Goal: Task Accomplishment & Management: Use online tool/utility

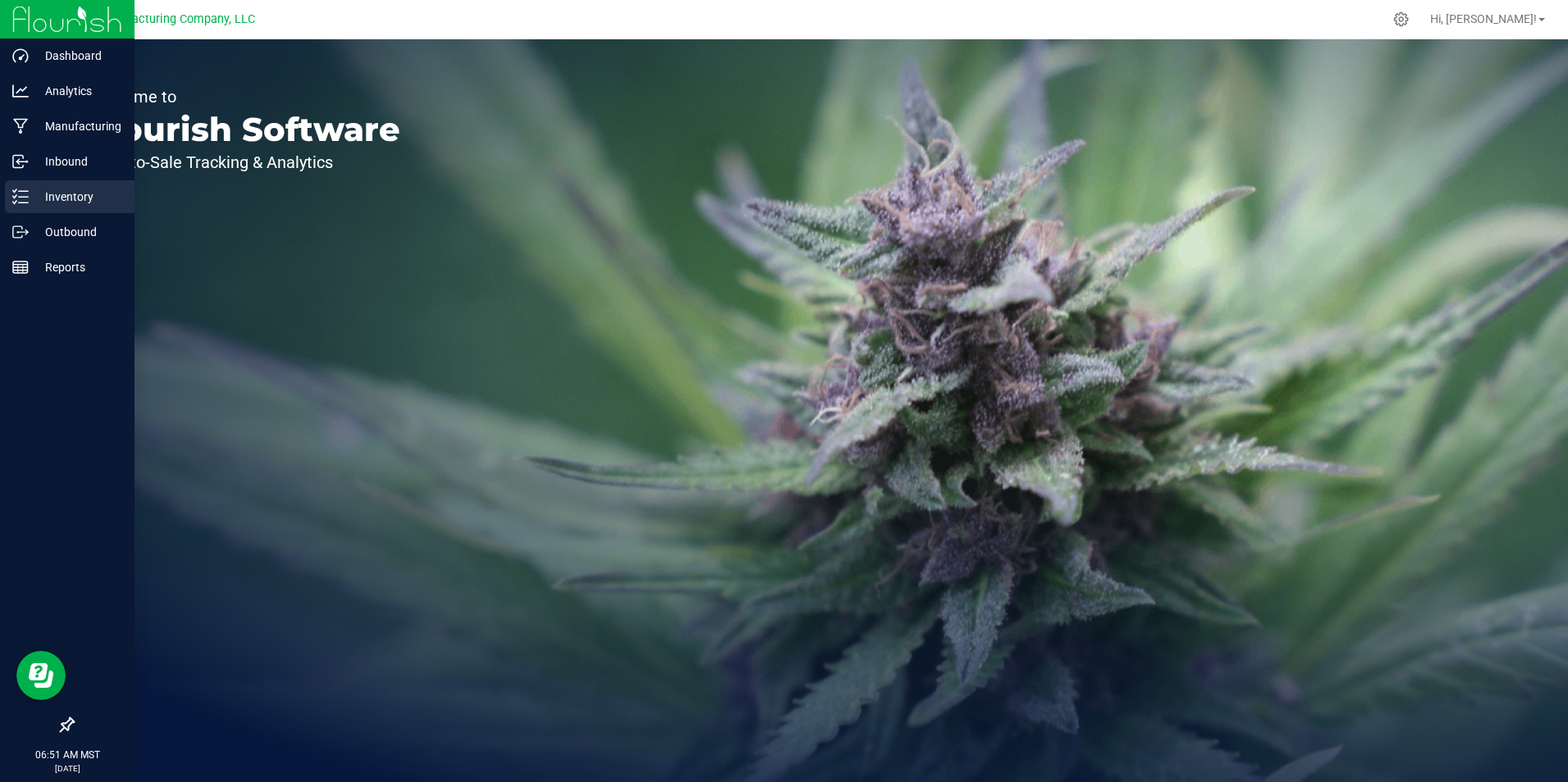
click at [63, 193] on p "Inventory" at bounding box center [78, 197] width 98 height 19
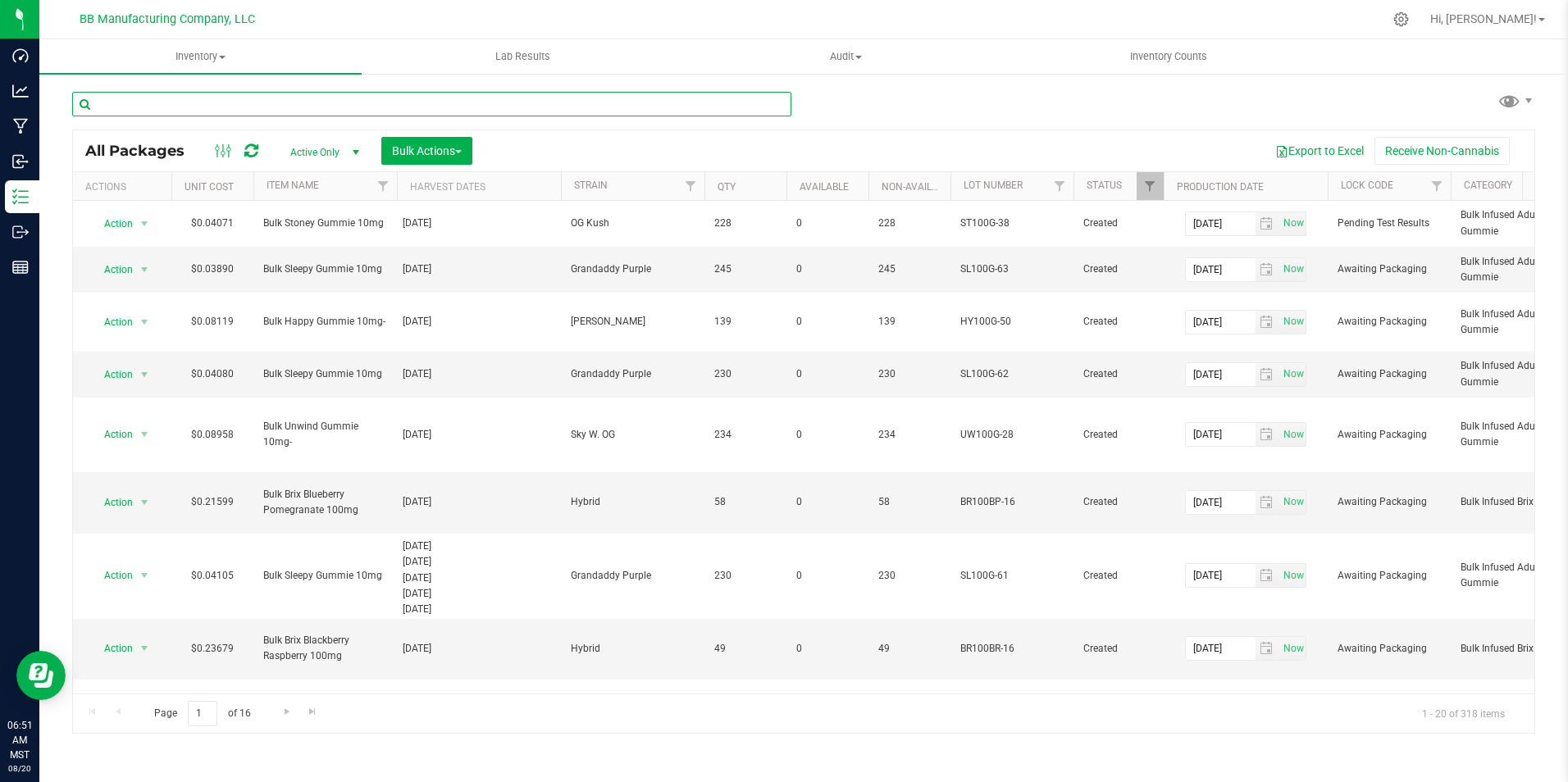
click at [216, 106] on input "text" at bounding box center [432, 103] width 719 height 24
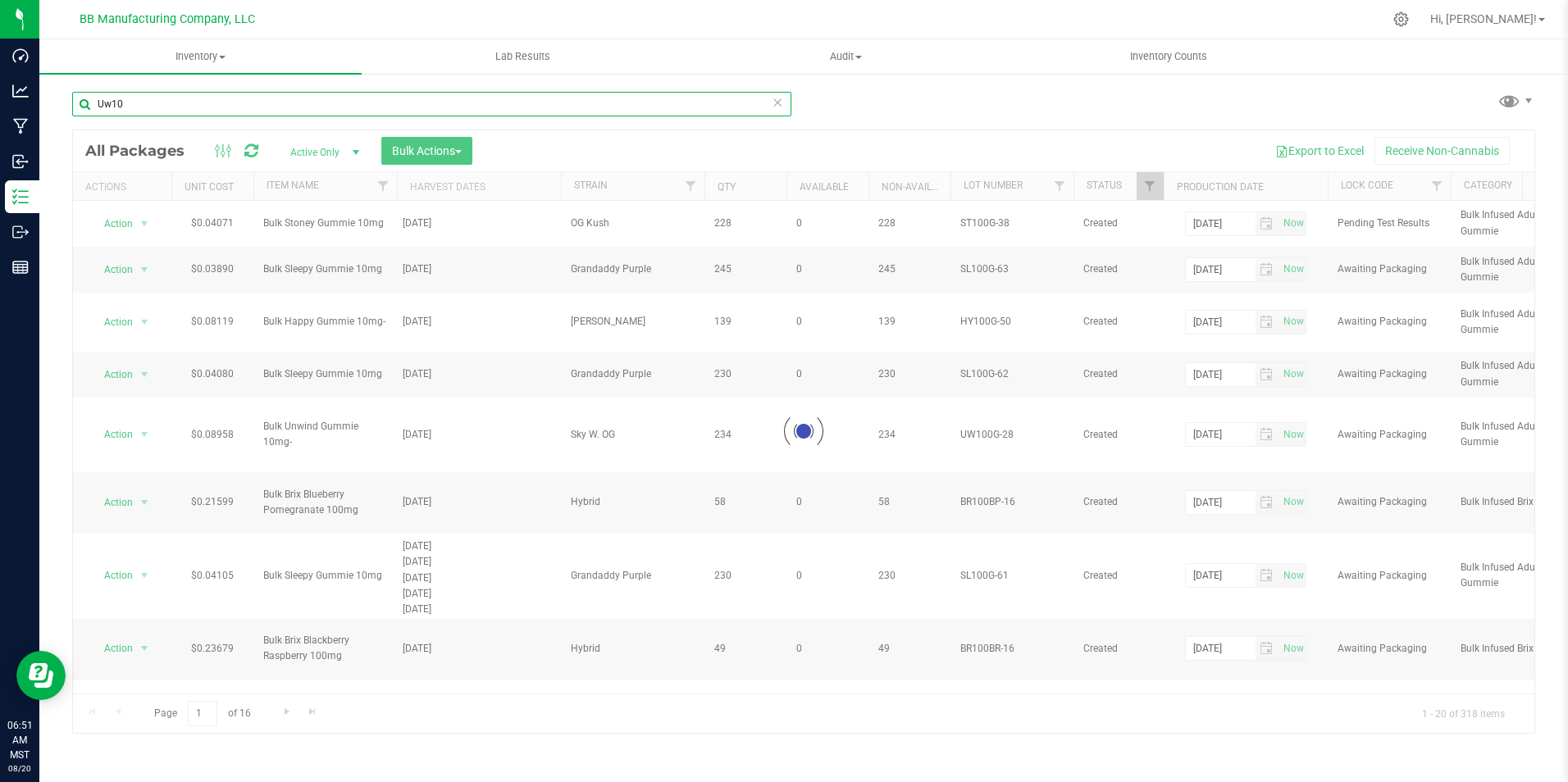
type input "Uw100"
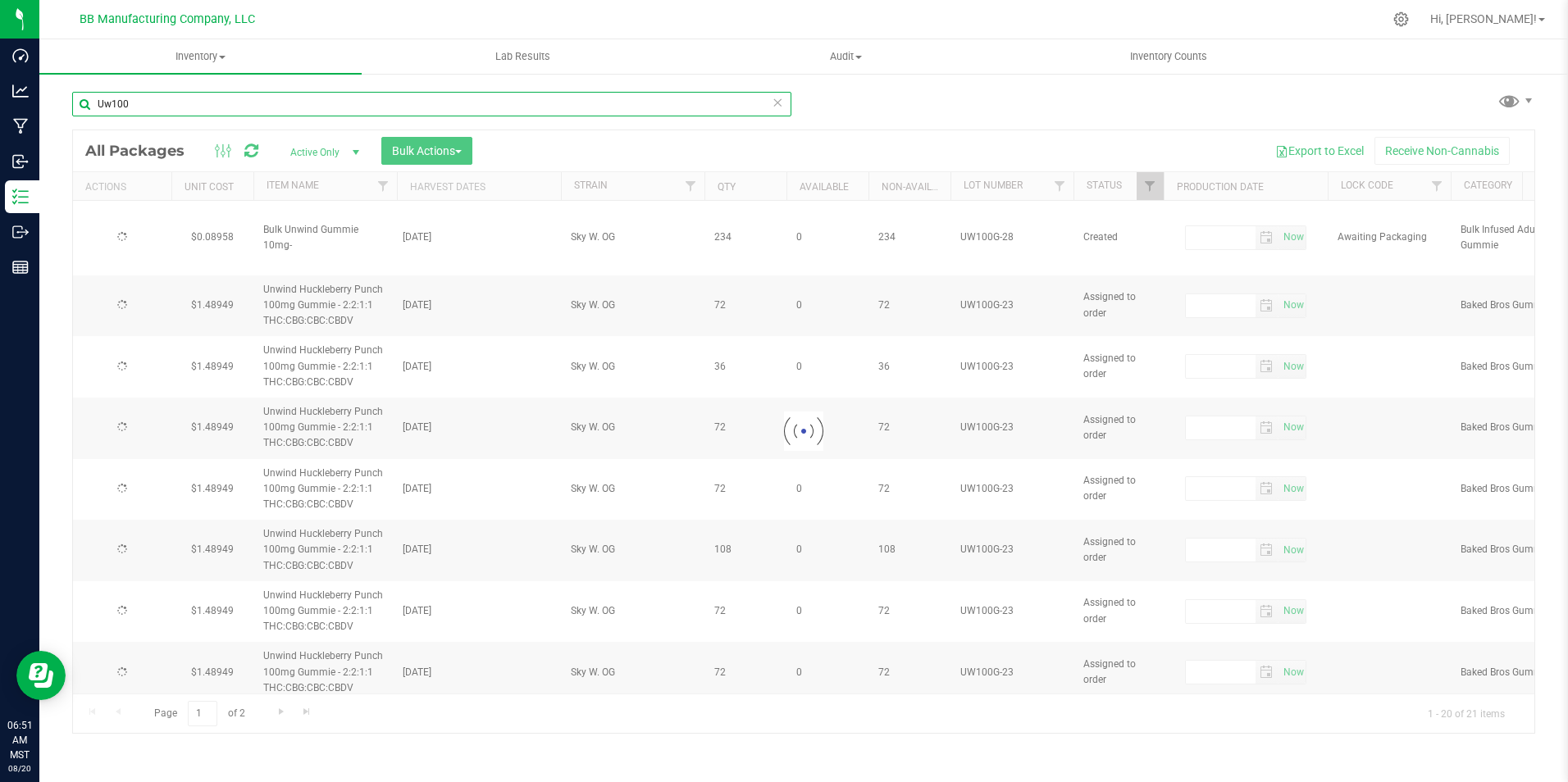
type input "[DATE]"
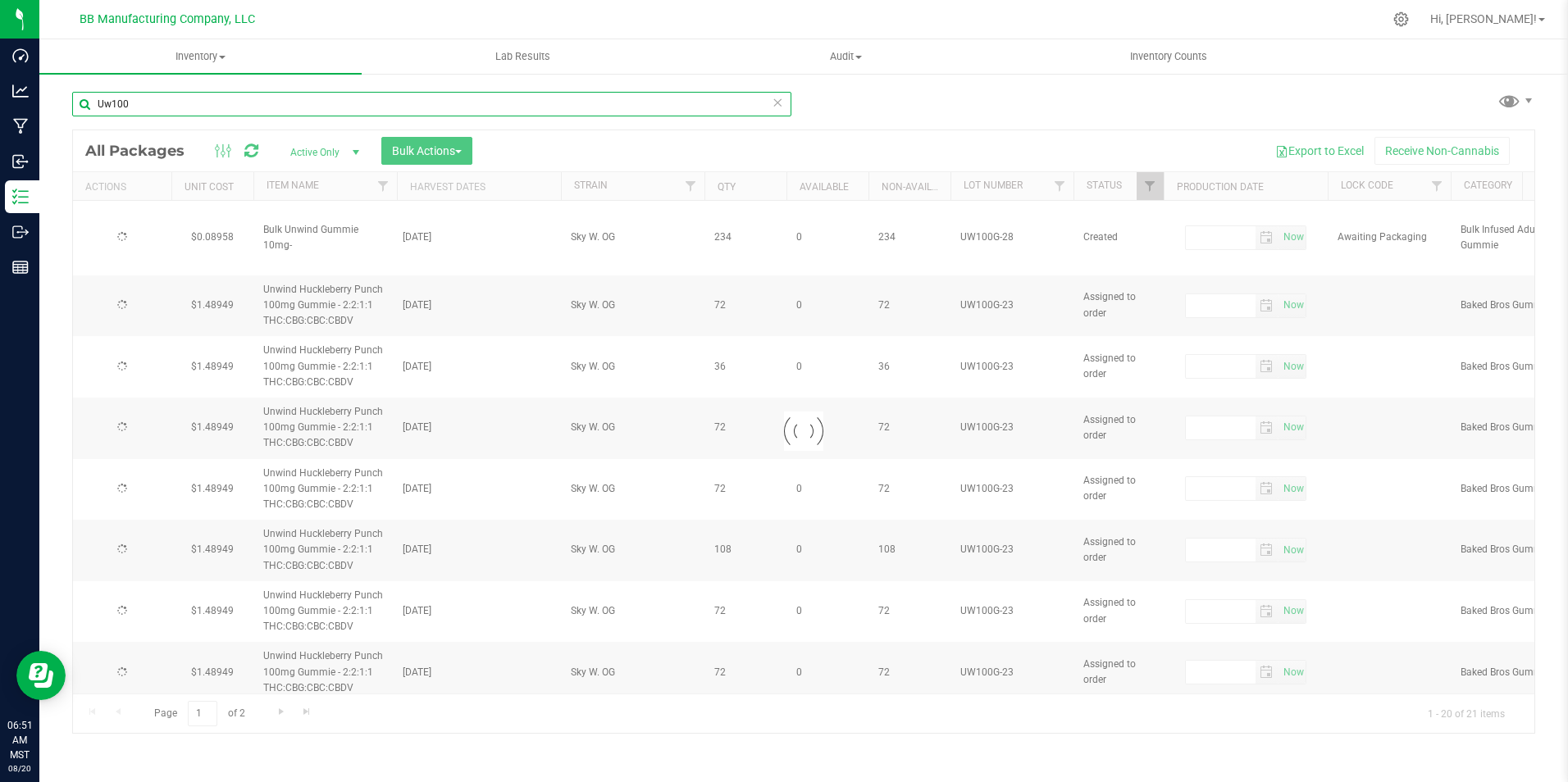
type input "[DATE]"
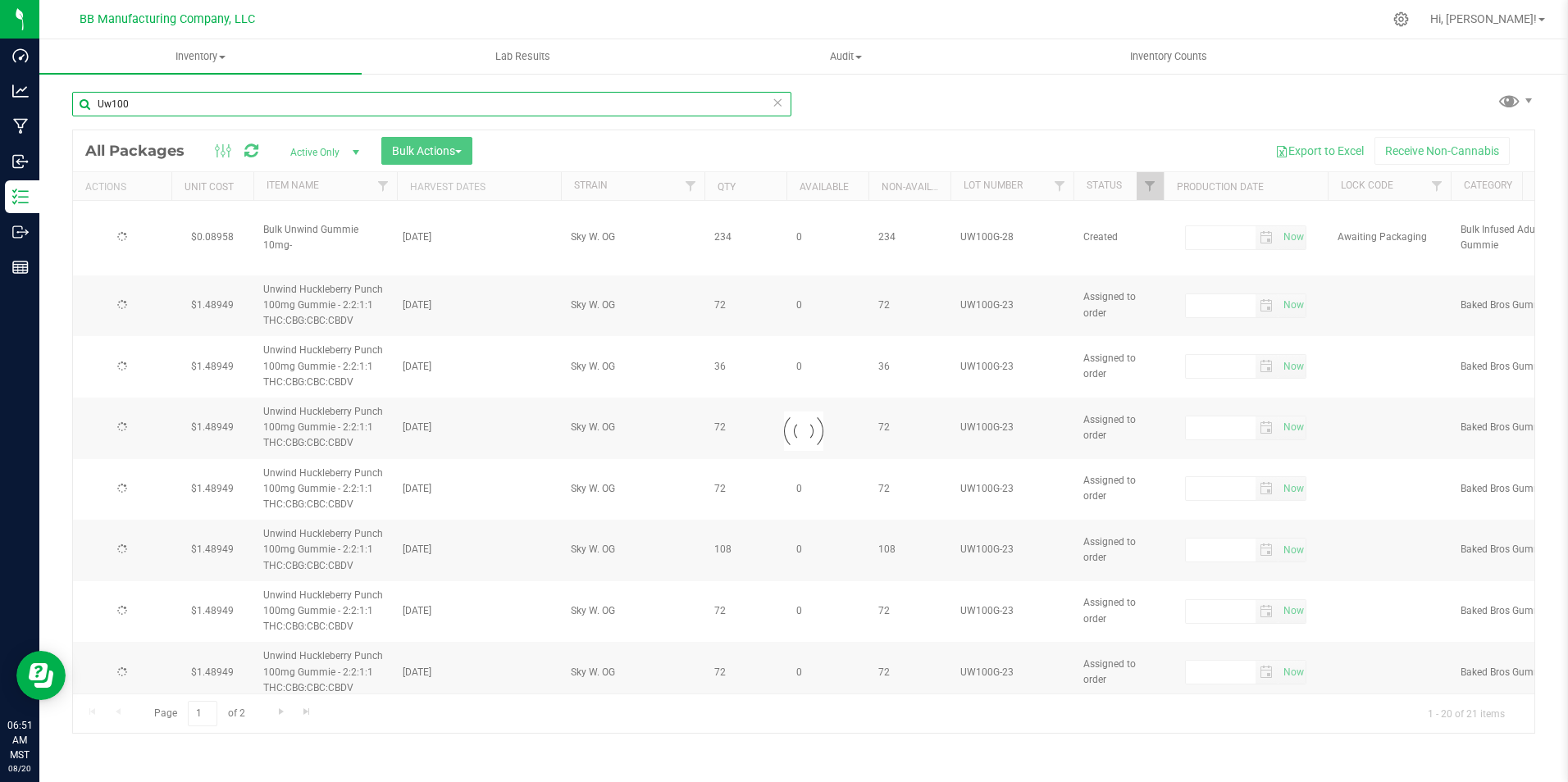
type input "[DATE]"
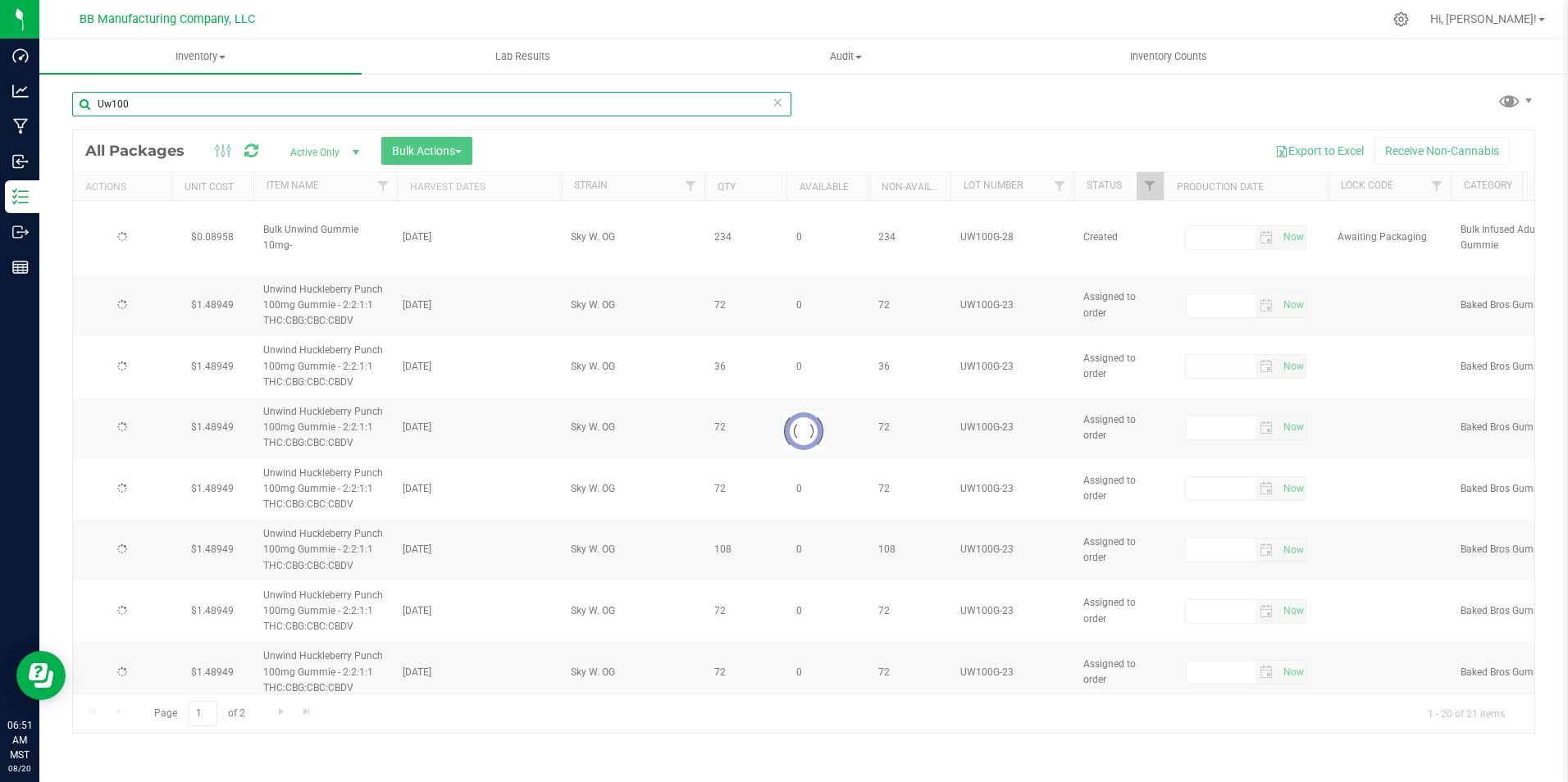
type input "[DATE]"
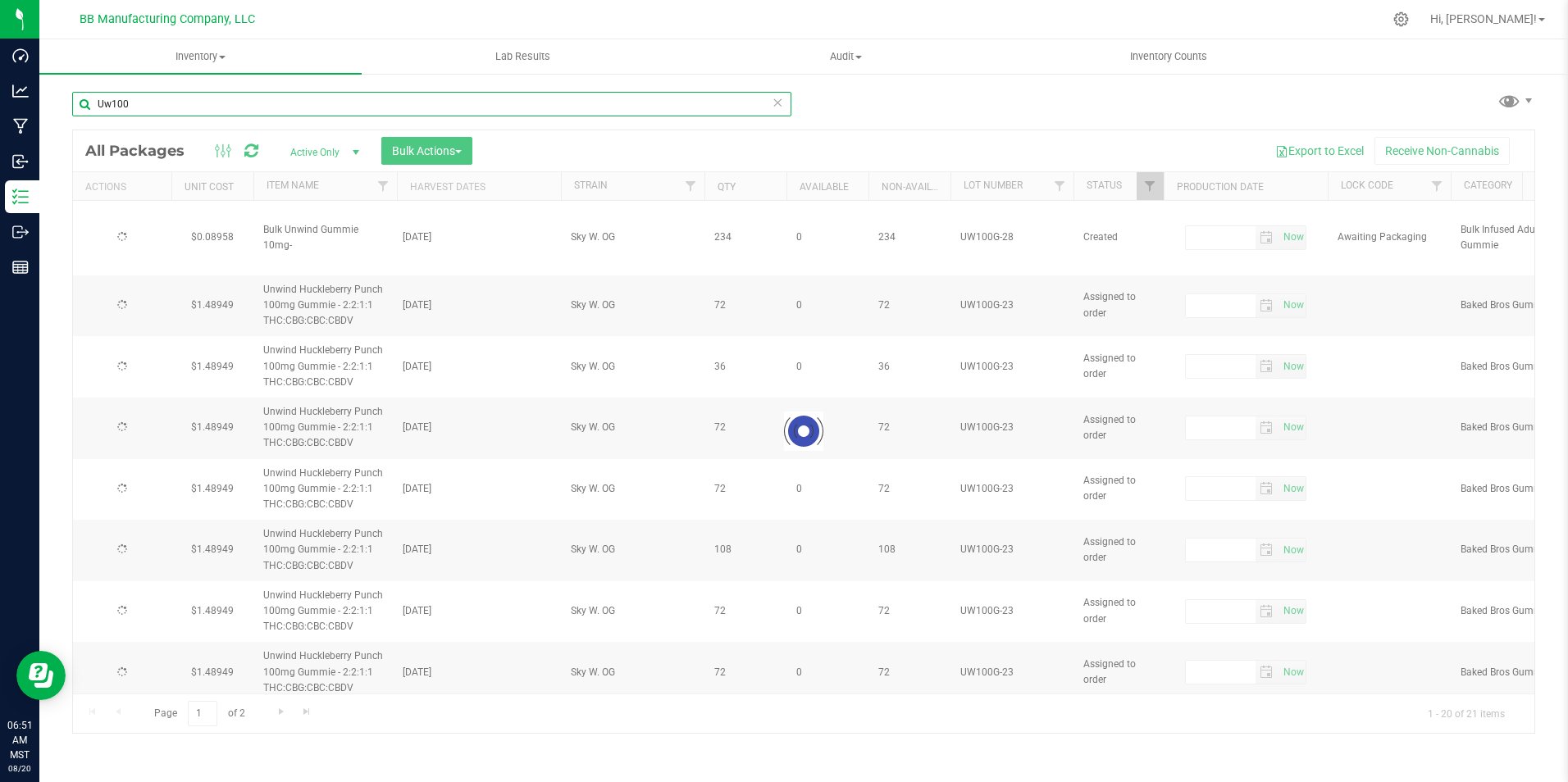
type input "[DATE]"
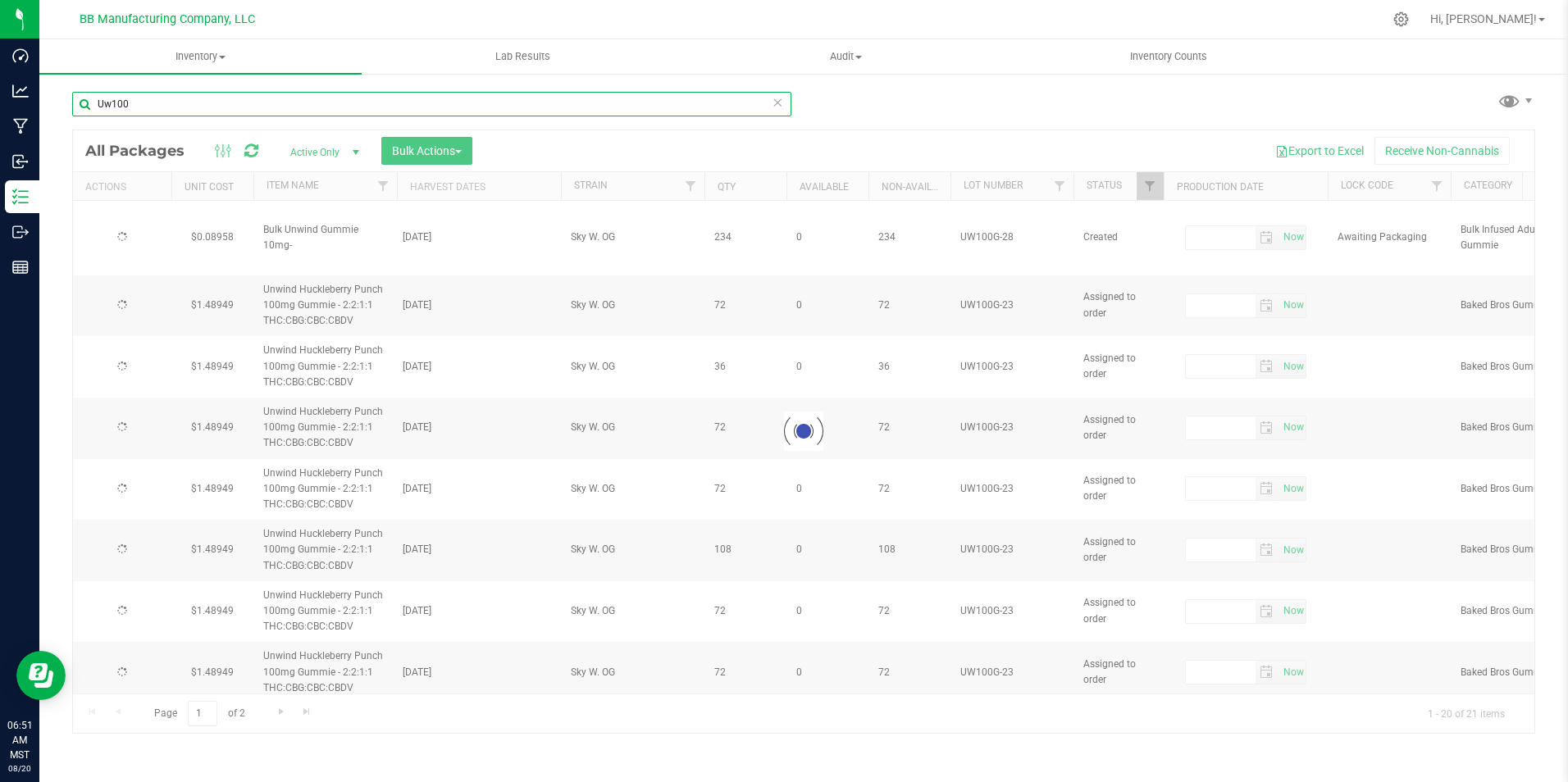
type input "[DATE]"
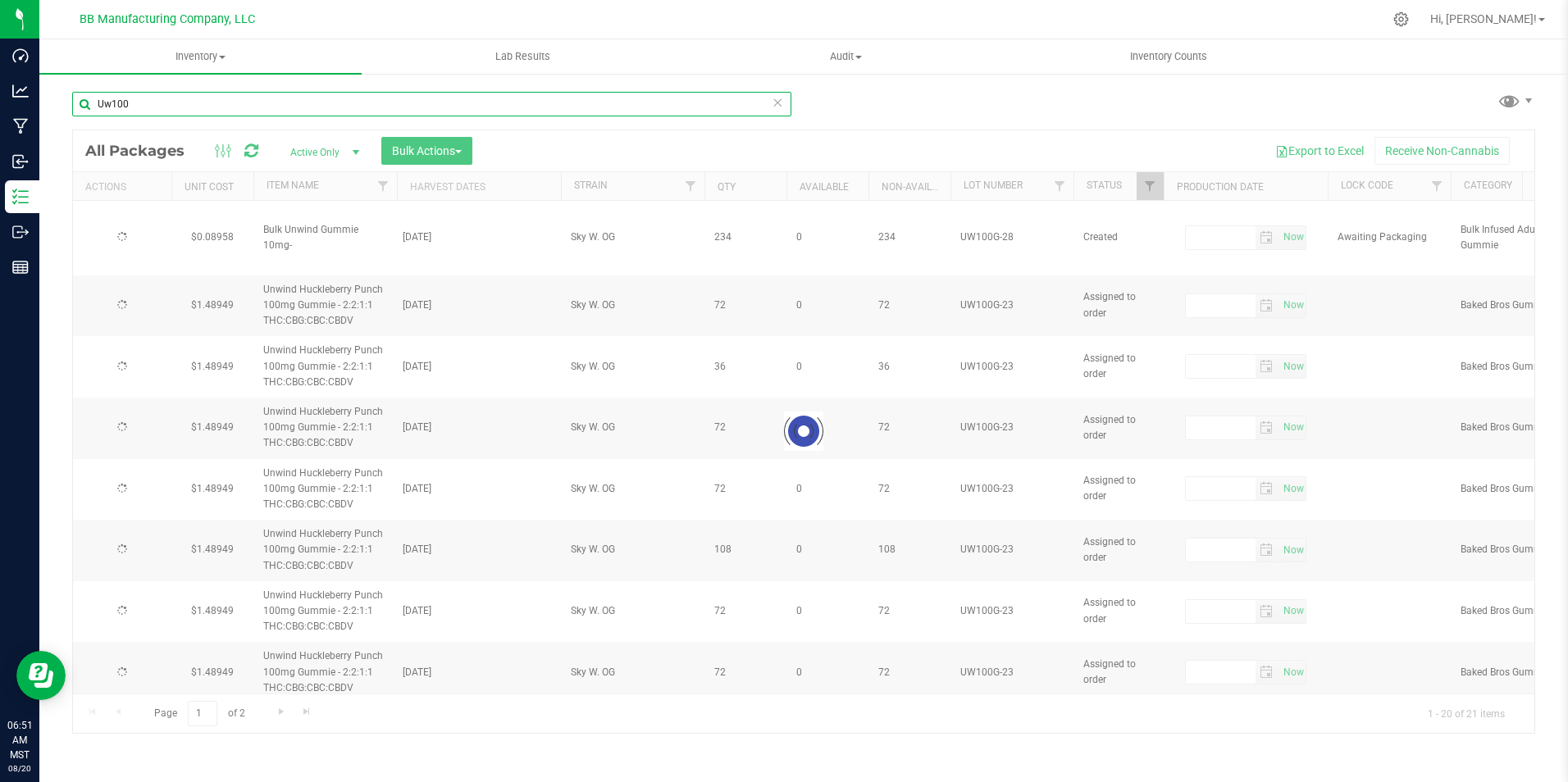
type input "[DATE]"
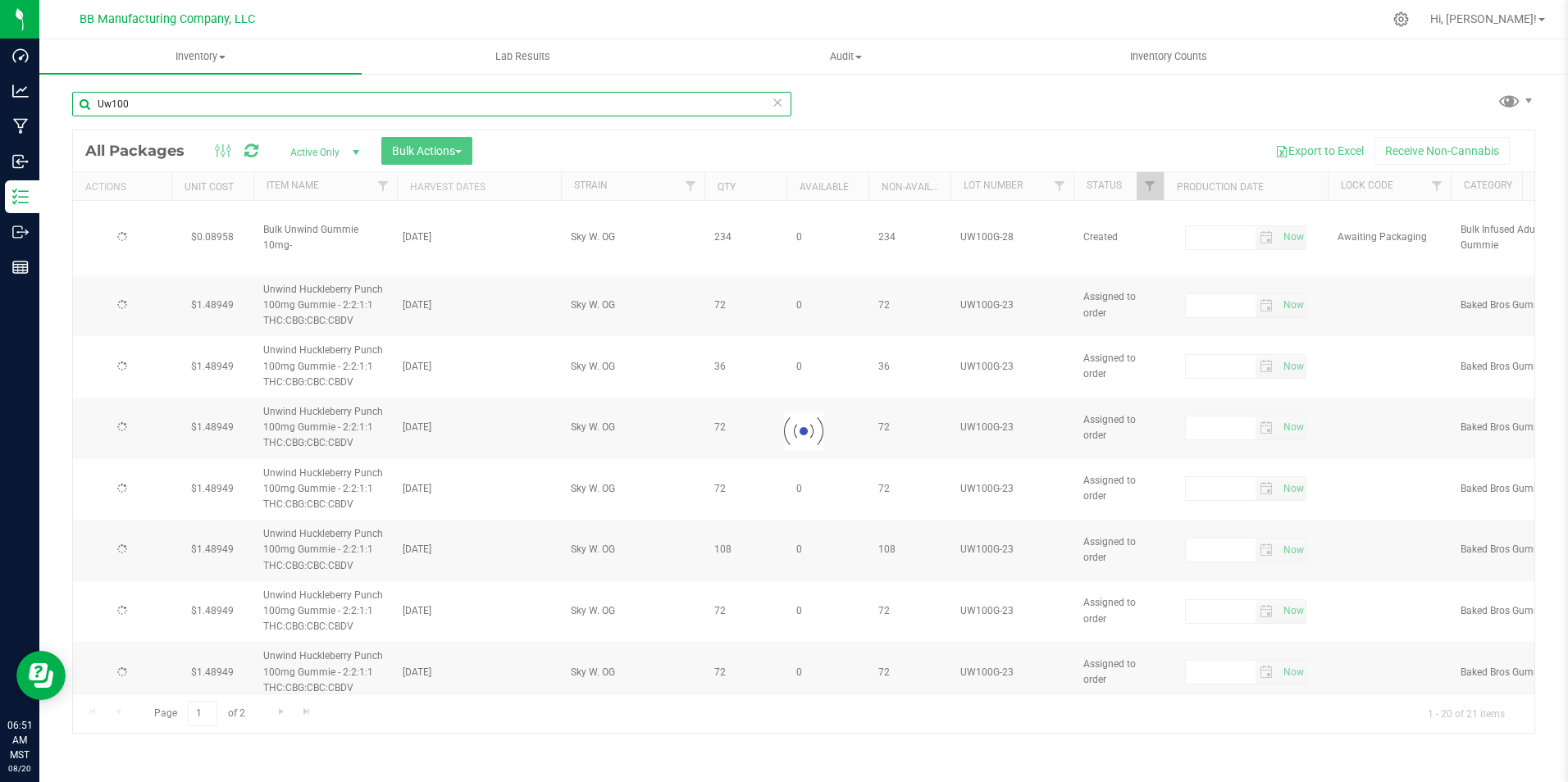
type input "[DATE]"
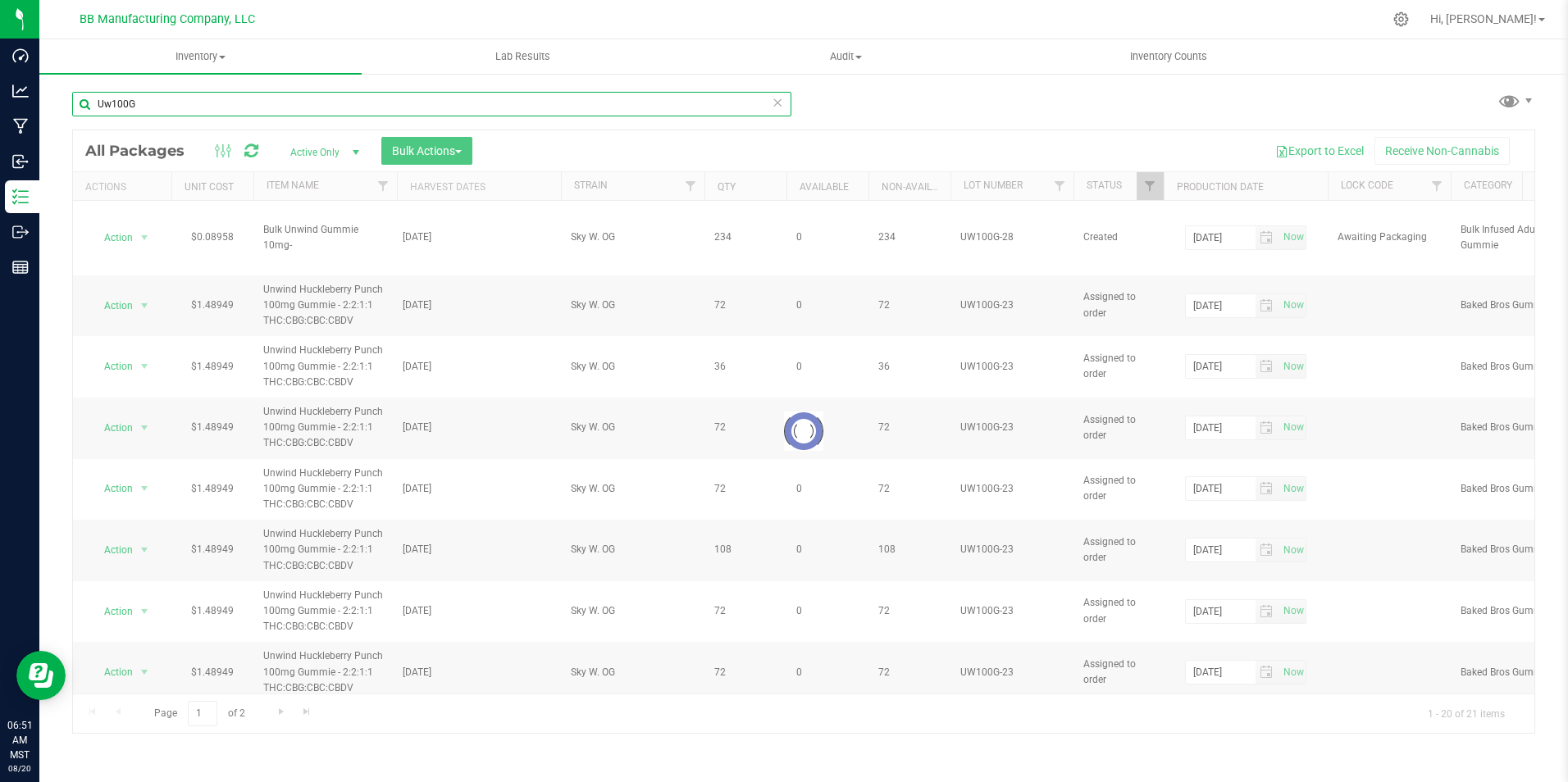
type input "Uw100G-"
type input "[DATE]"
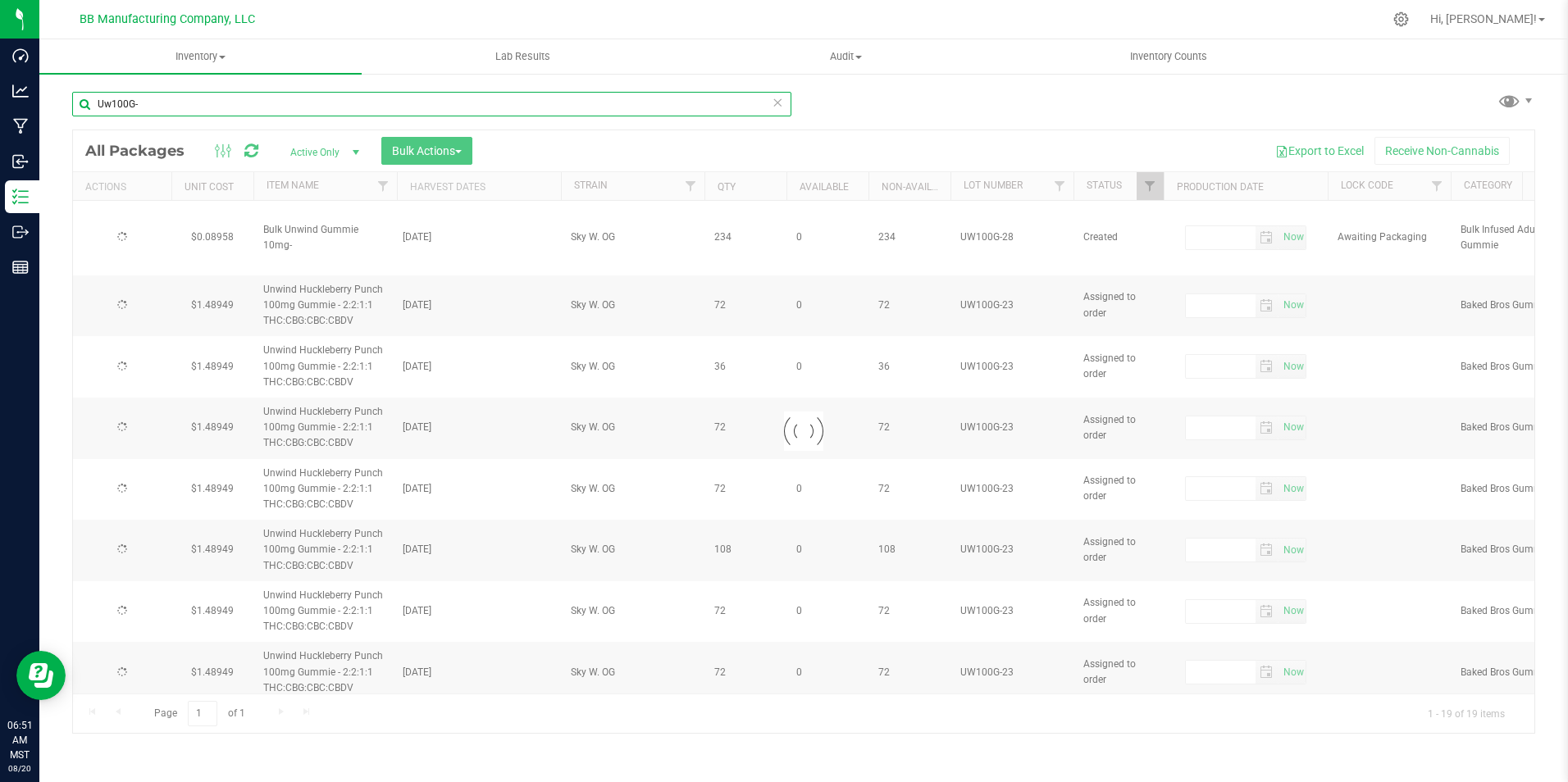
type input "[DATE]"
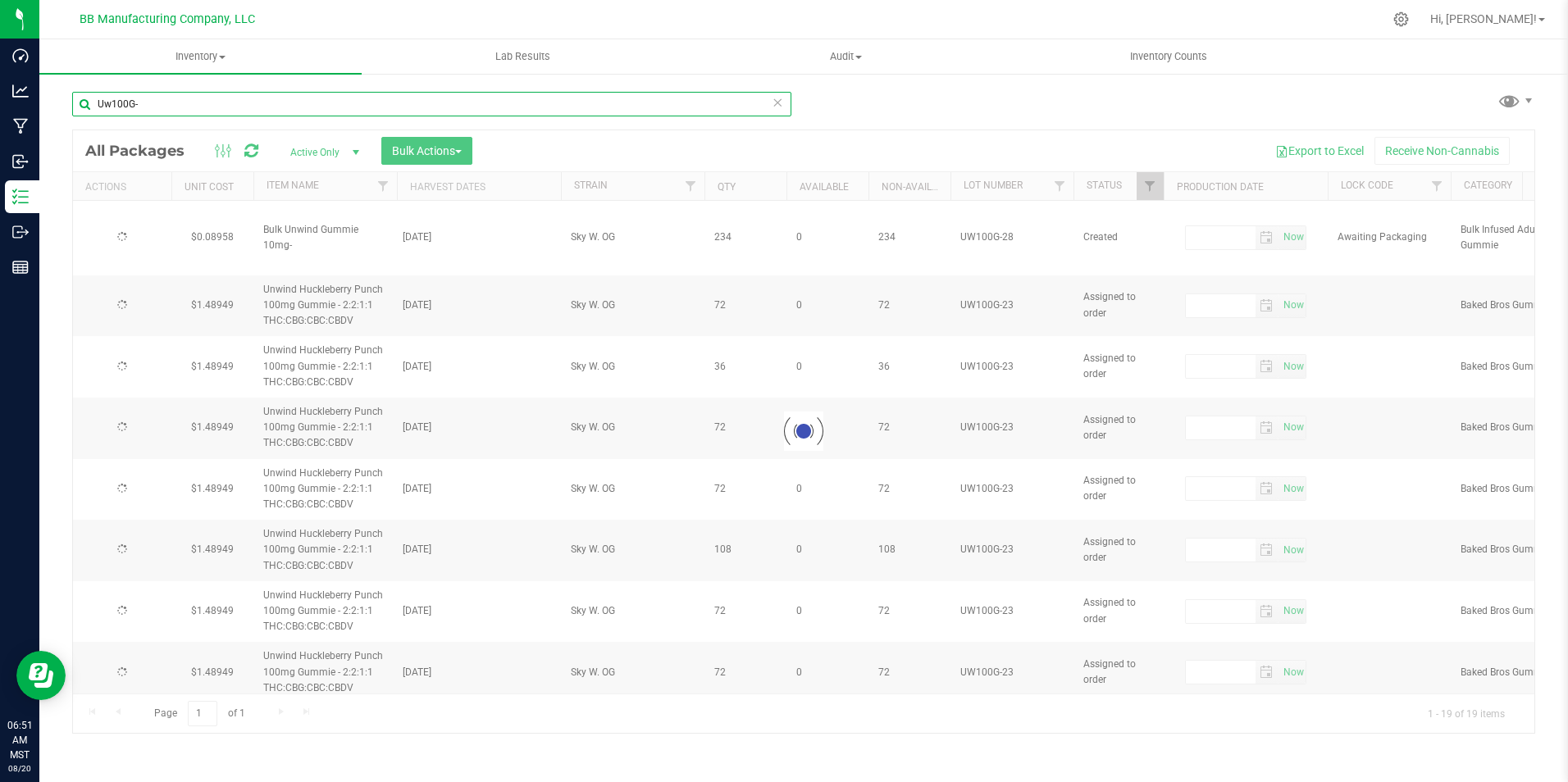
type input "[DATE]"
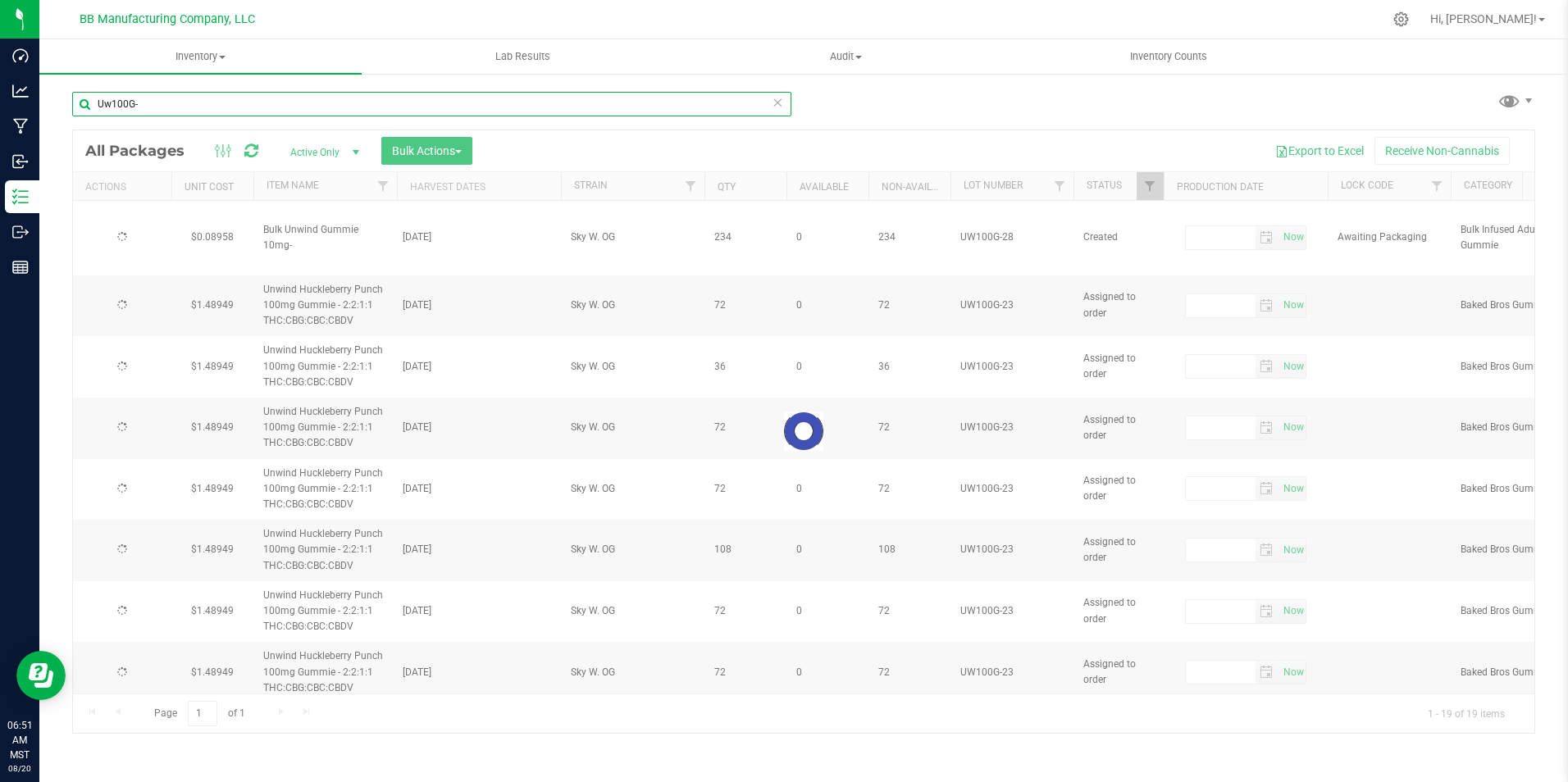
type input "[DATE]"
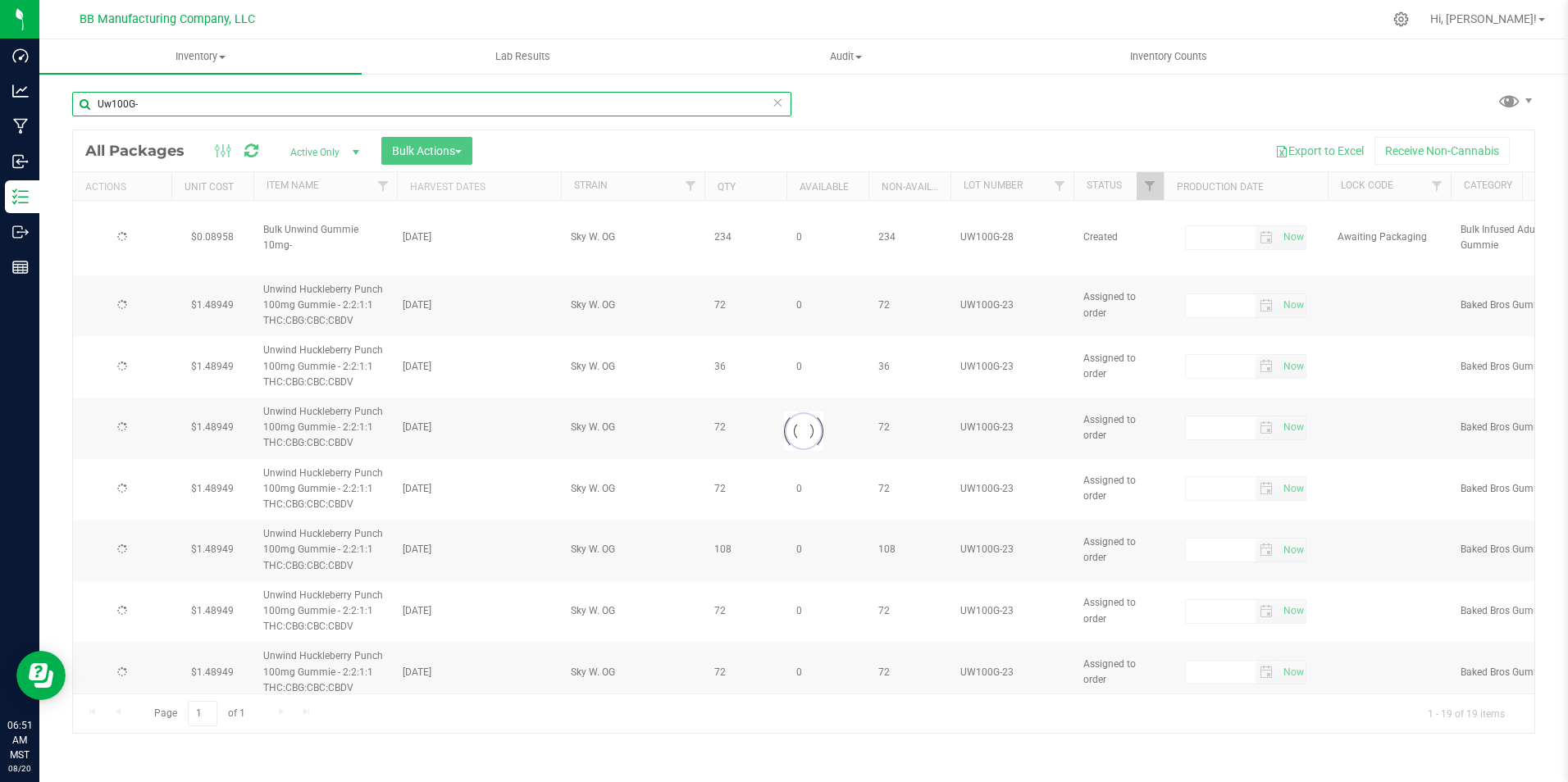
type input "[DATE]"
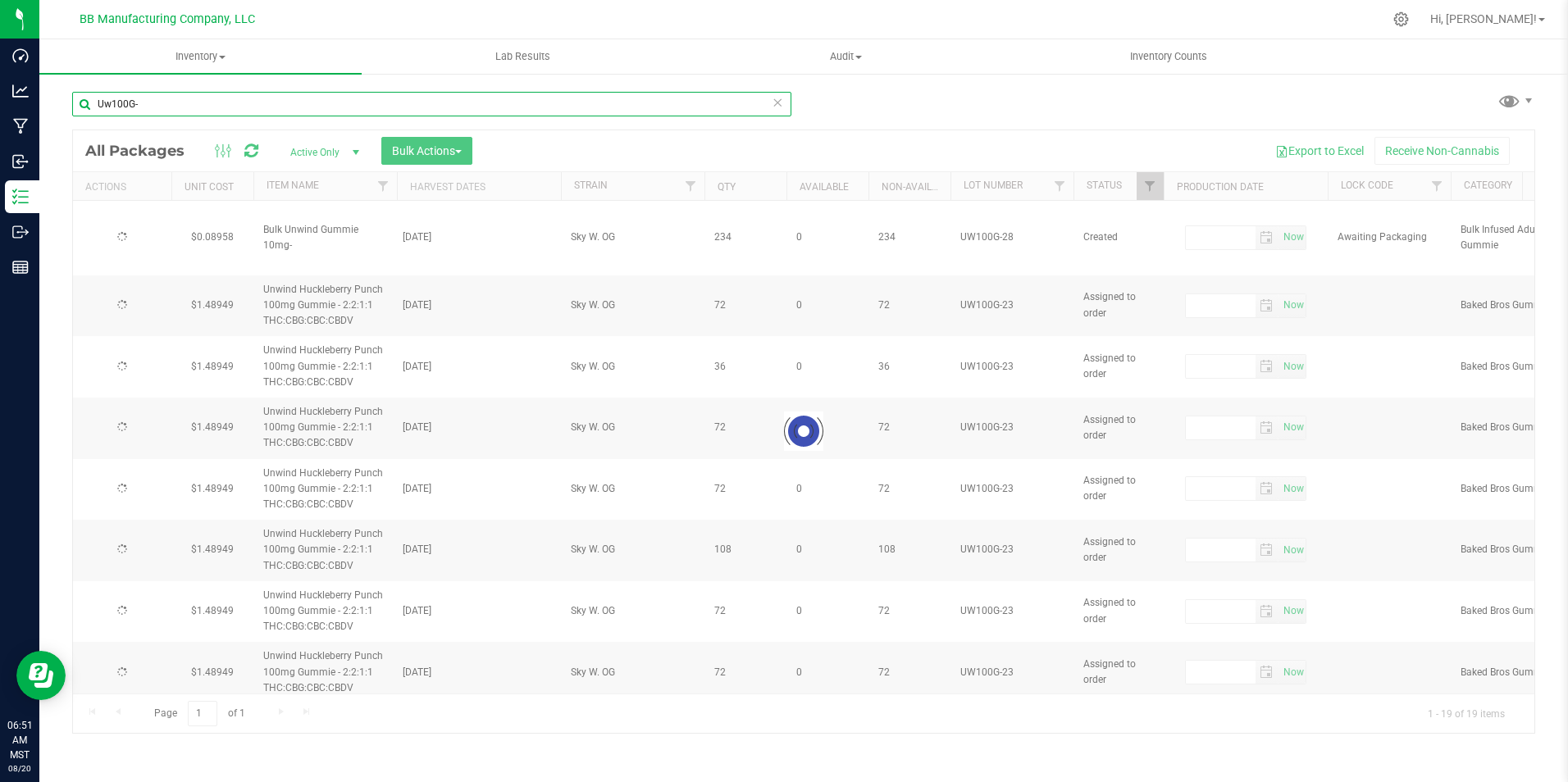
type input "[DATE]"
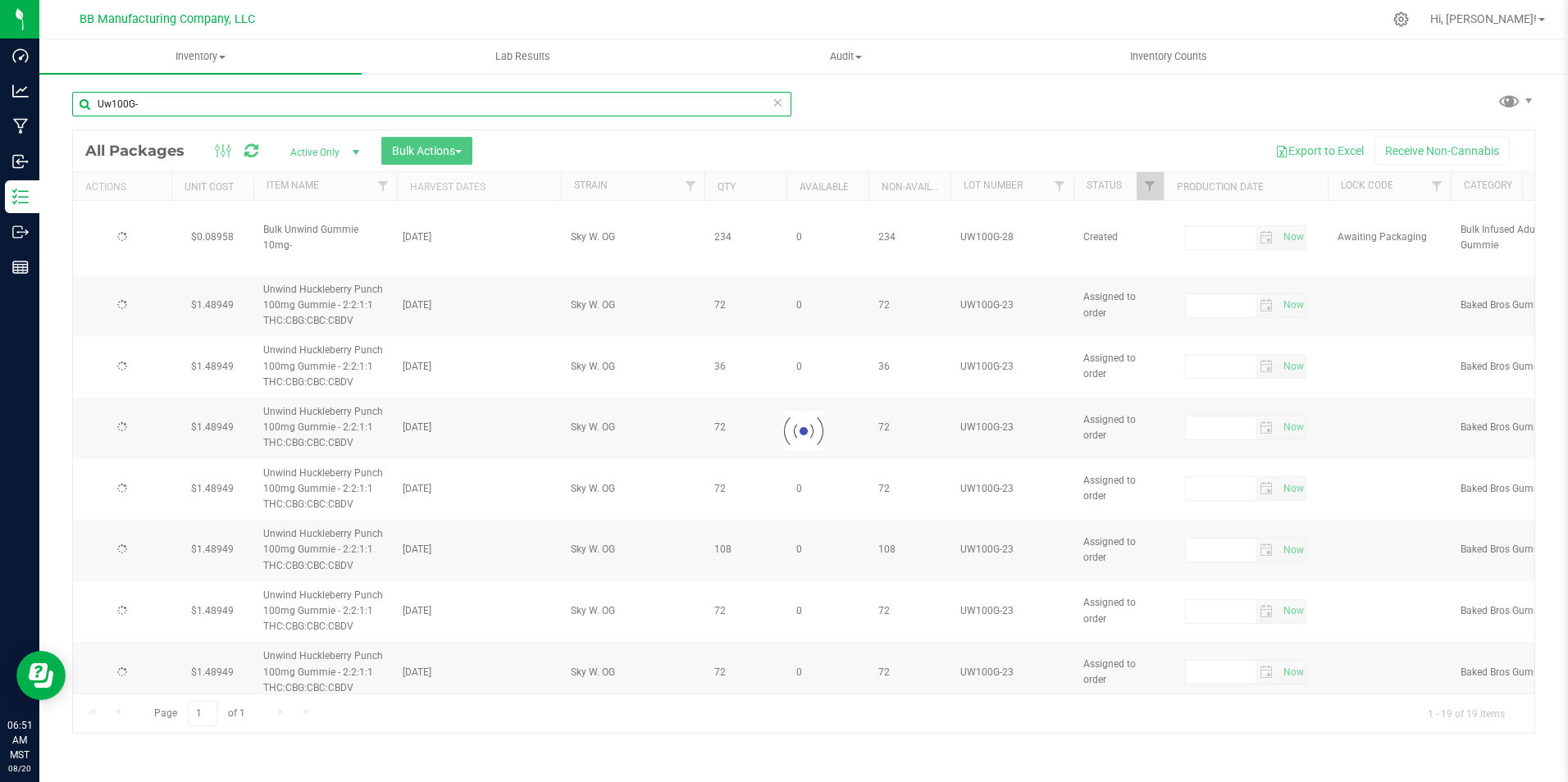
type input "[DATE]"
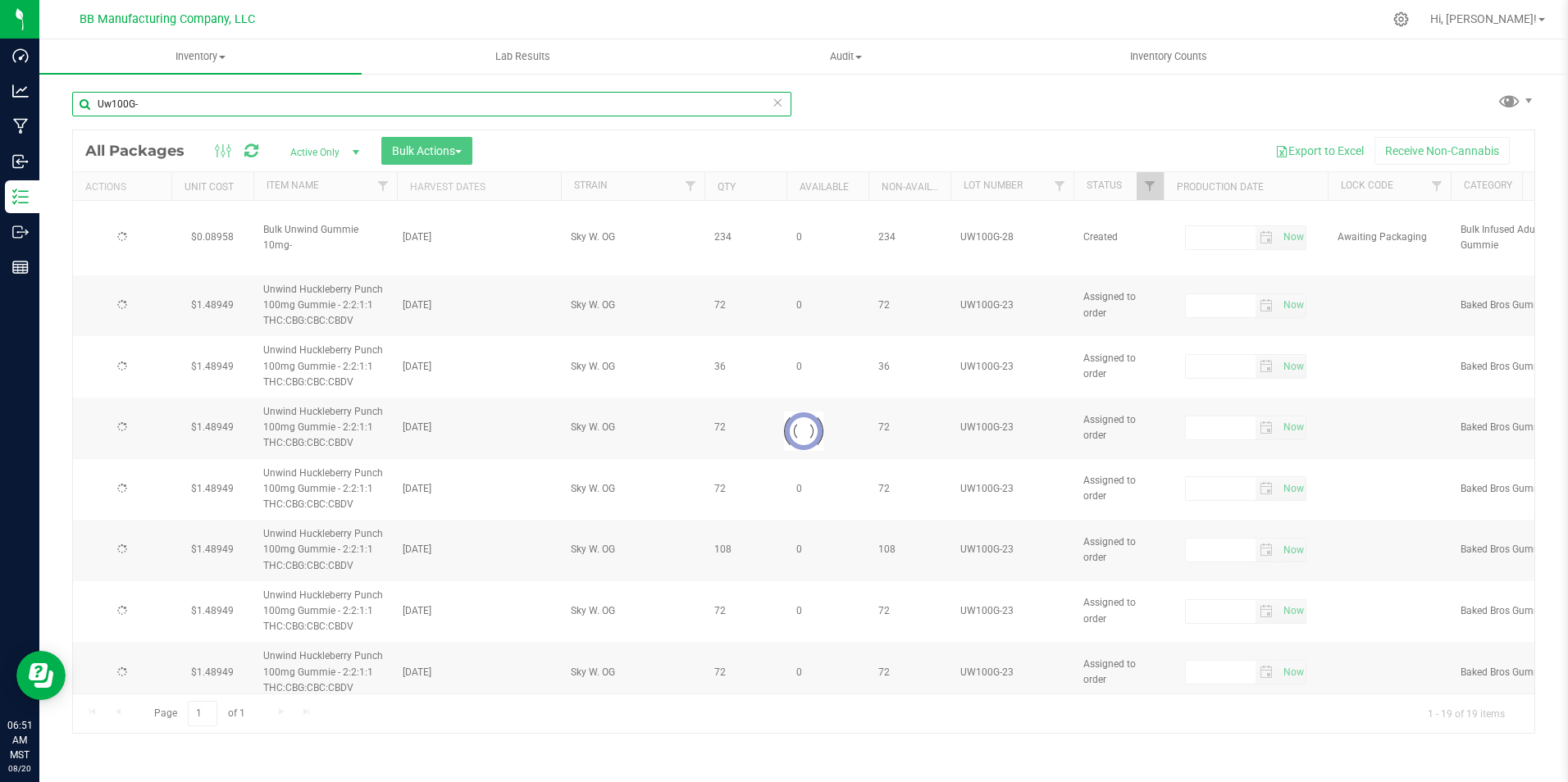
type input "[DATE]"
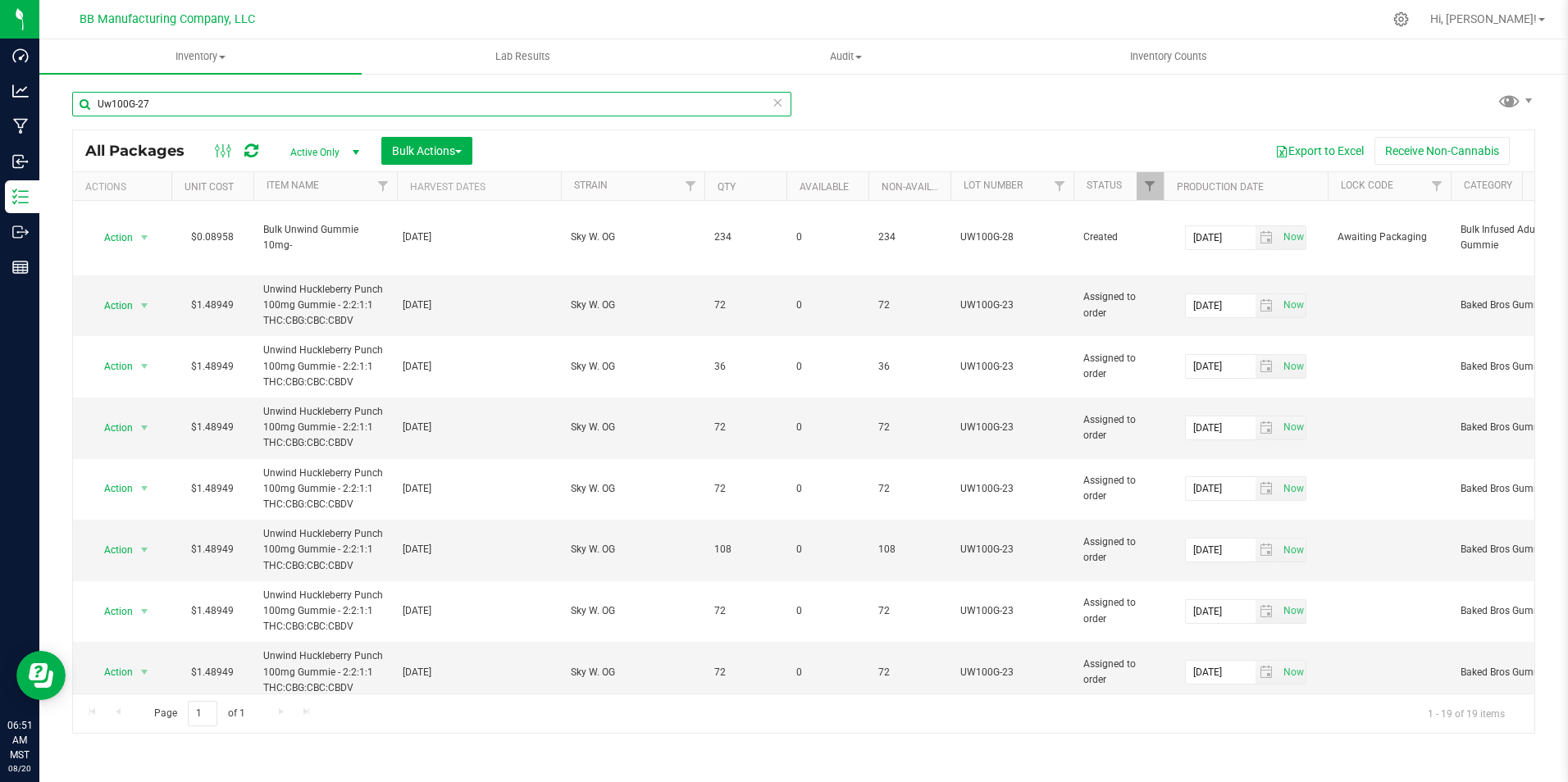
type input "Uw100G-27"
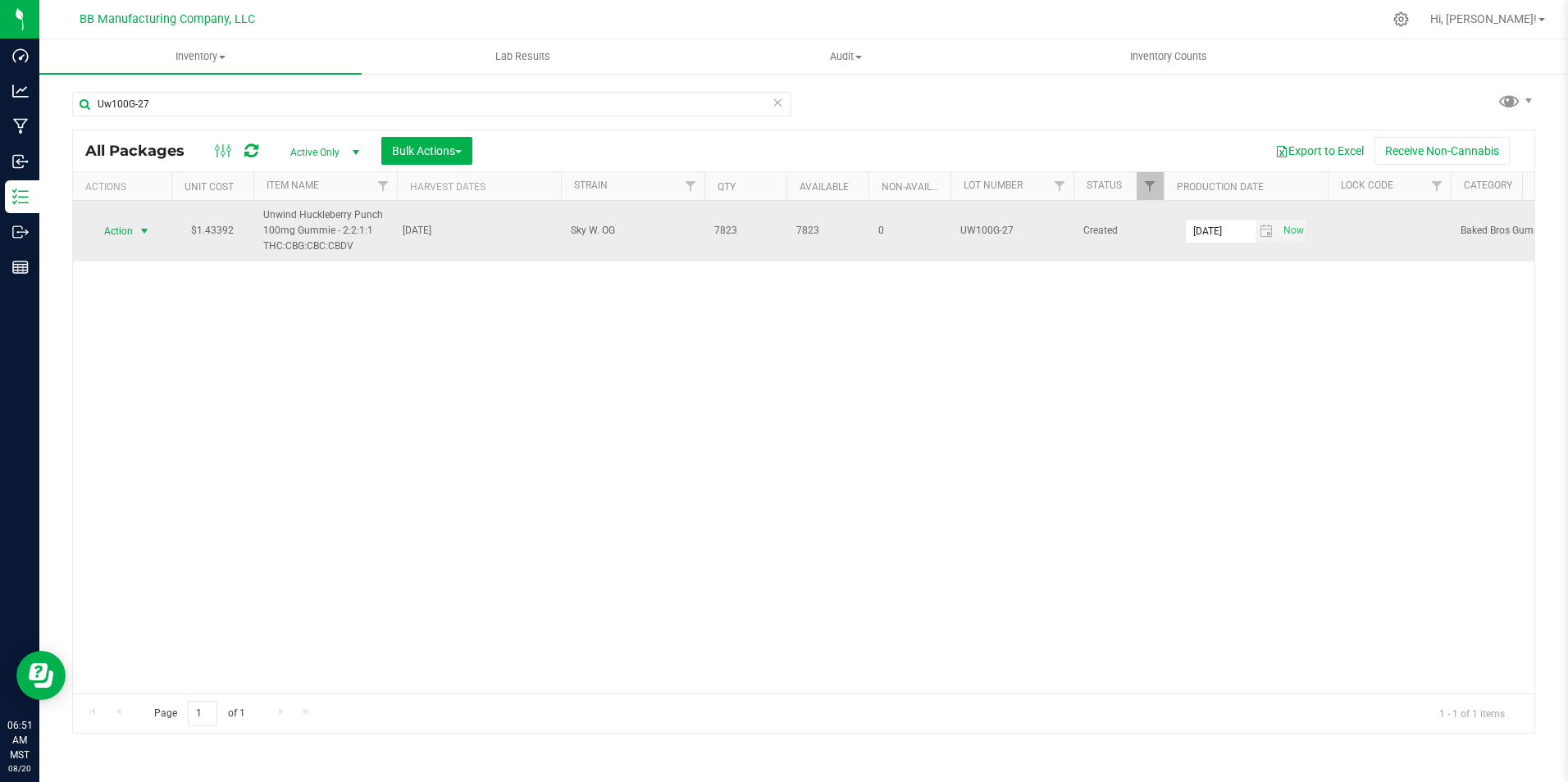
click at [147, 232] on span "select" at bounding box center [145, 232] width 14 height 14
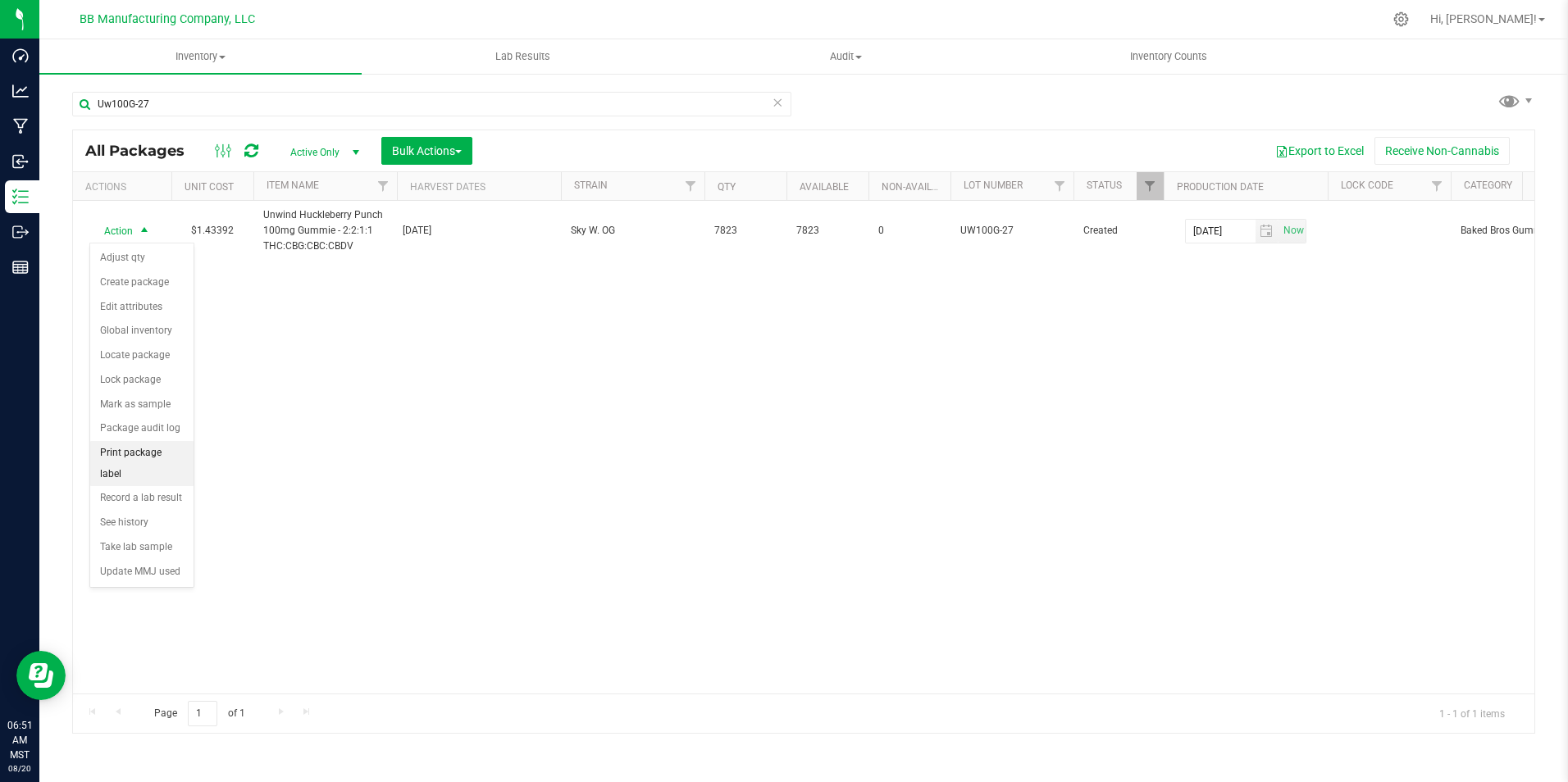
click at [175, 443] on li "Print package label" at bounding box center [141, 463] width 103 height 45
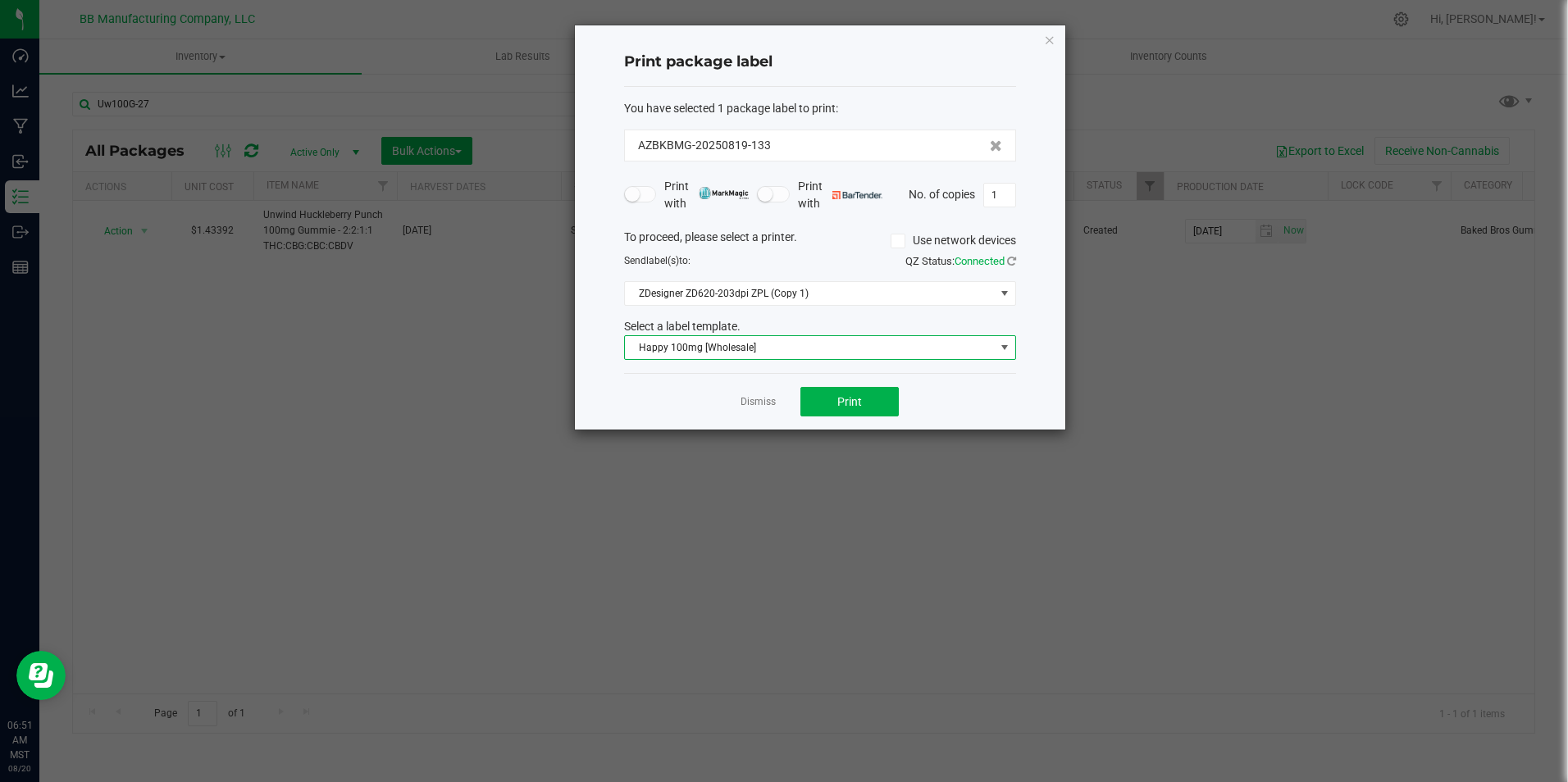
click at [928, 353] on span "Happy 100mg [Wholesale]" at bounding box center [809, 348] width 370 height 23
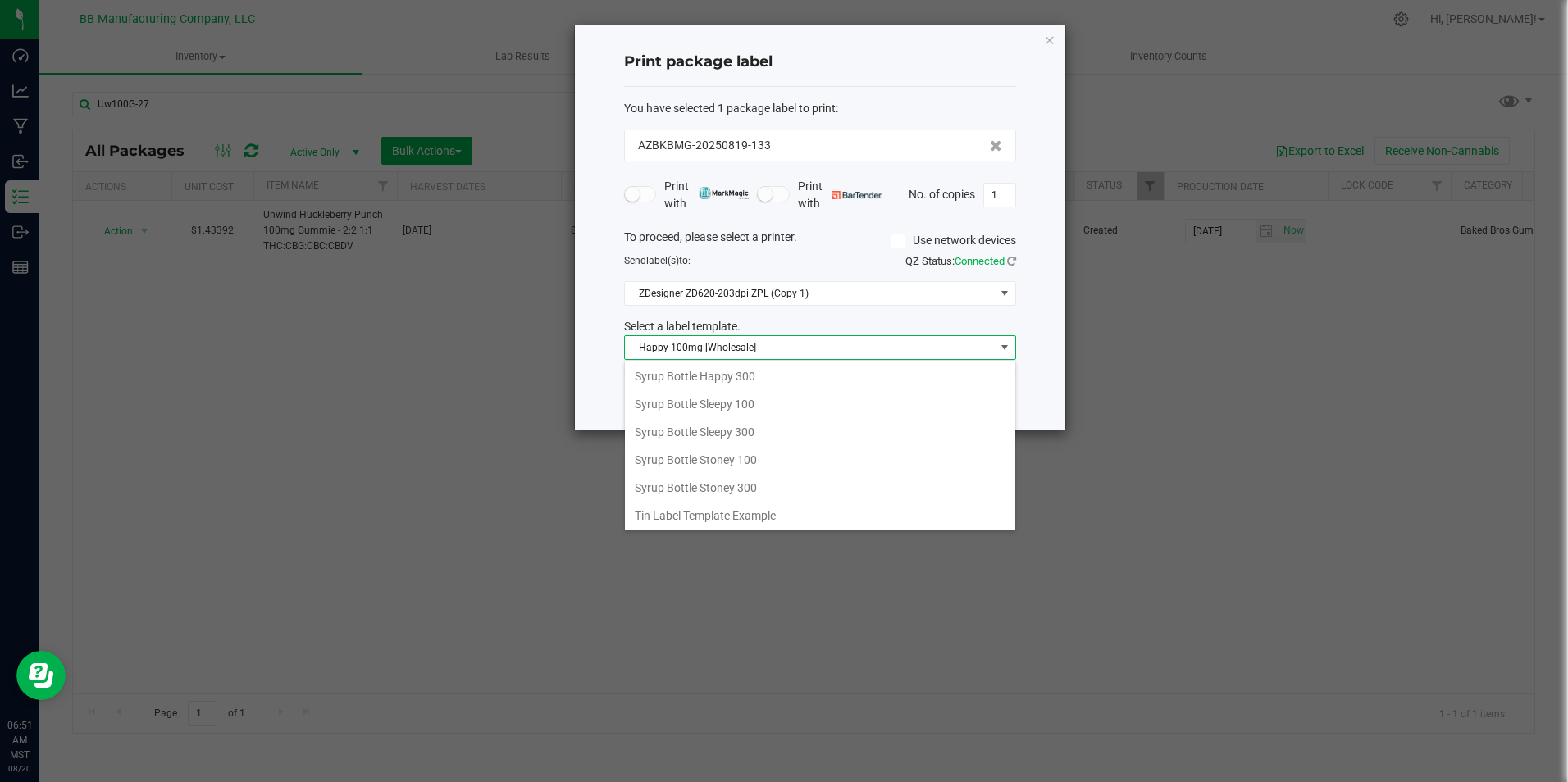
scroll to position [1342, 0]
click at [825, 465] on li "Unwind 100mg [Wholesale]" at bounding box center [820, 458] width 390 height 28
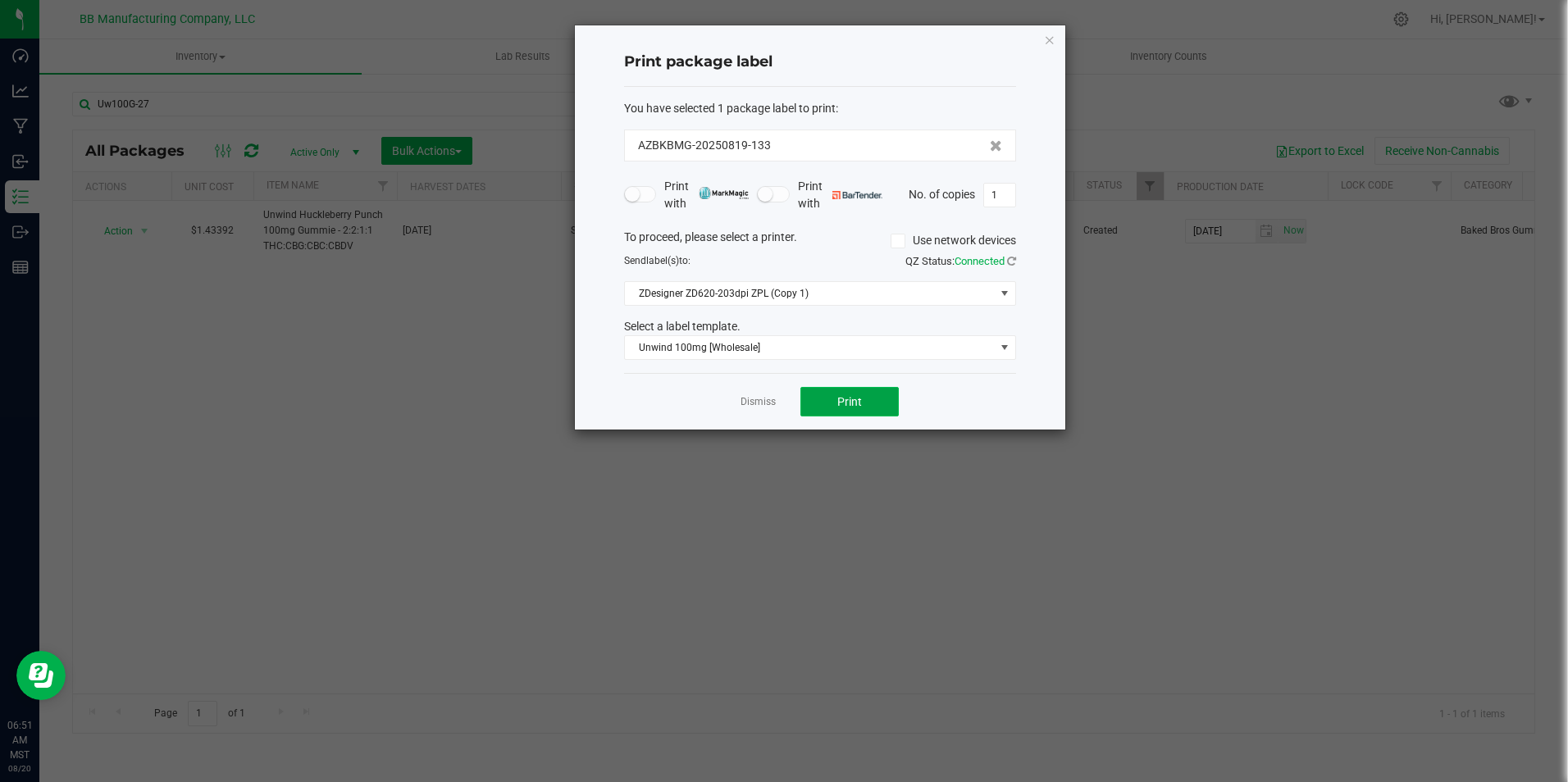
click at [879, 400] on button "Print" at bounding box center [850, 402] width 98 height 30
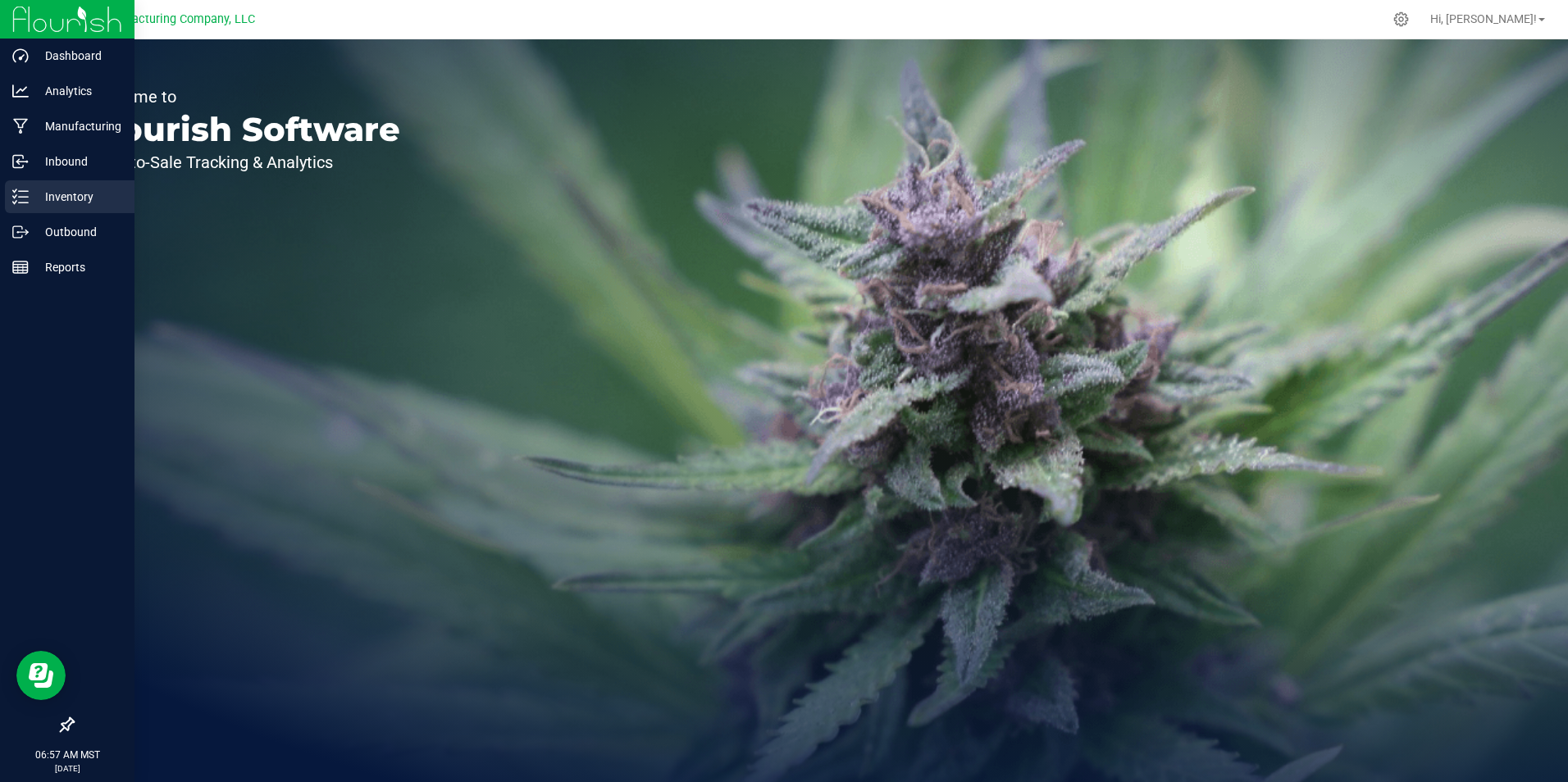
click at [33, 188] on p "Inventory" at bounding box center [78, 197] width 98 height 19
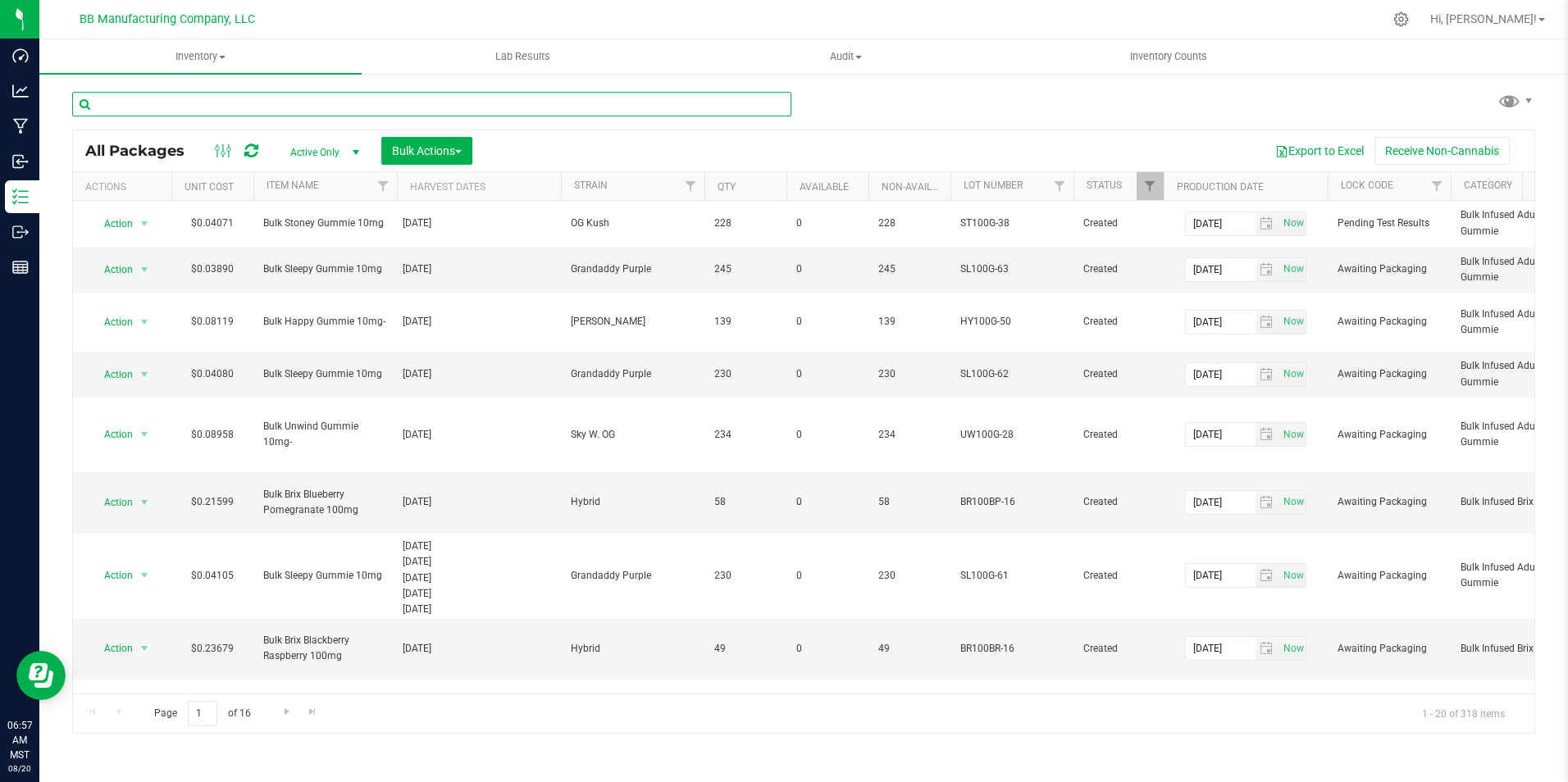
click at [184, 108] on input "text" at bounding box center [432, 103] width 719 height 24
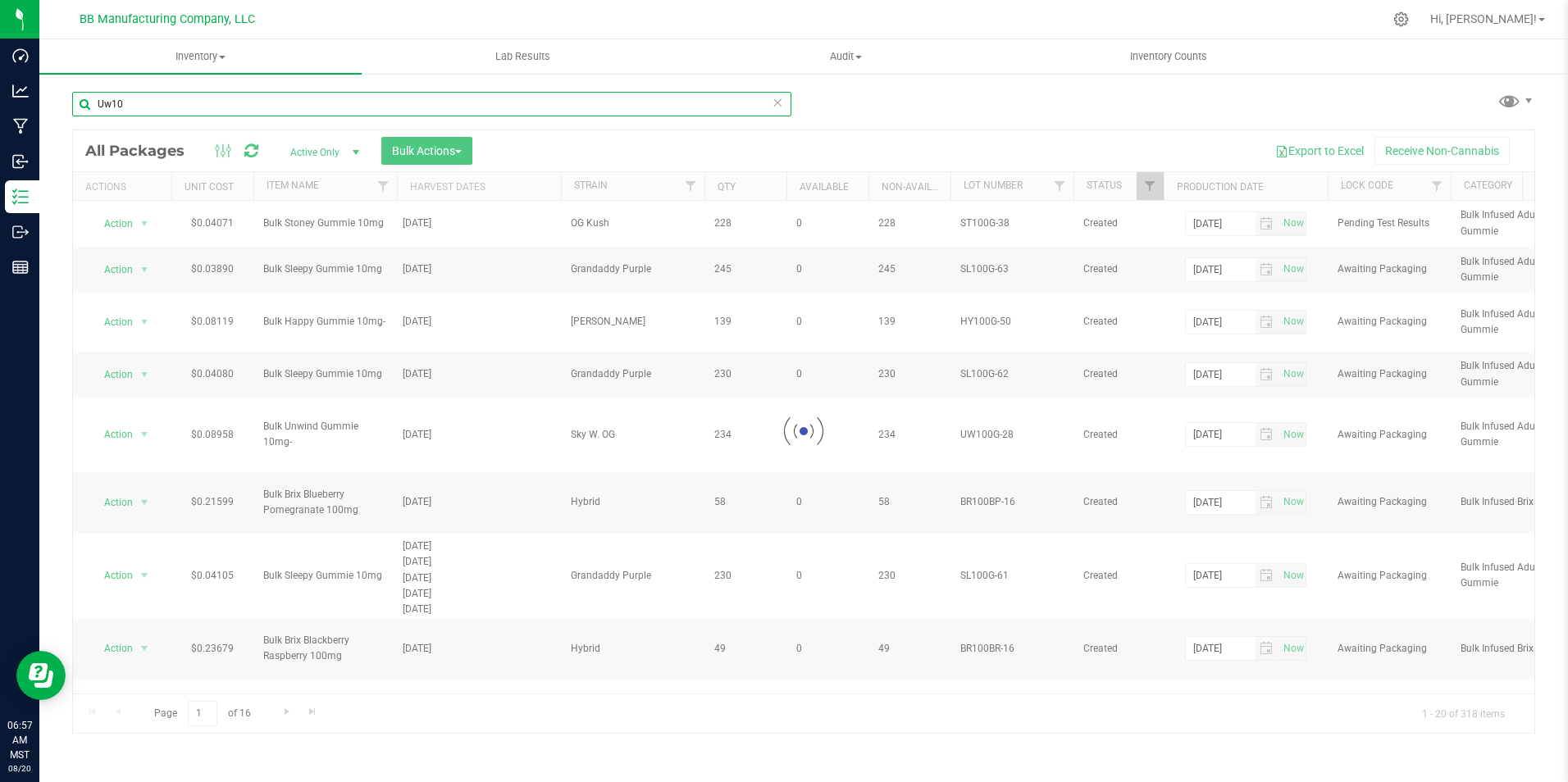
type input "Uw100"
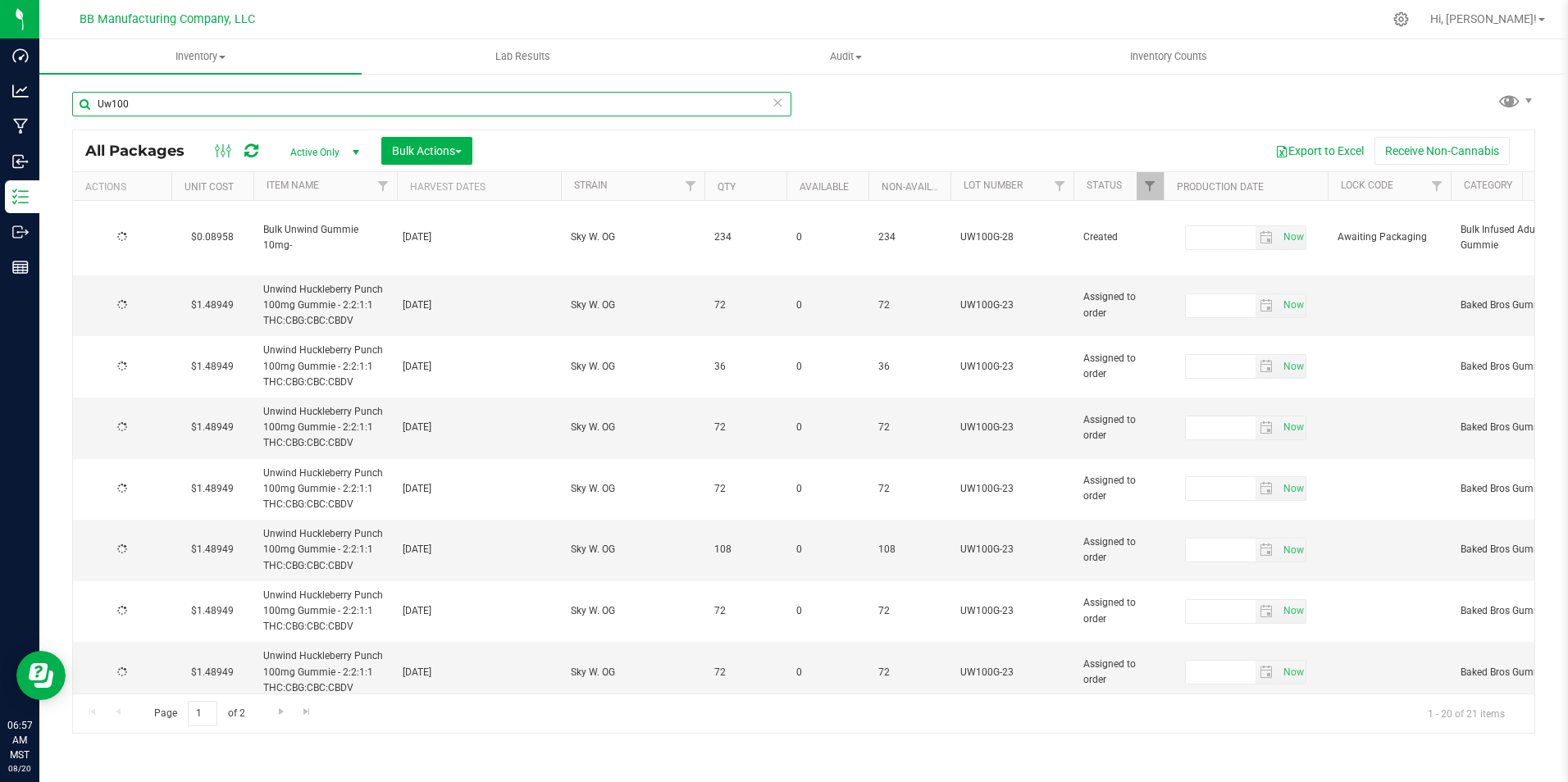
type input "[DATE]"
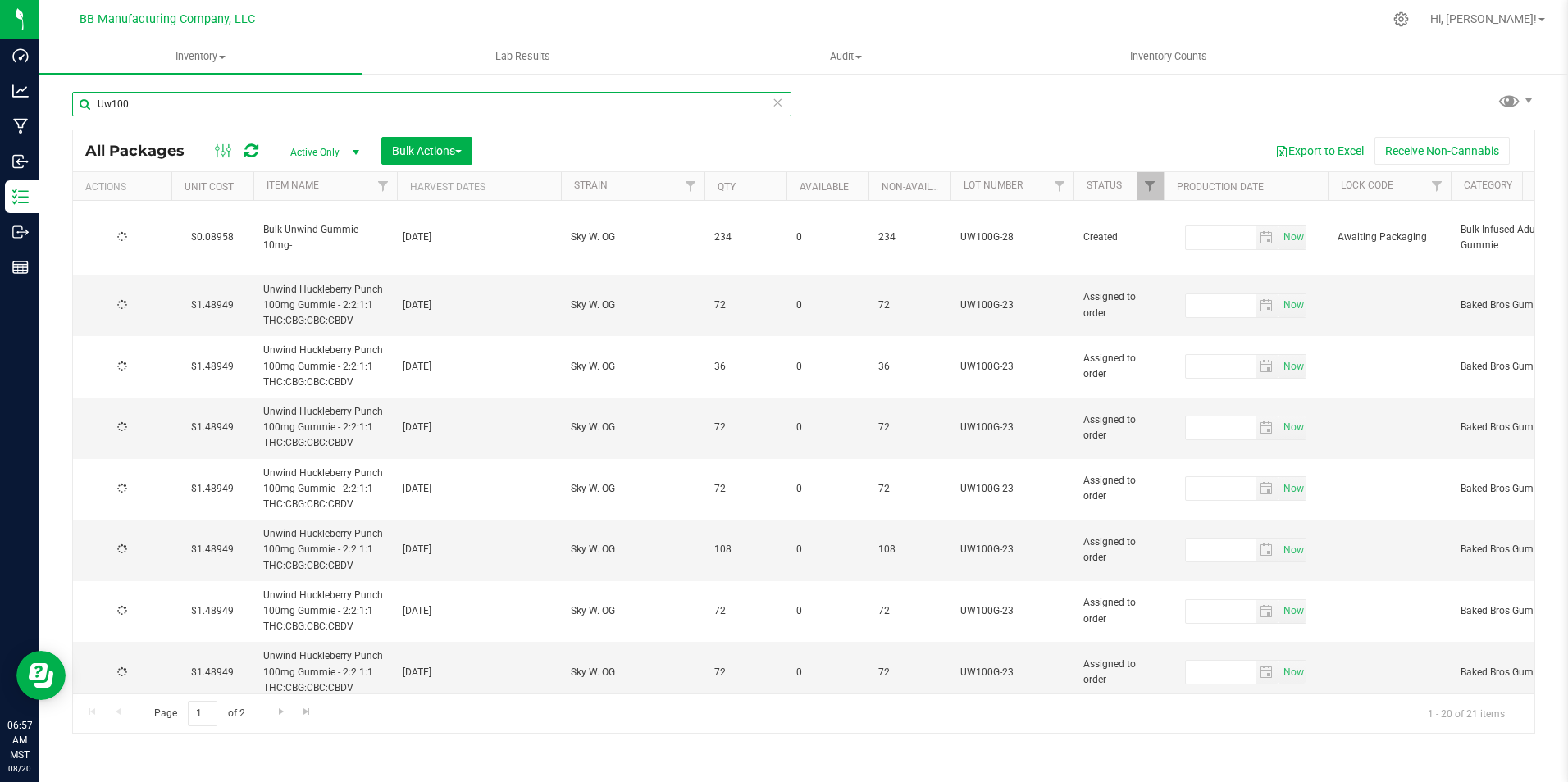
type input "[DATE]"
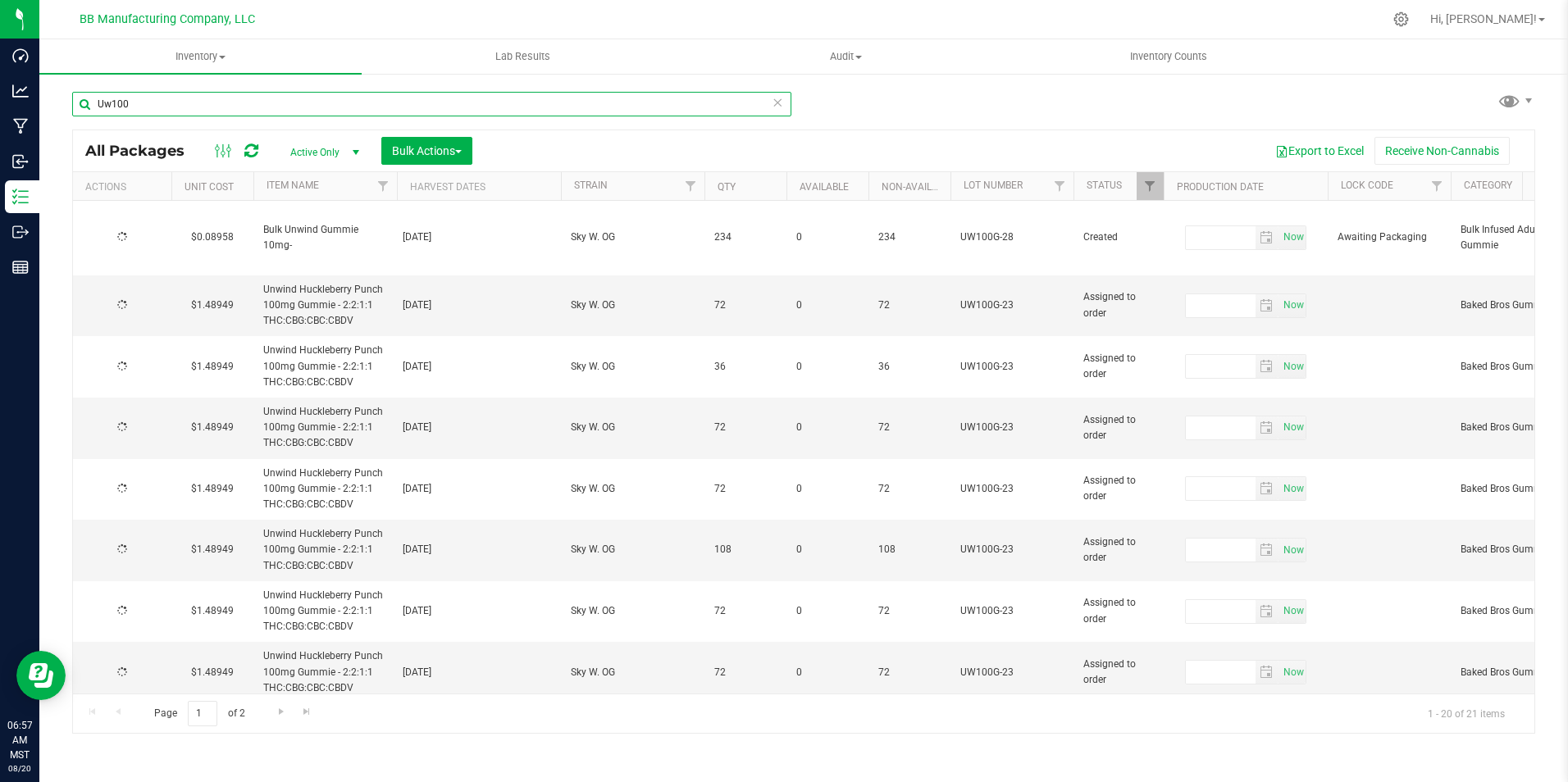
type input "[DATE]"
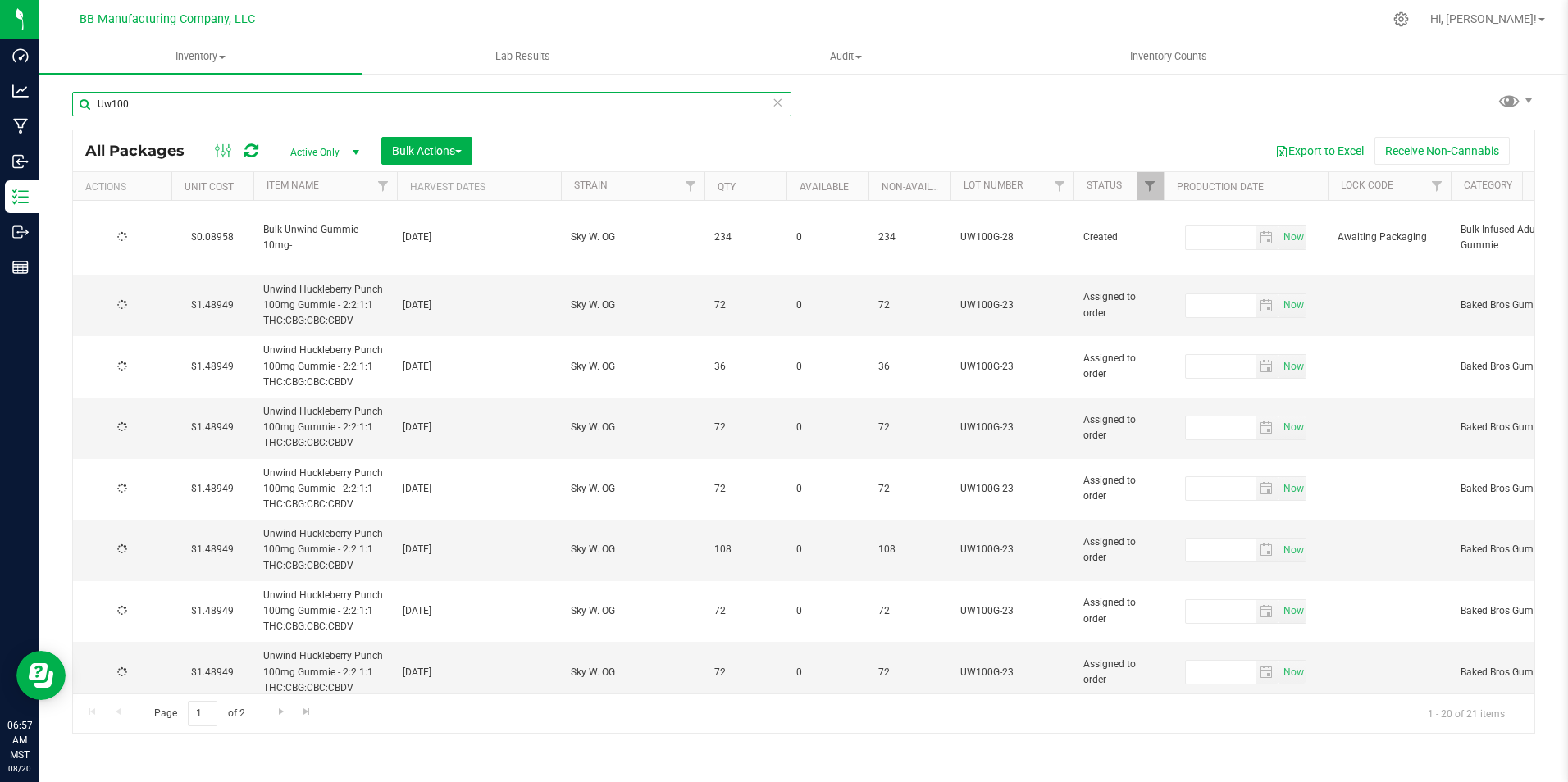
type input "[DATE]"
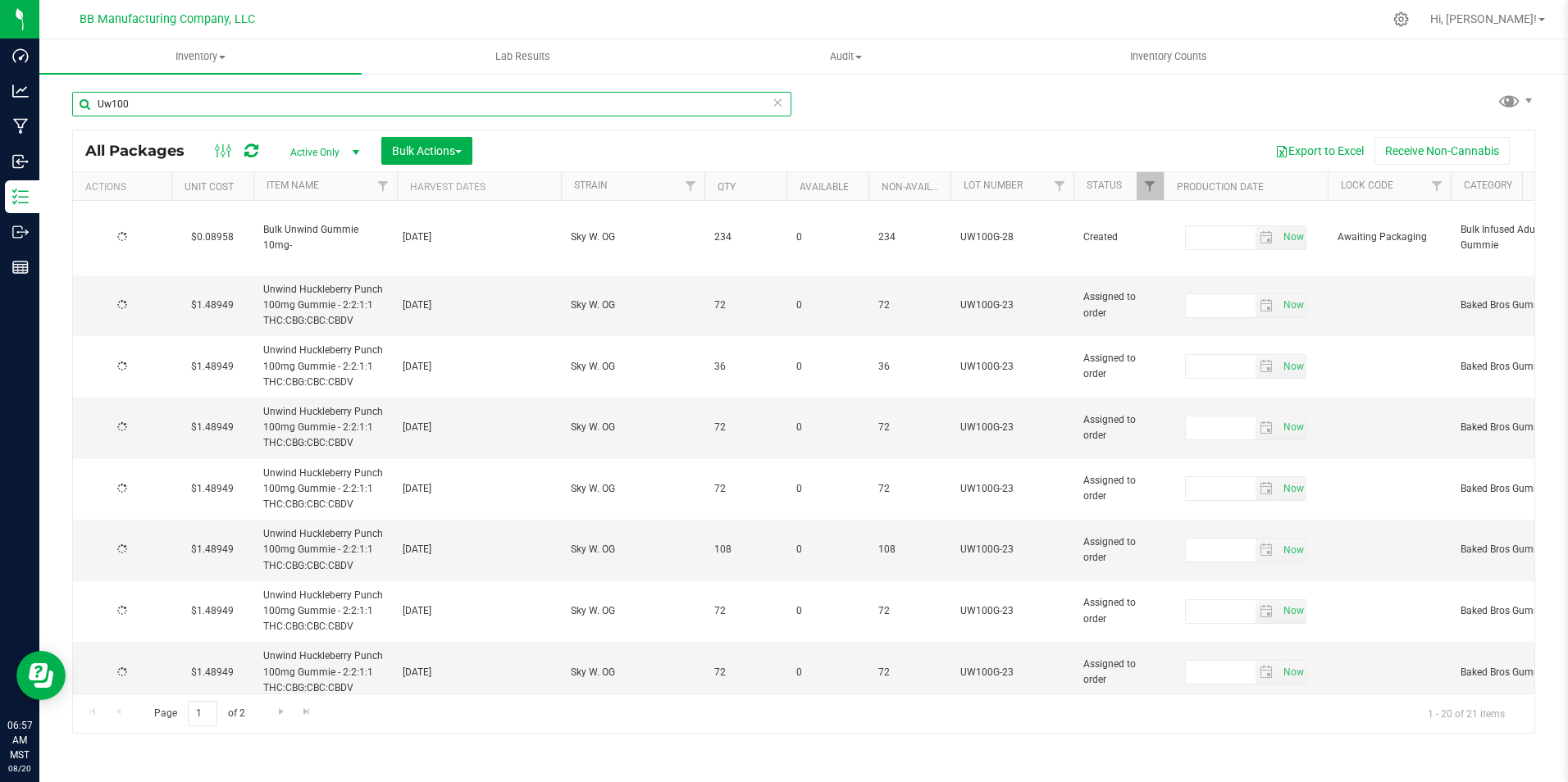
type input "[DATE]"
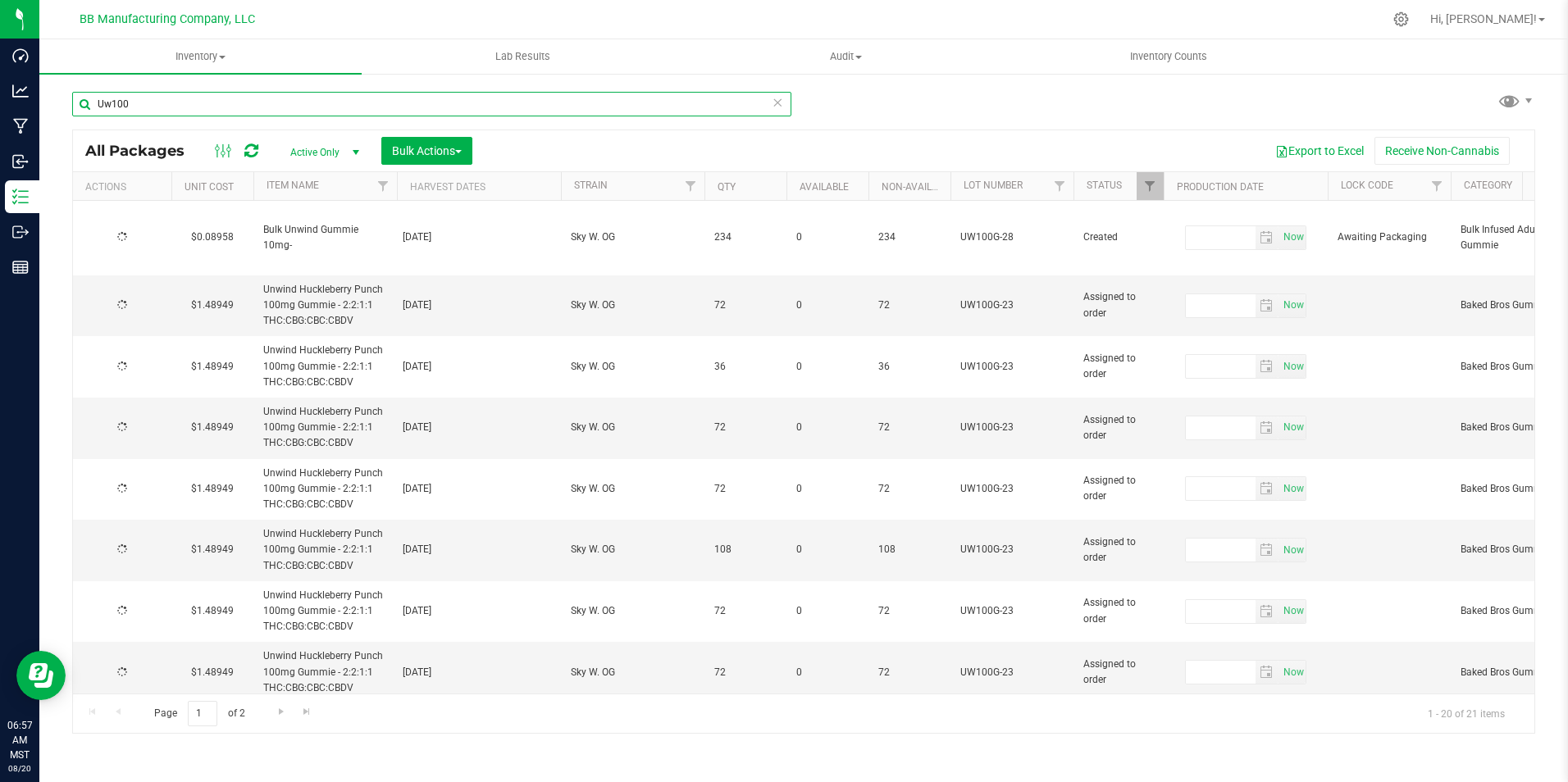
type input "[DATE]"
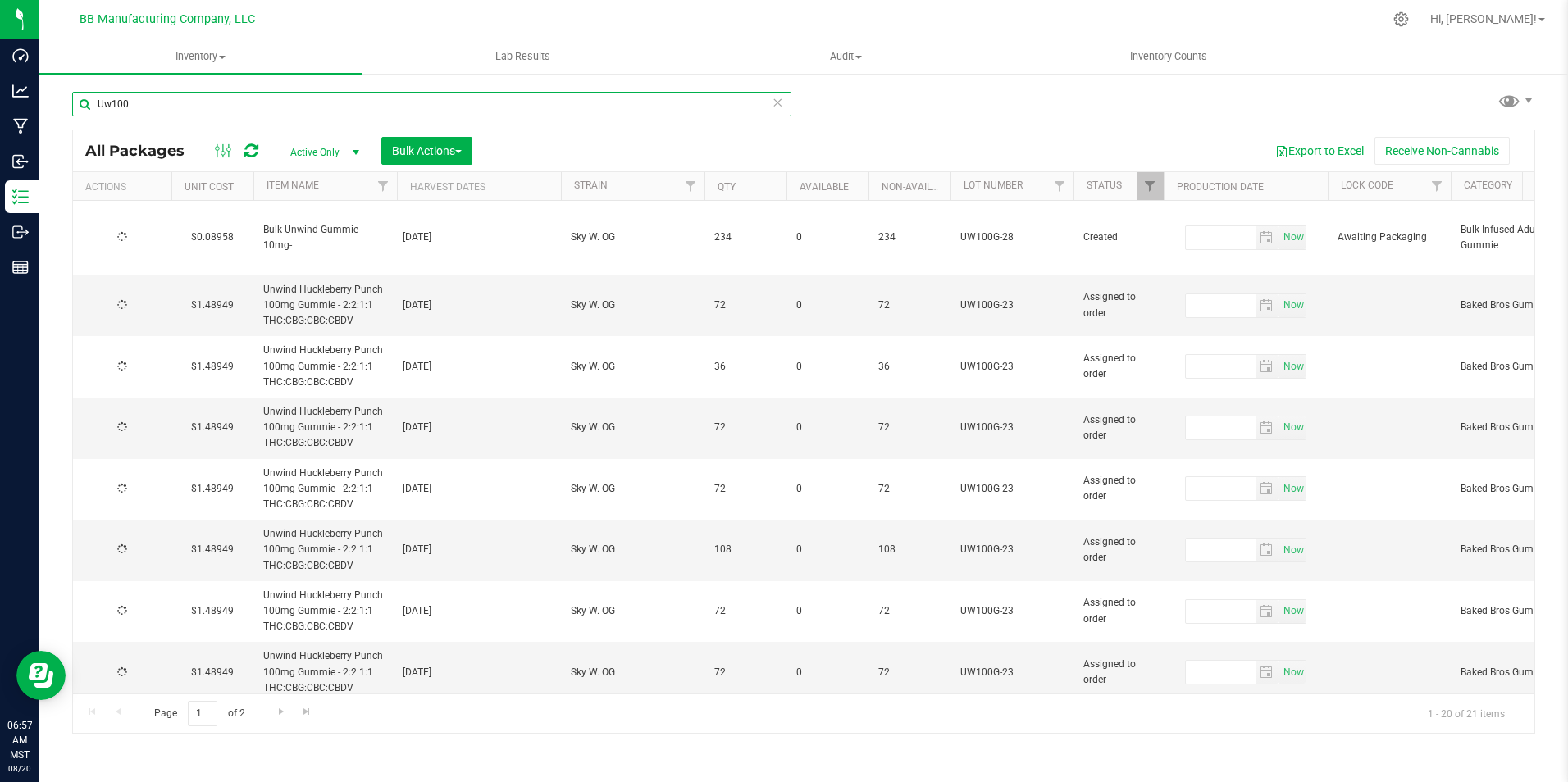
type input "[DATE]"
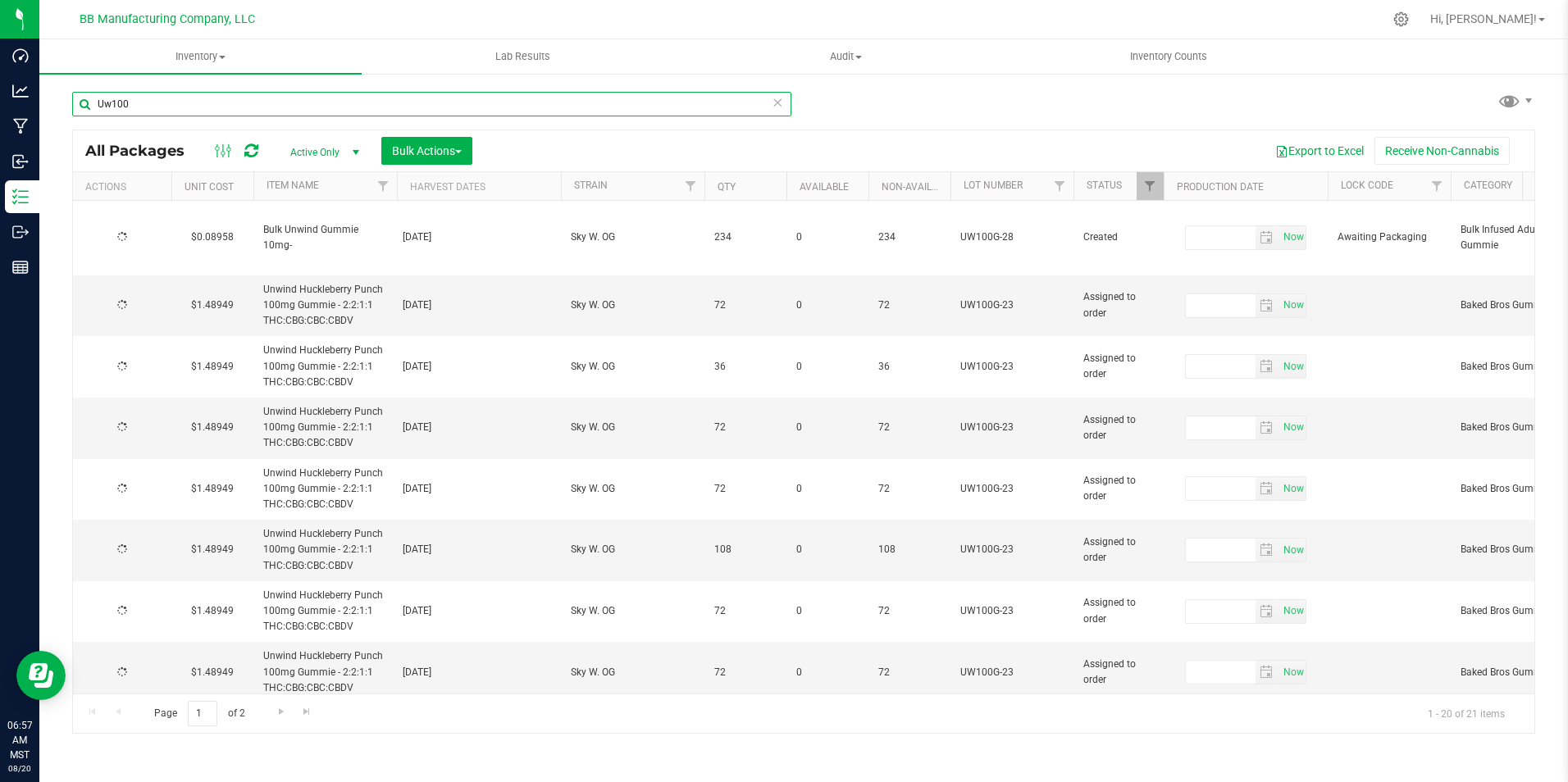
type input "[DATE]"
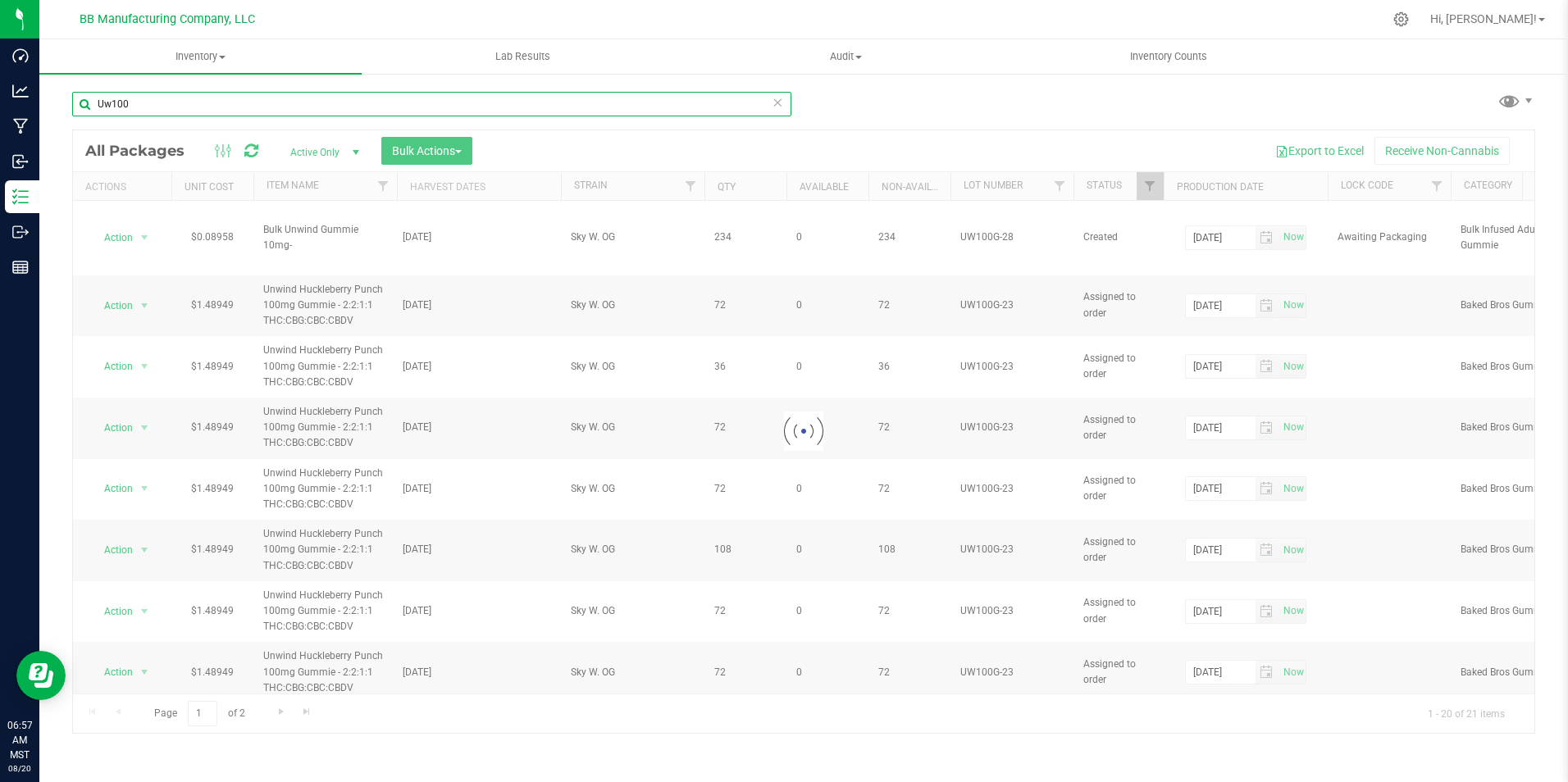
type input "Uw100G"
type input "[DATE]"
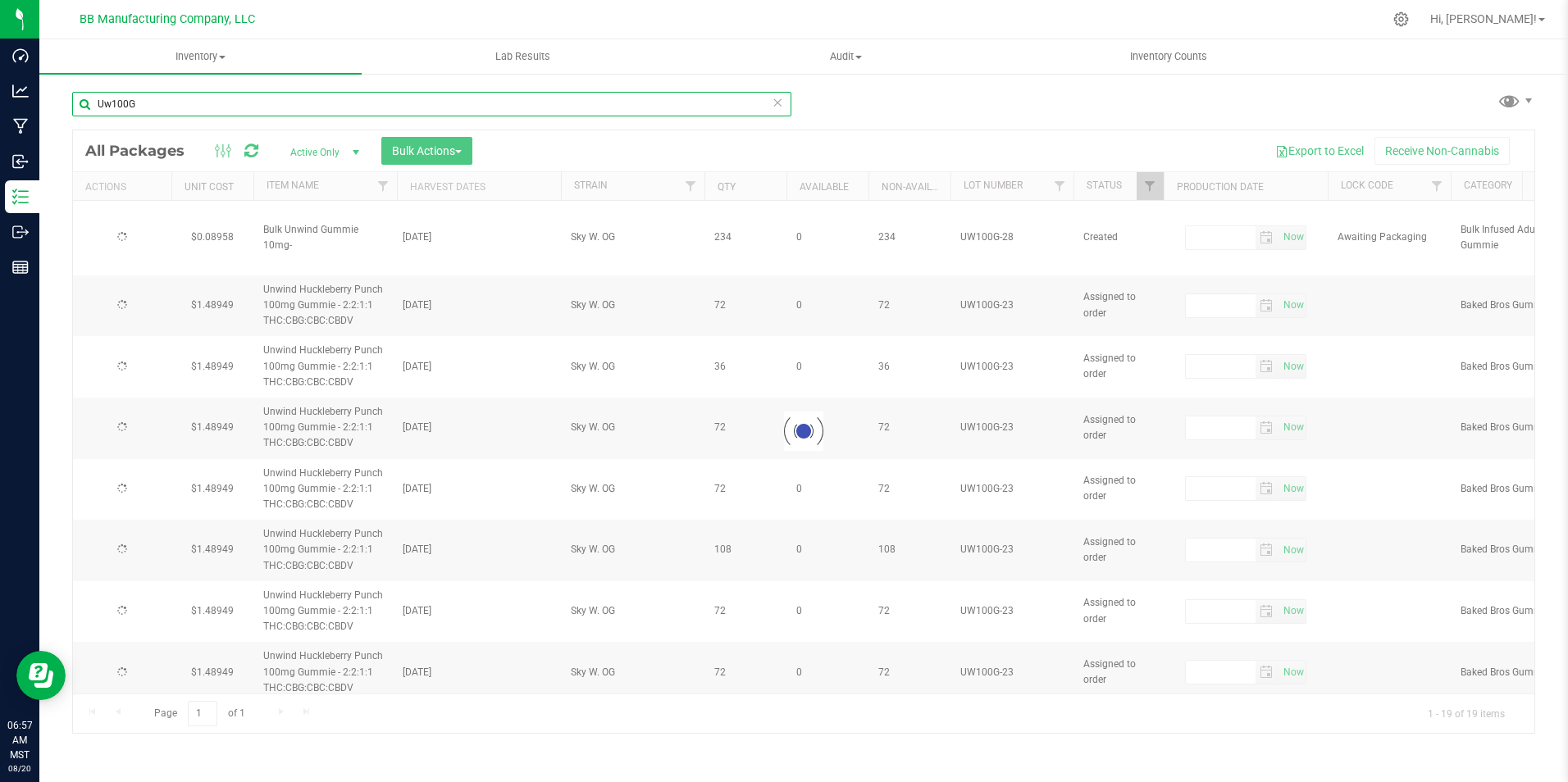
type input "[DATE]"
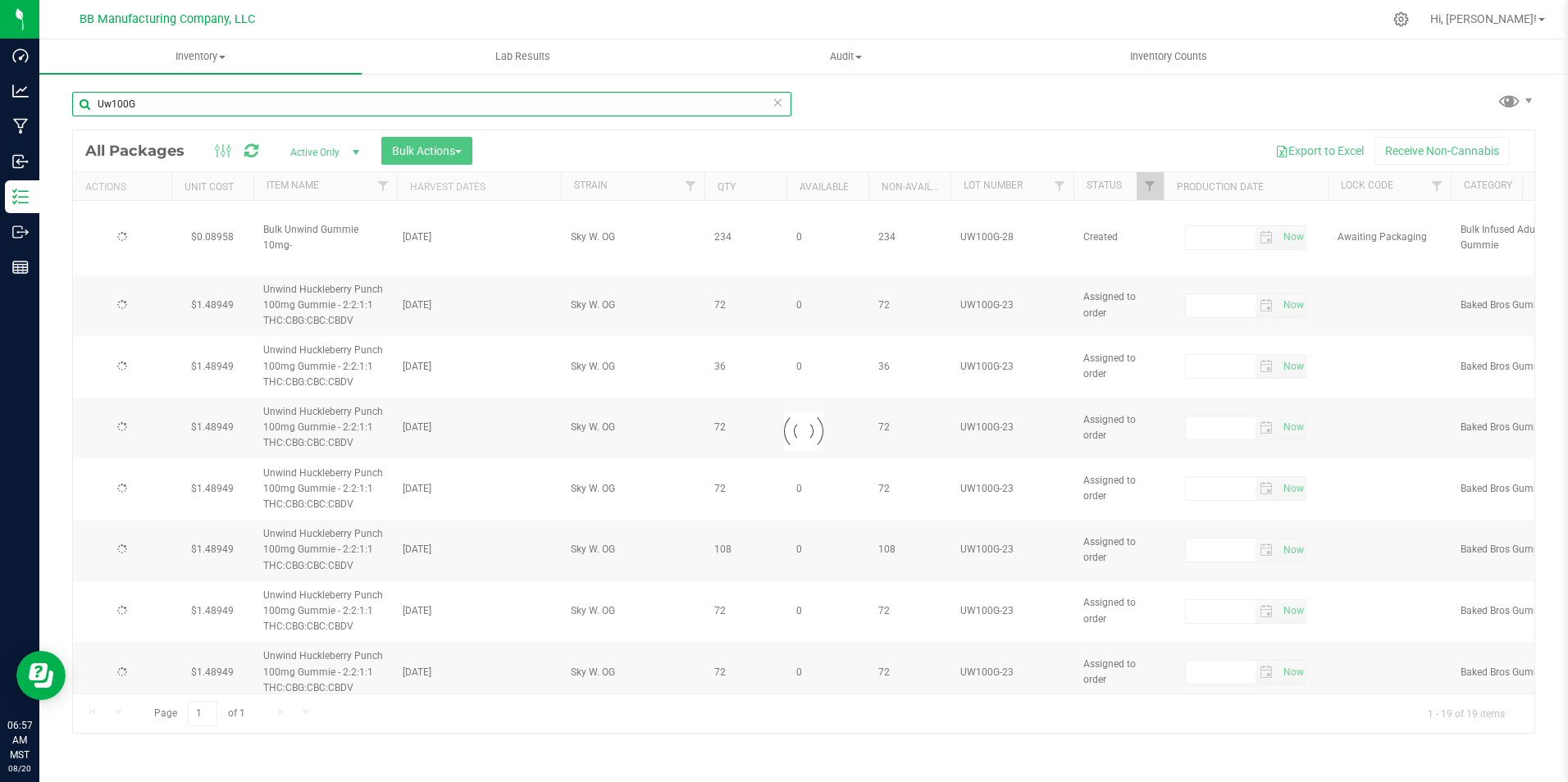
type input "[DATE]"
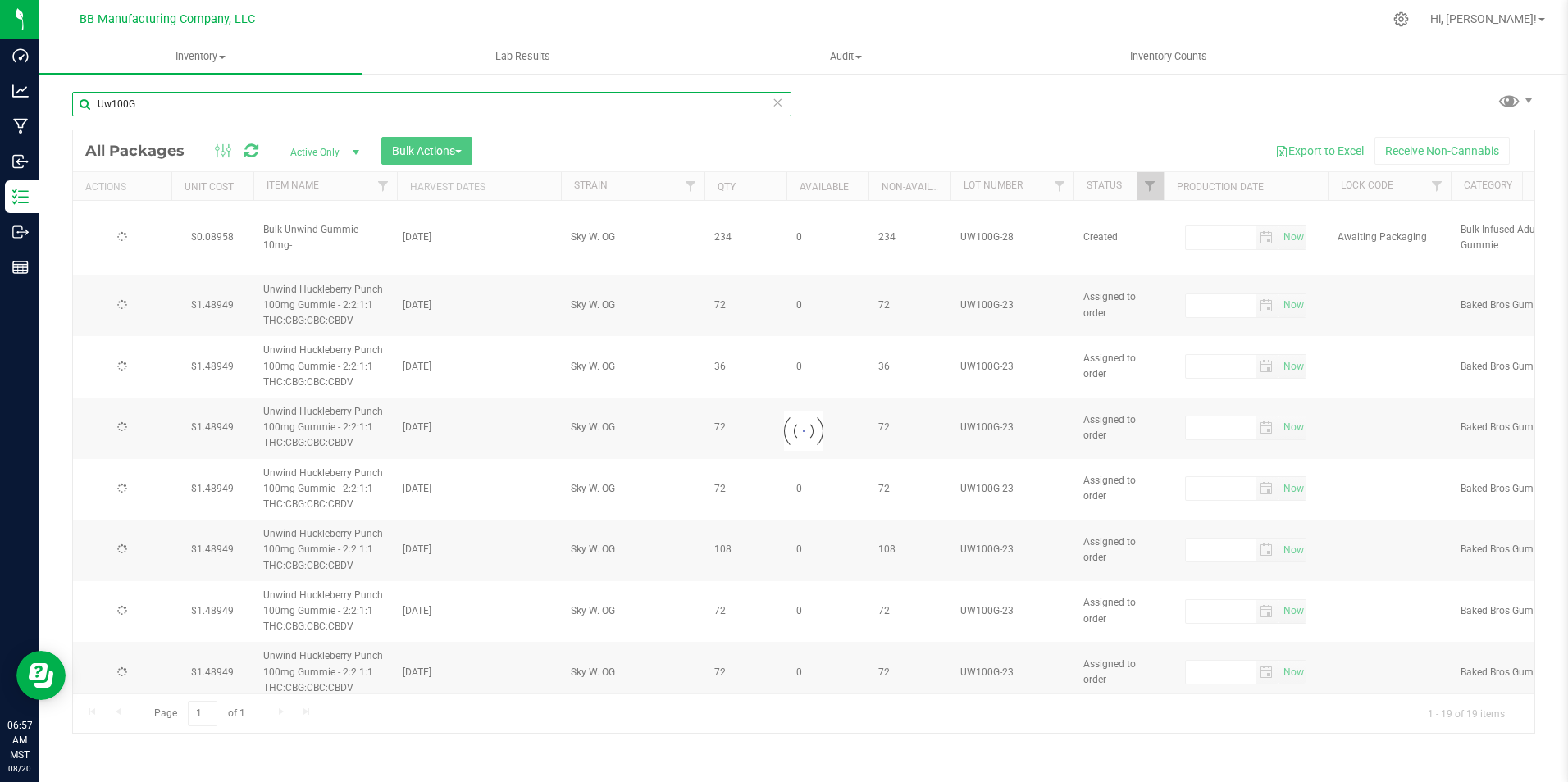
type input "[DATE]"
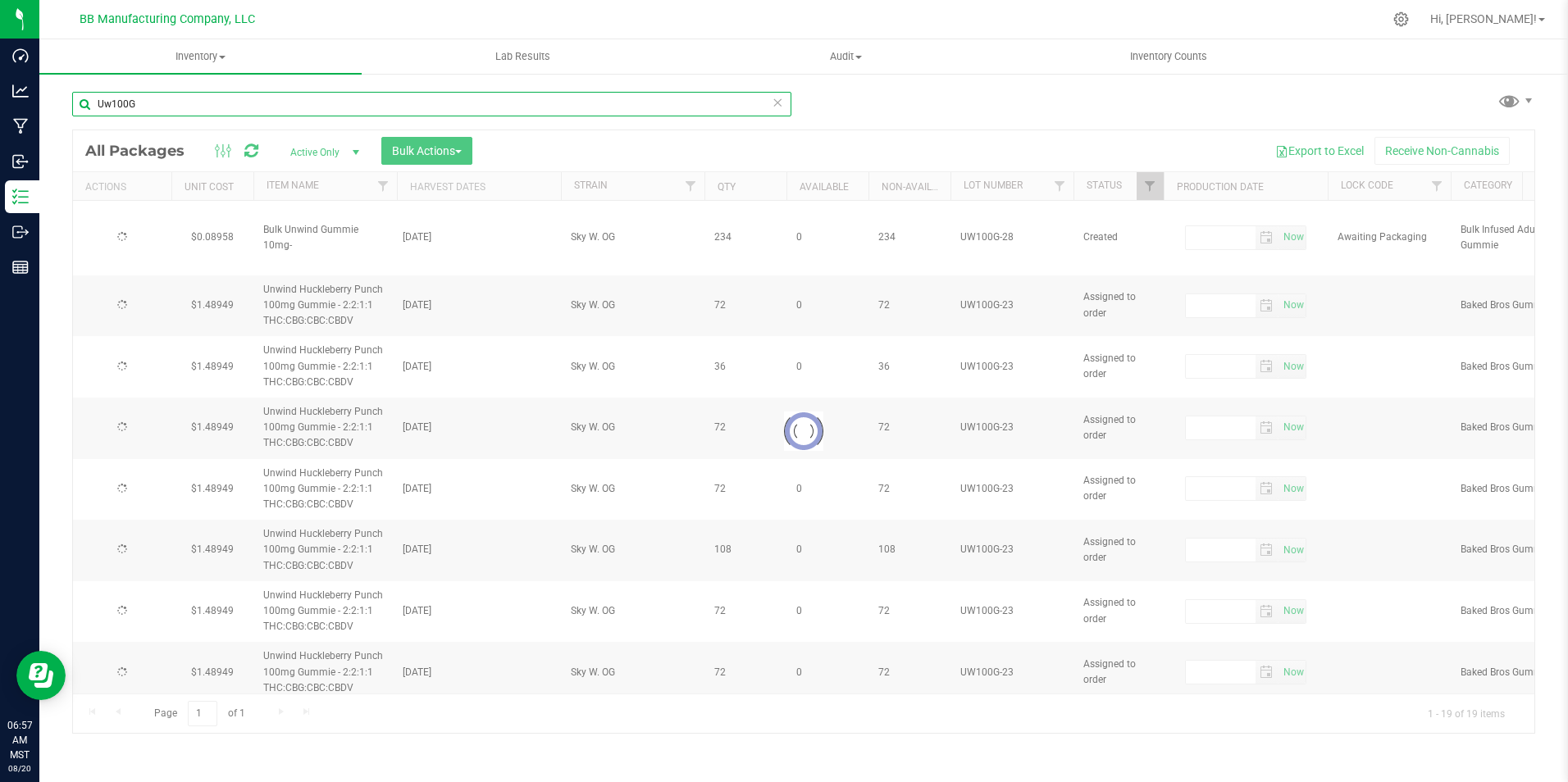
type input "[DATE]"
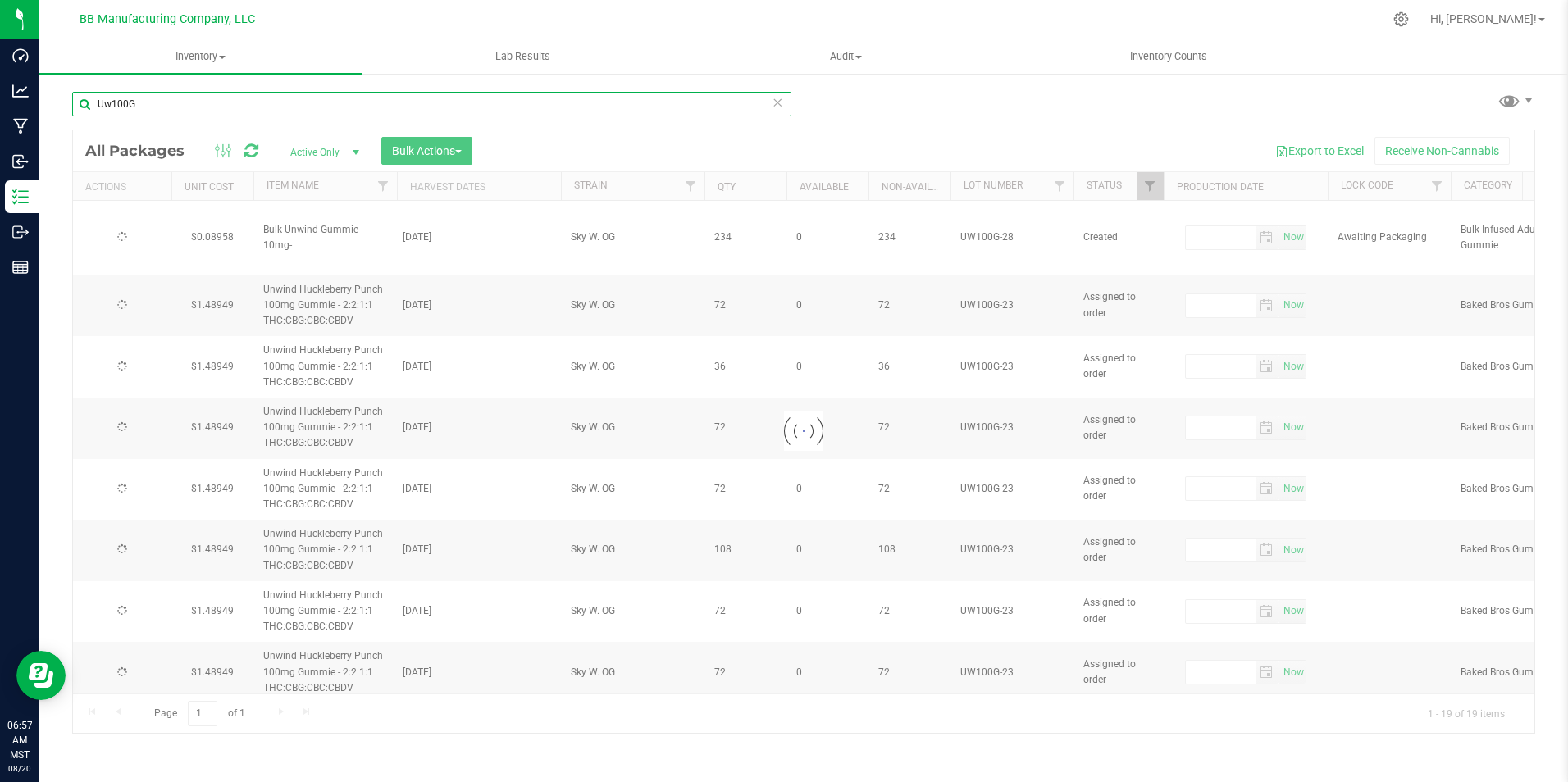
type input "[DATE]"
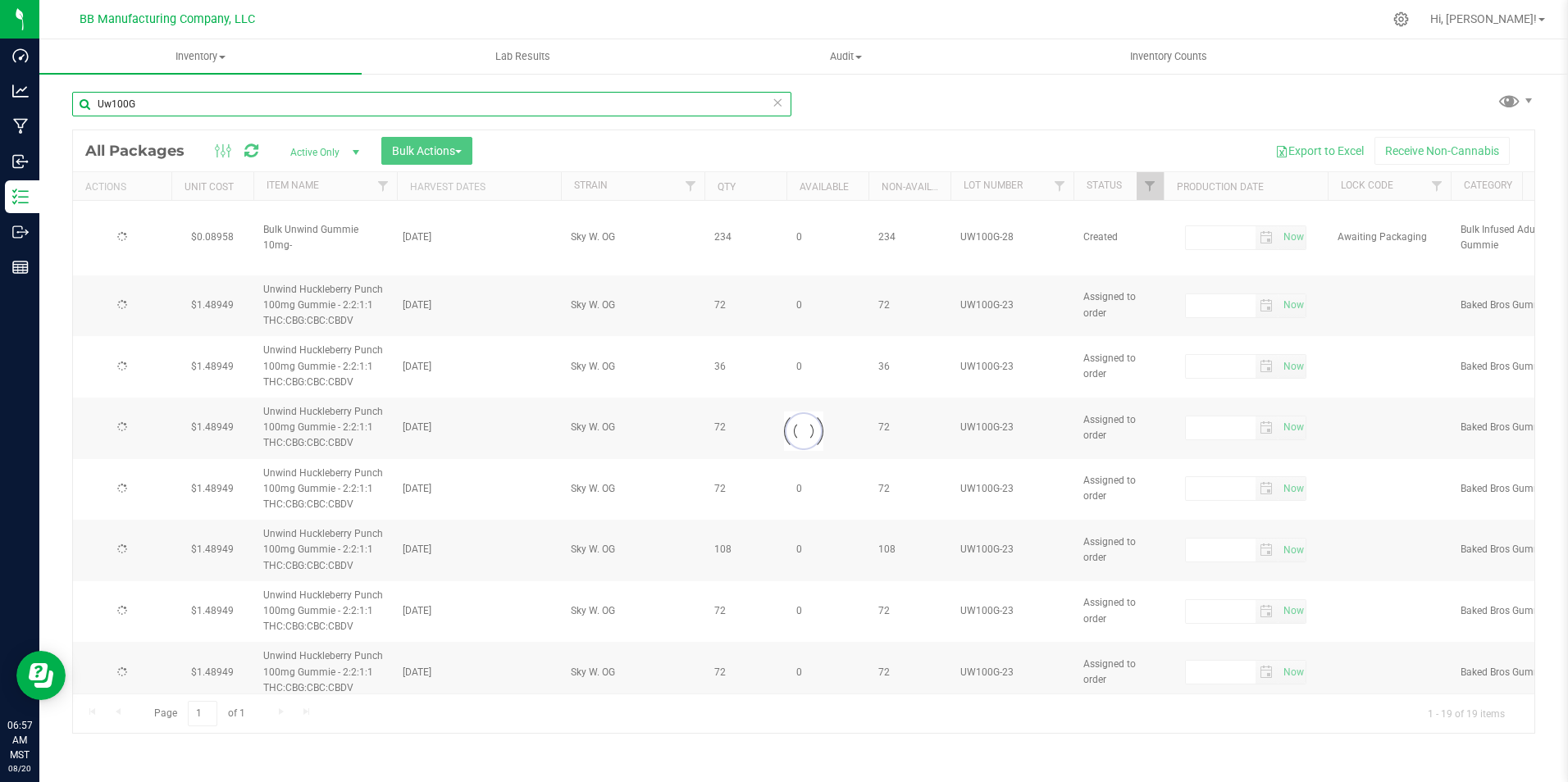
type input "[DATE]"
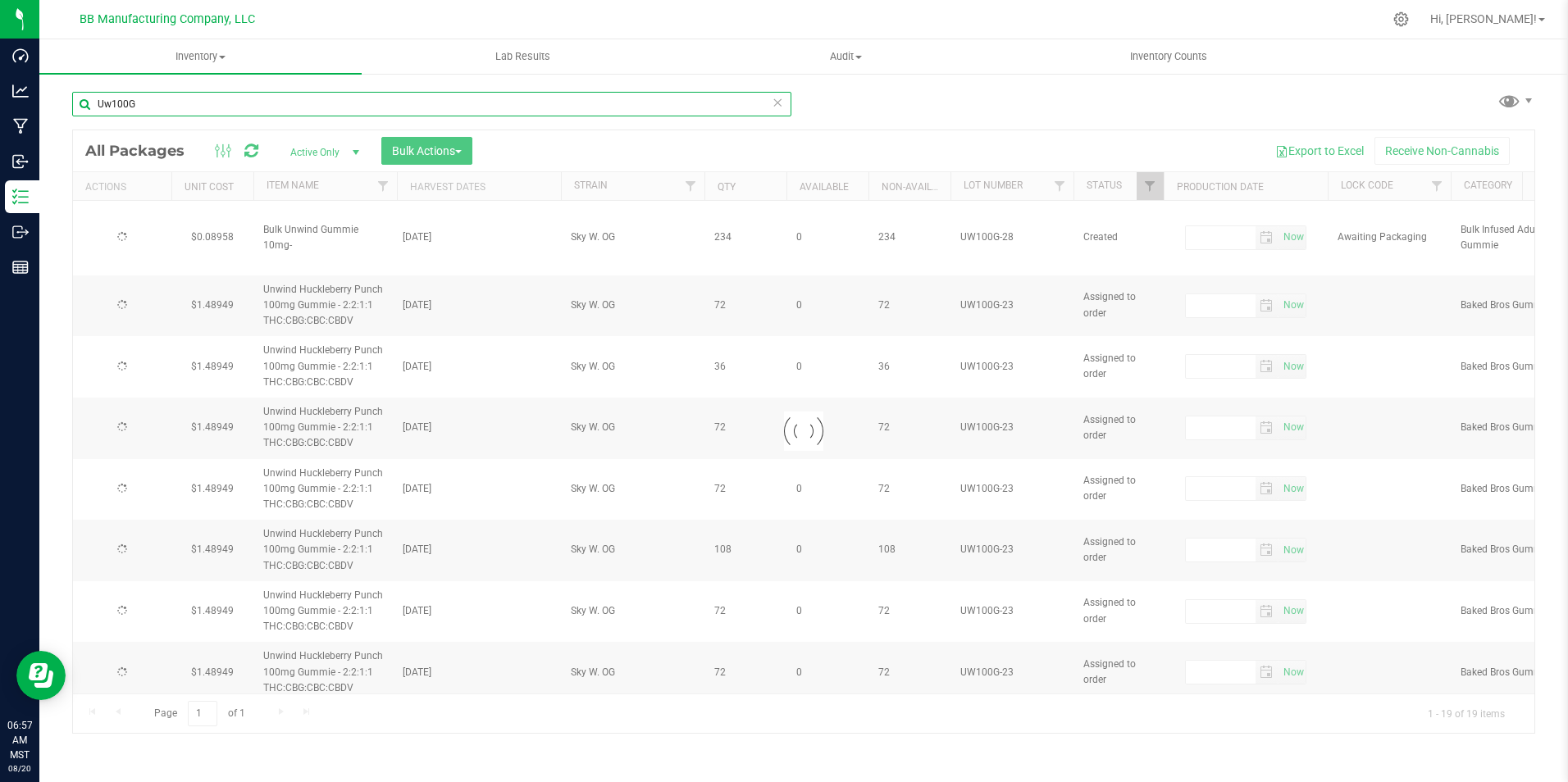
type input "[DATE]"
type input "Uw100G-2"
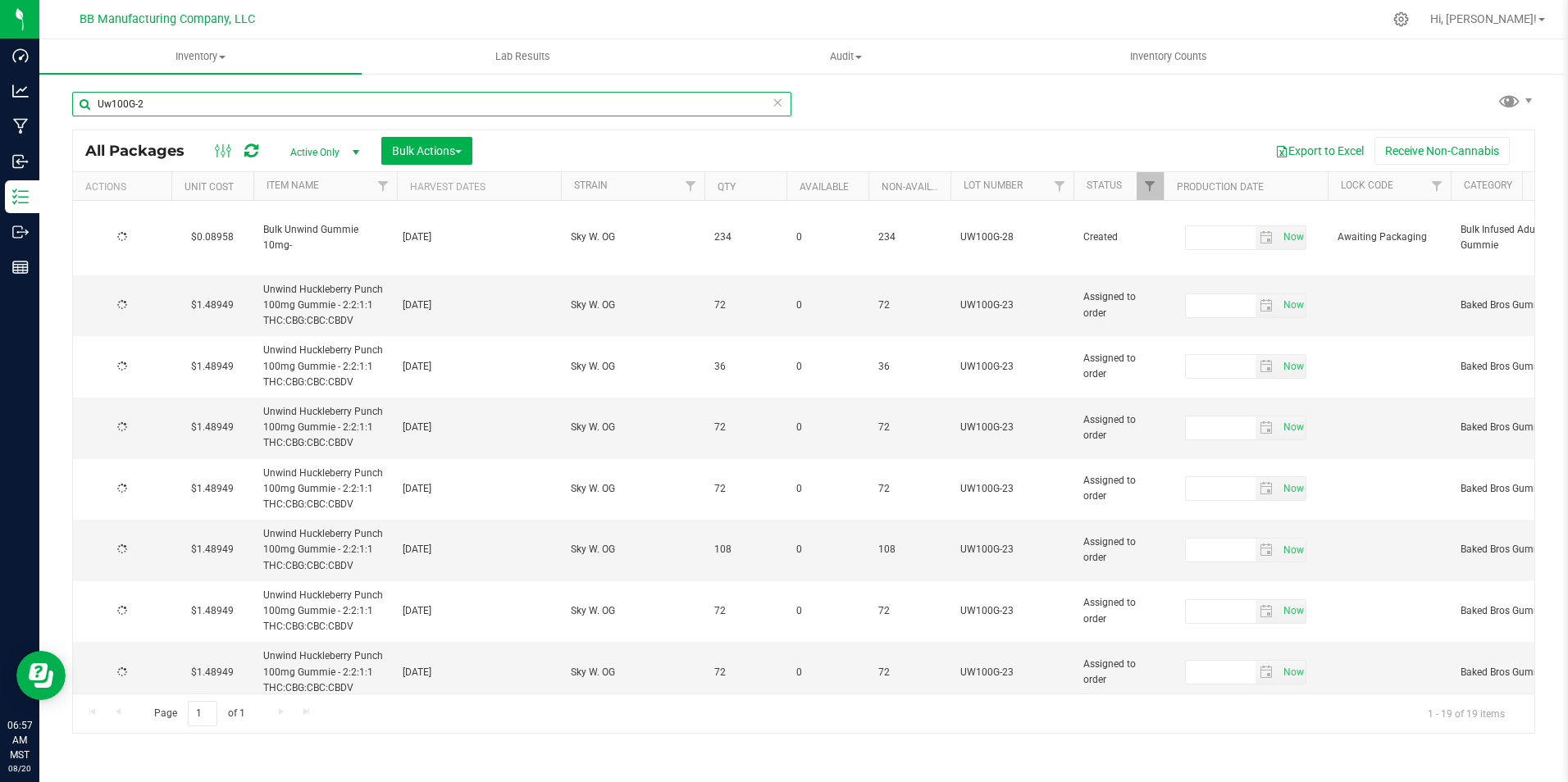
type input "[DATE]"
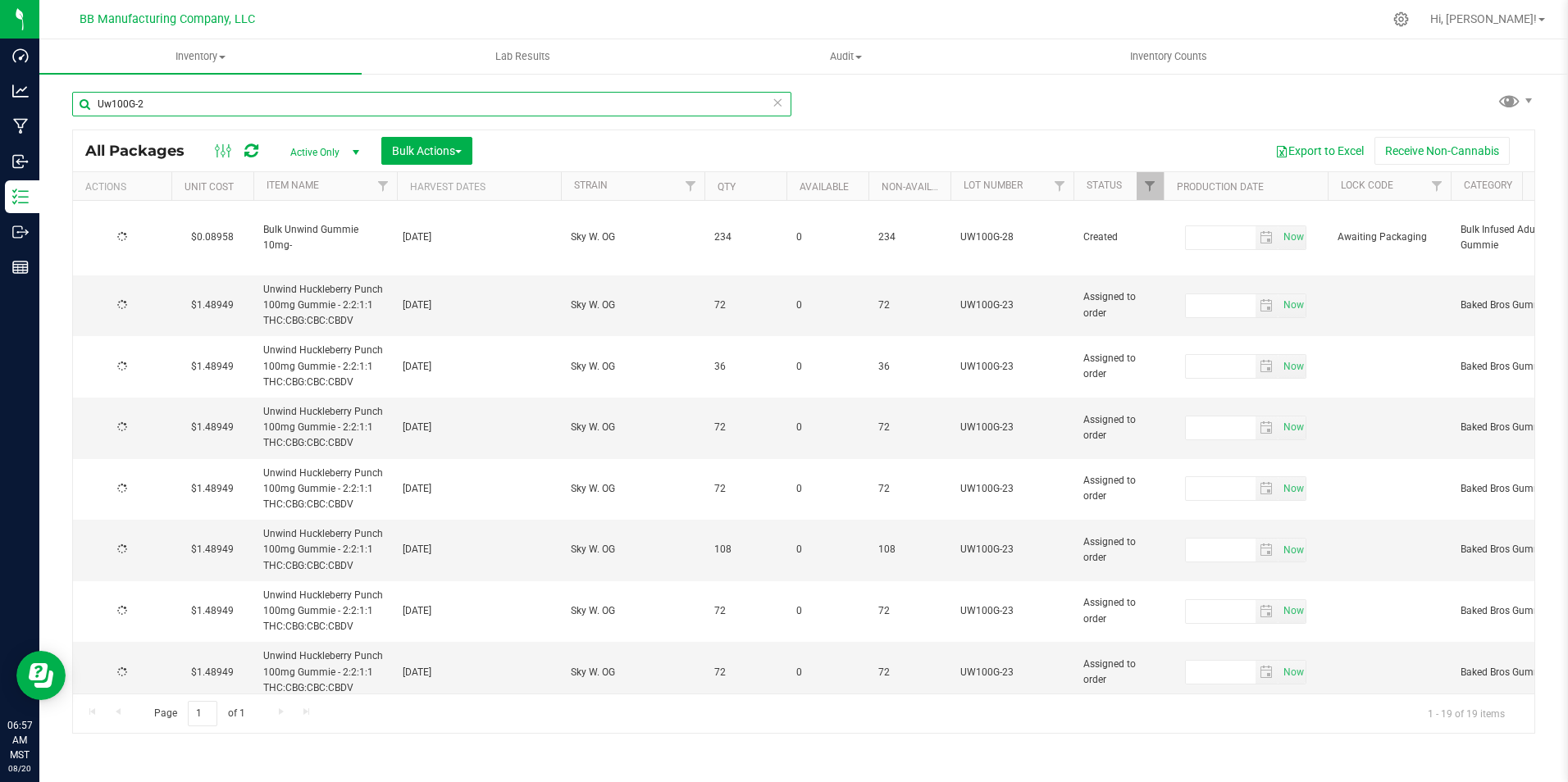
type input "[DATE]"
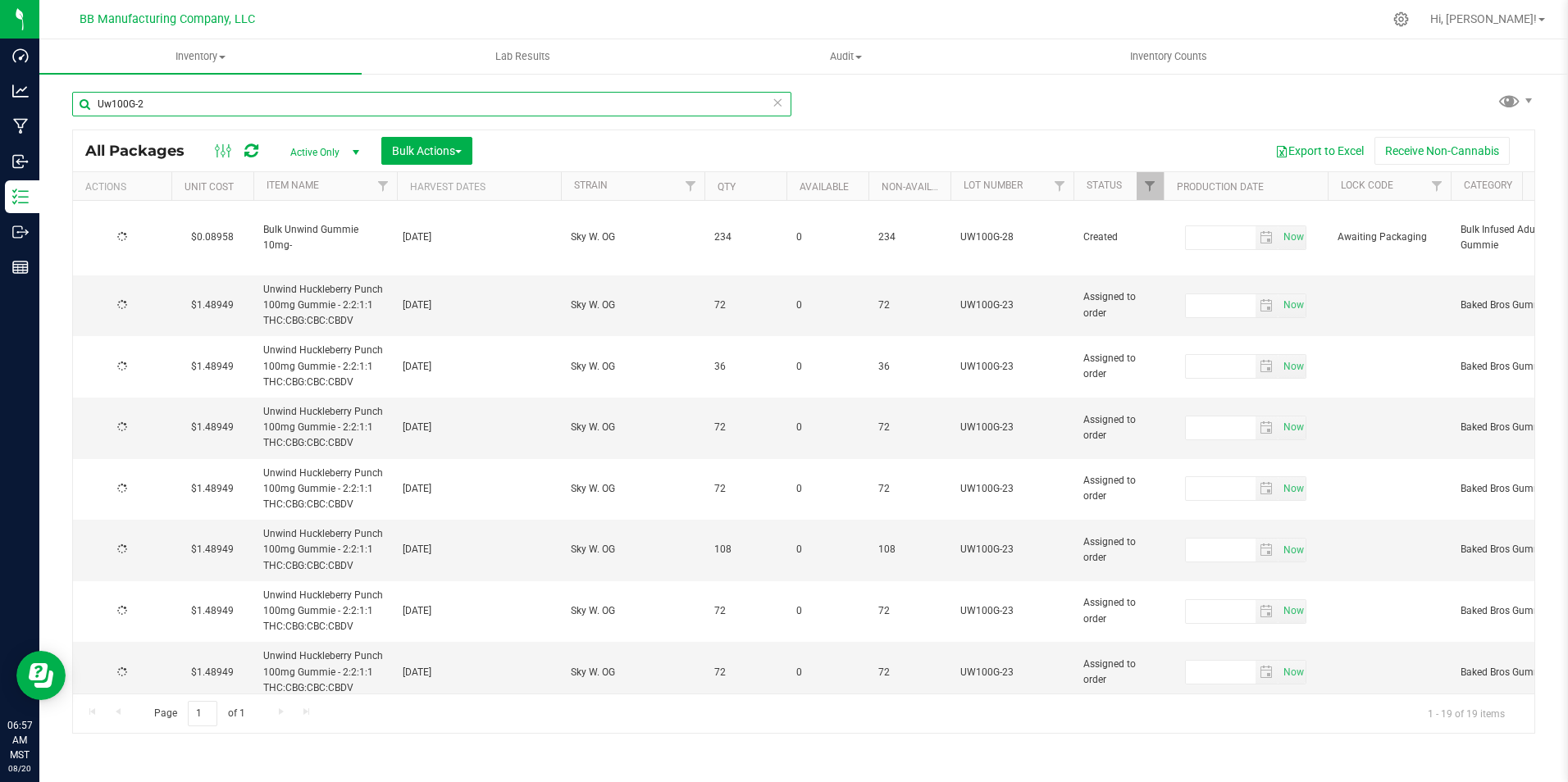
type input "[DATE]"
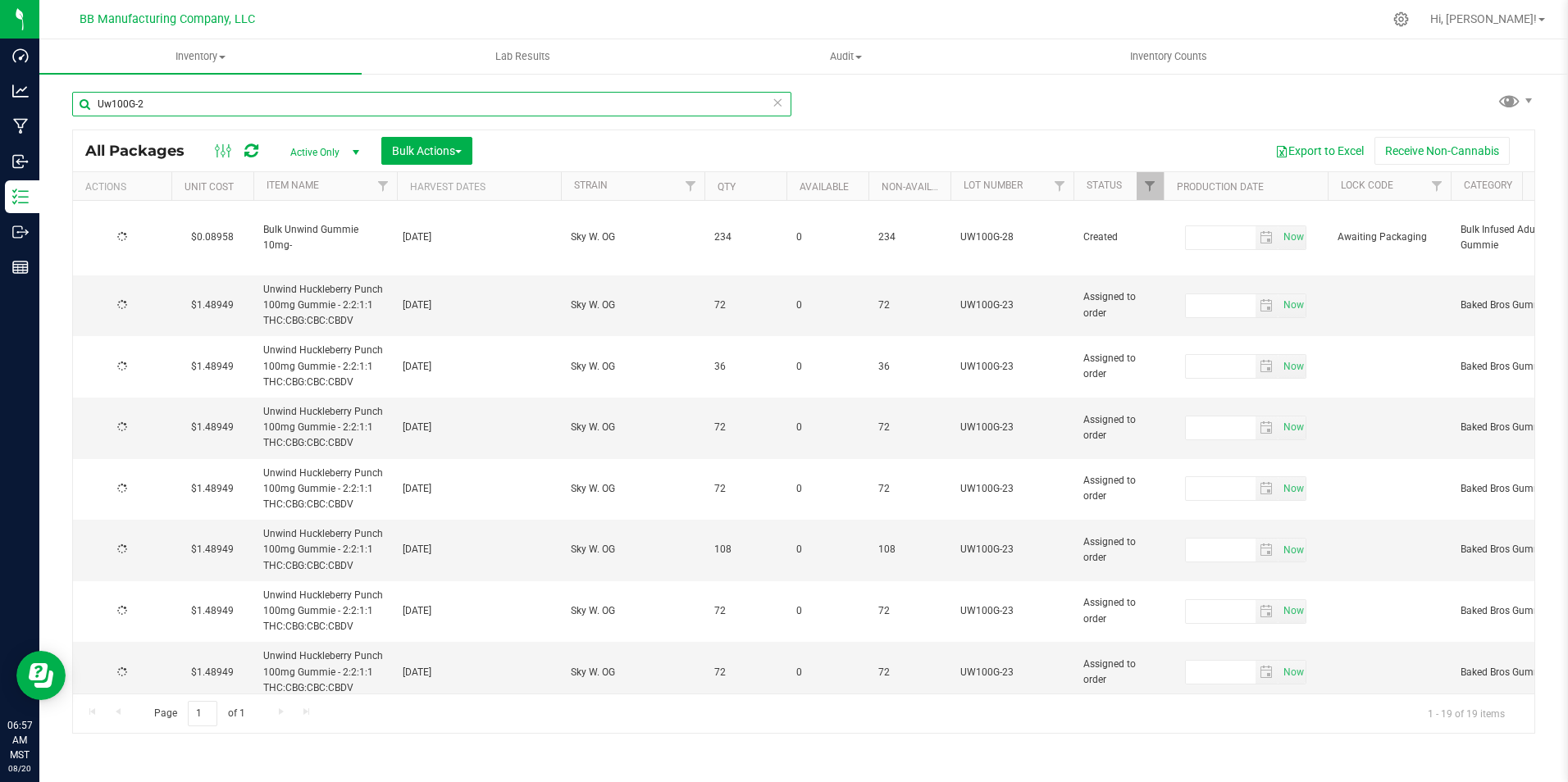
type input "[DATE]"
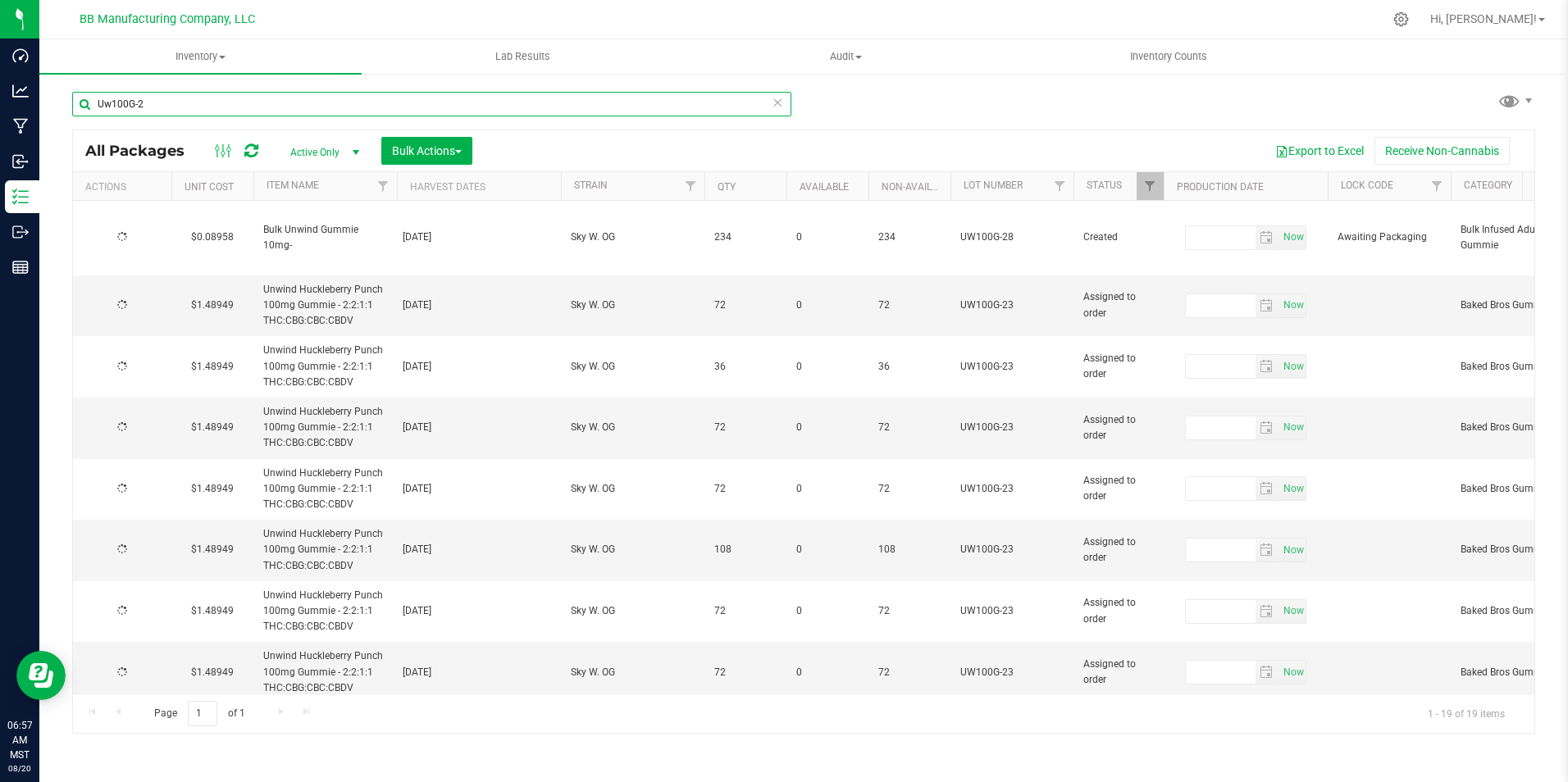
type input "[DATE]"
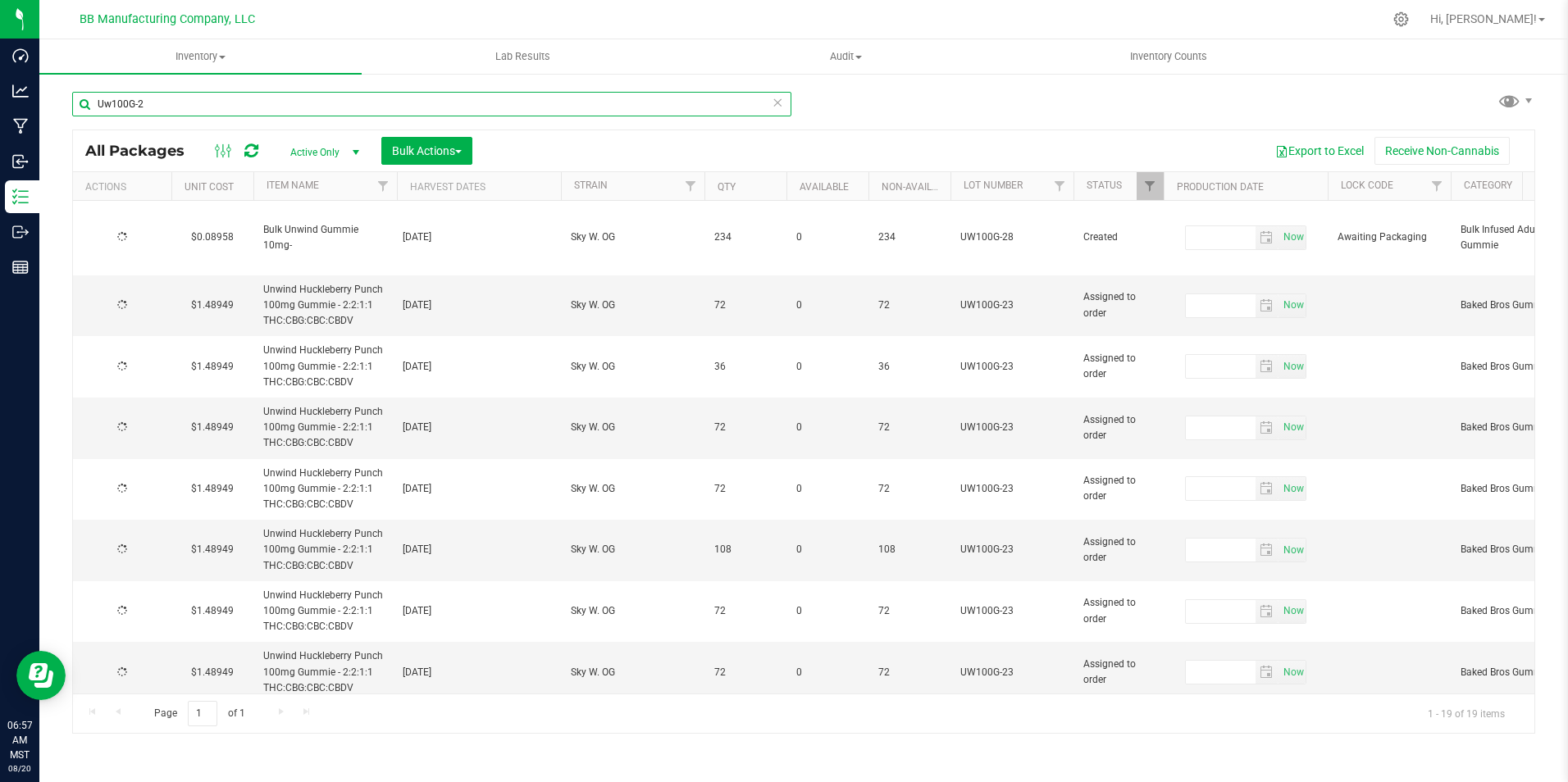
type input "[DATE]"
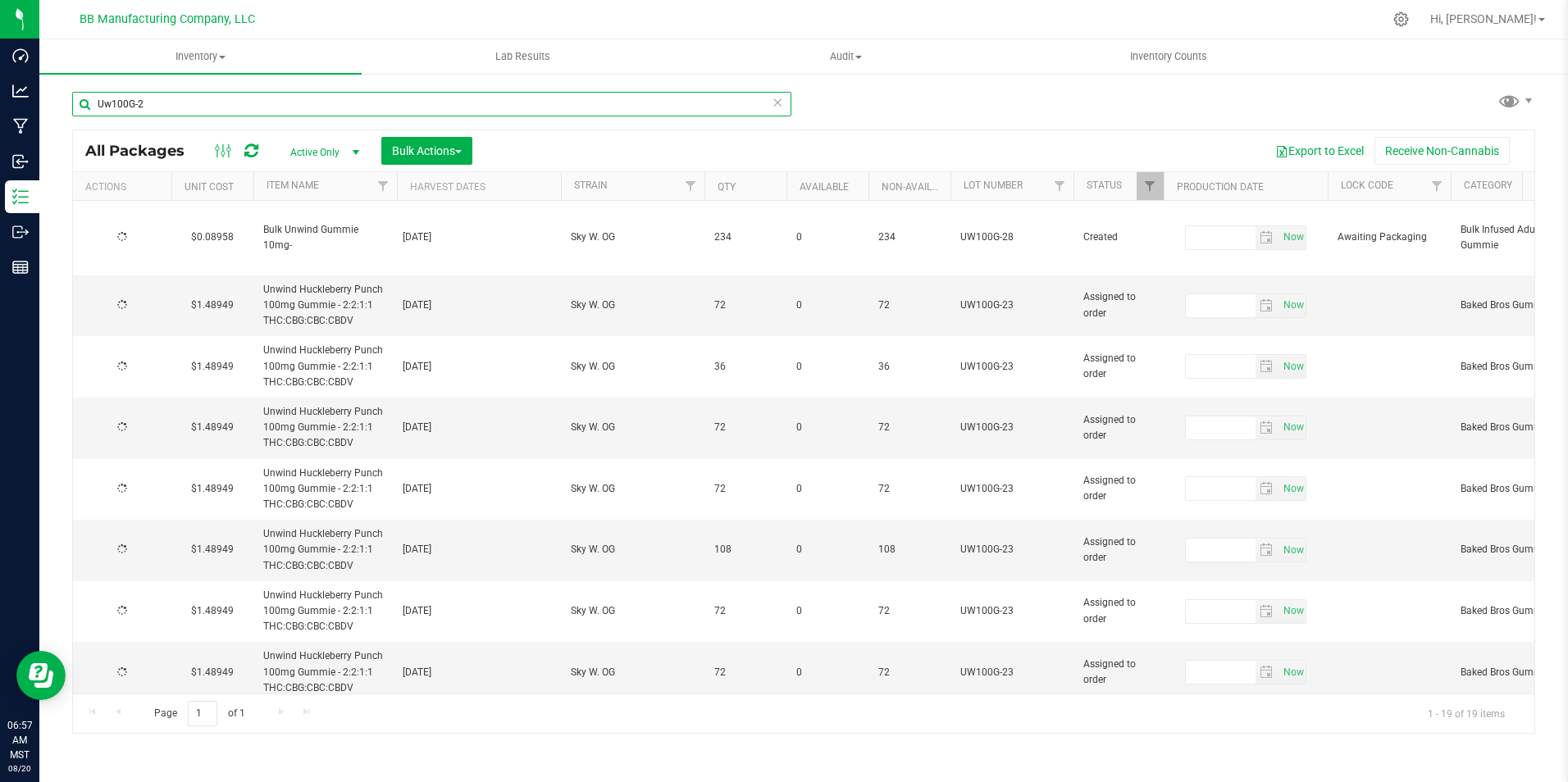
type input "[DATE]"
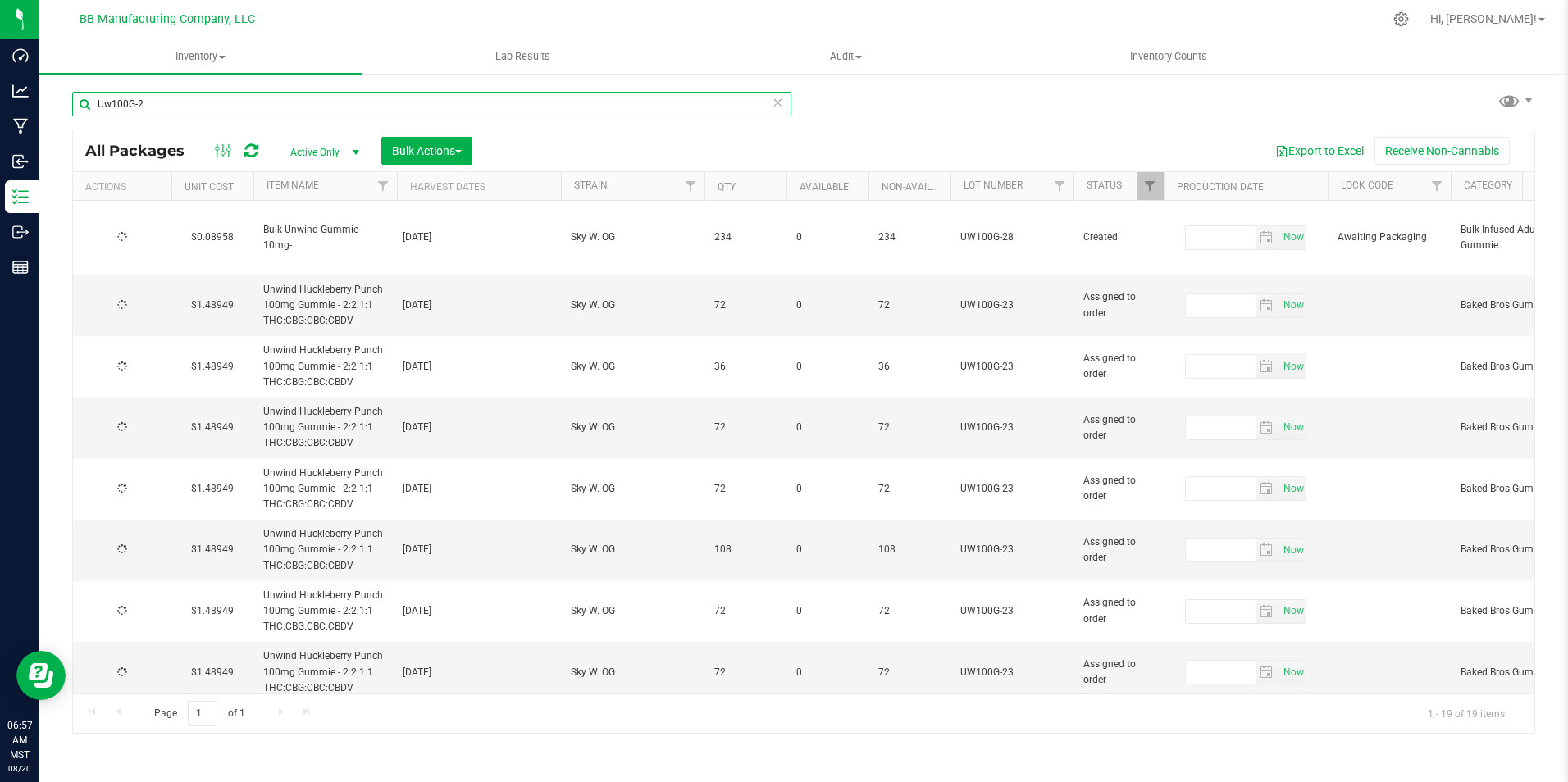
type input "[DATE]"
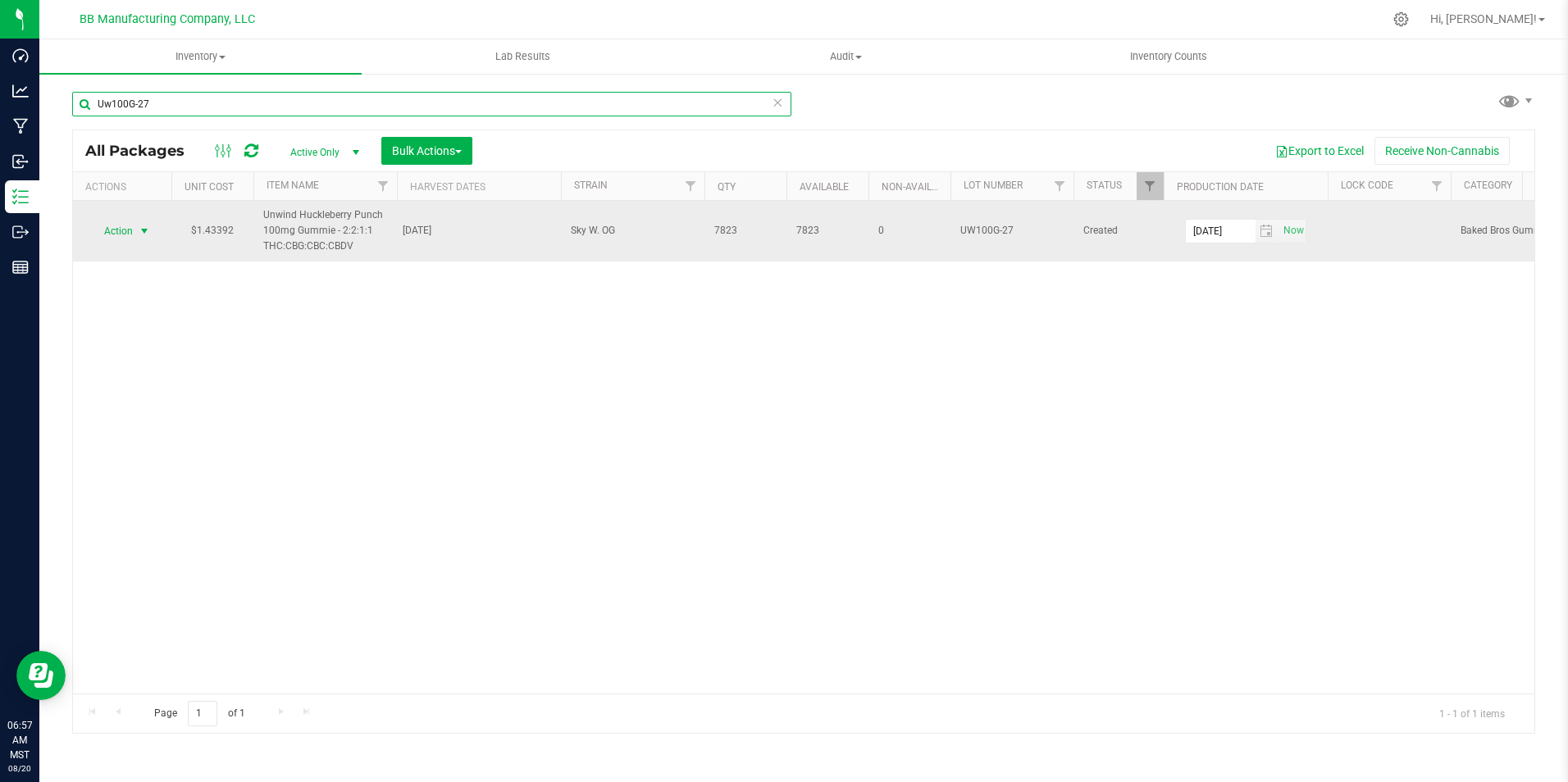
type input "Uw100G-27"
click at [118, 239] on span "Action" at bounding box center [112, 232] width 44 height 23
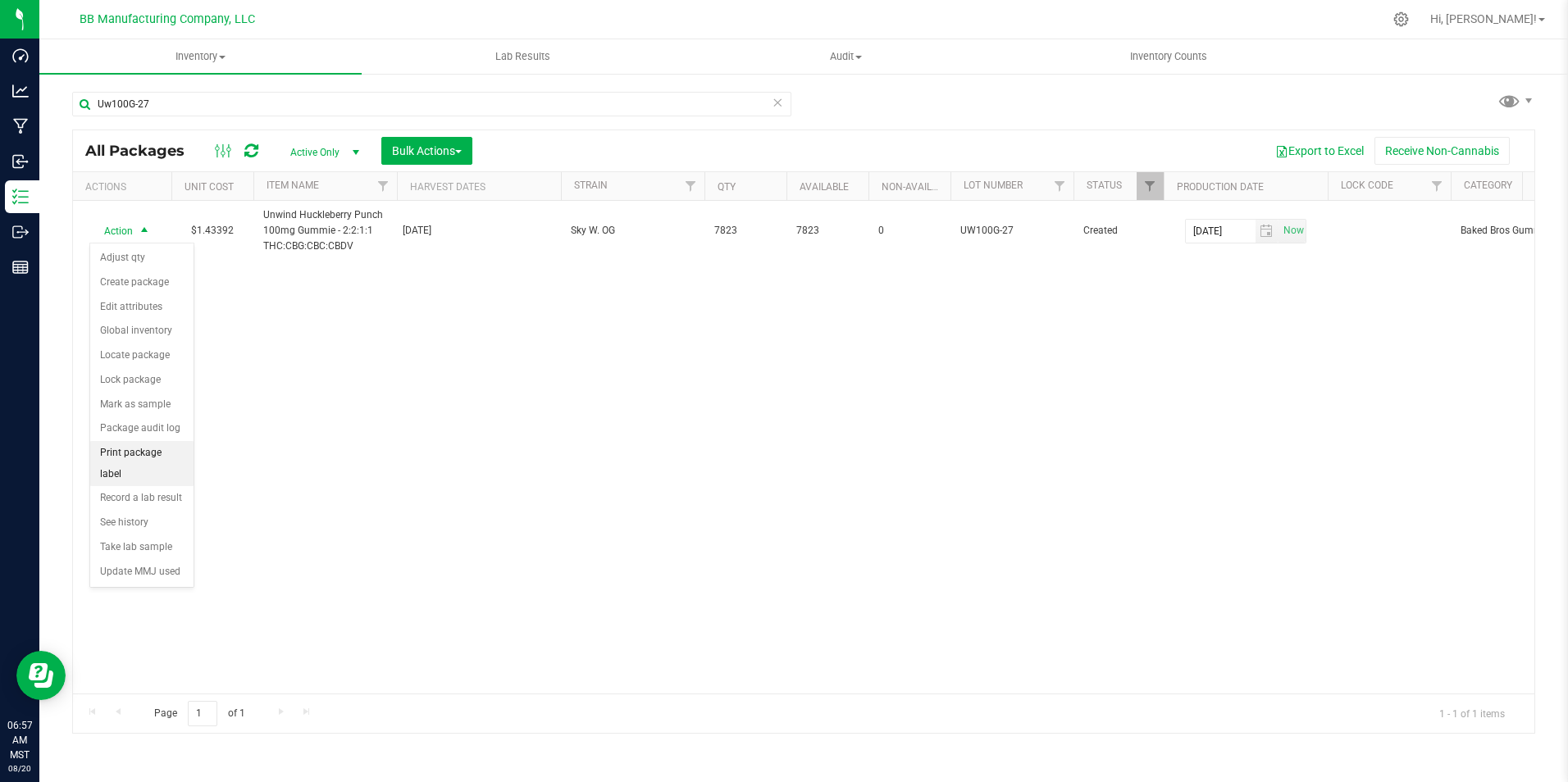
click at [143, 455] on li "Print package label" at bounding box center [141, 463] width 103 height 45
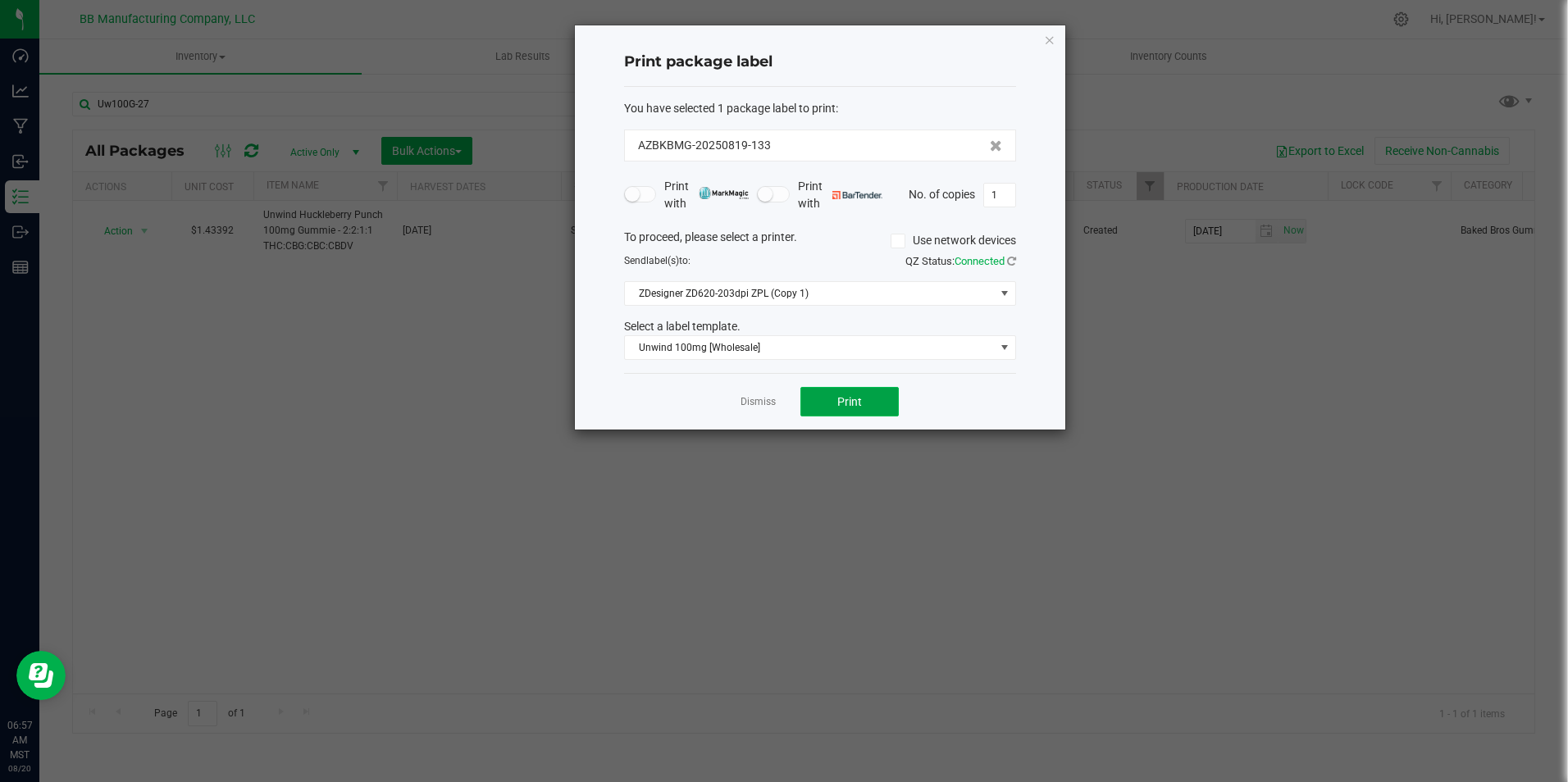
click at [854, 395] on span "Print" at bounding box center [849, 402] width 24 height 14
click at [1005, 195] on input "1" at bounding box center [999, 195] width 31 height 23
type input "220"
click at [868, 393] on button "Print" at bounding box center [850, 402] width 98 height 30
drag, startPoint x: 1001, startPoint y: 628, endPoint x: 754, endPoint y: 409, distance: 330.1
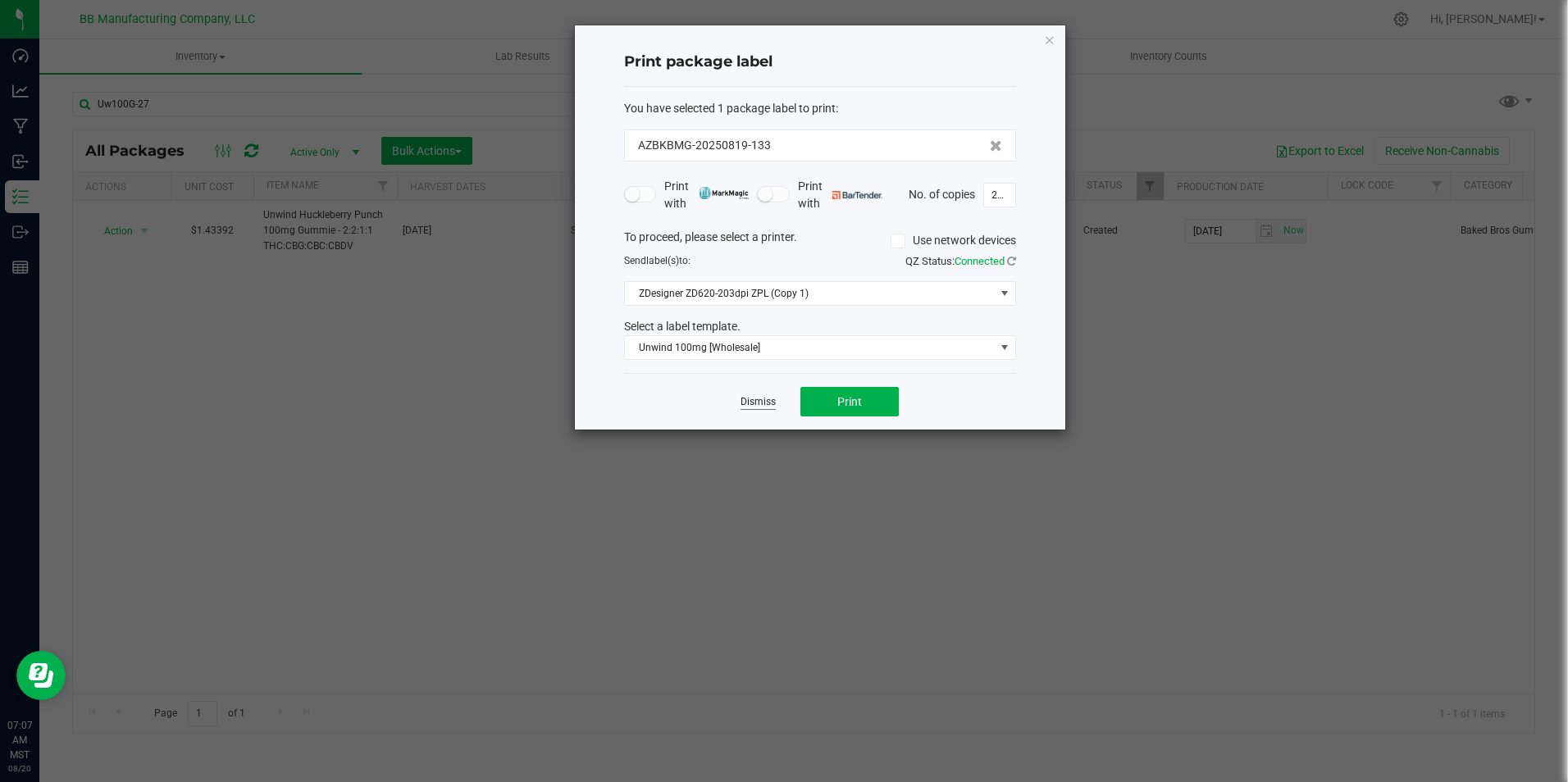
click at [754, 409] on link "Dismiss" at bounding box center [758, 402] width 36 height 14
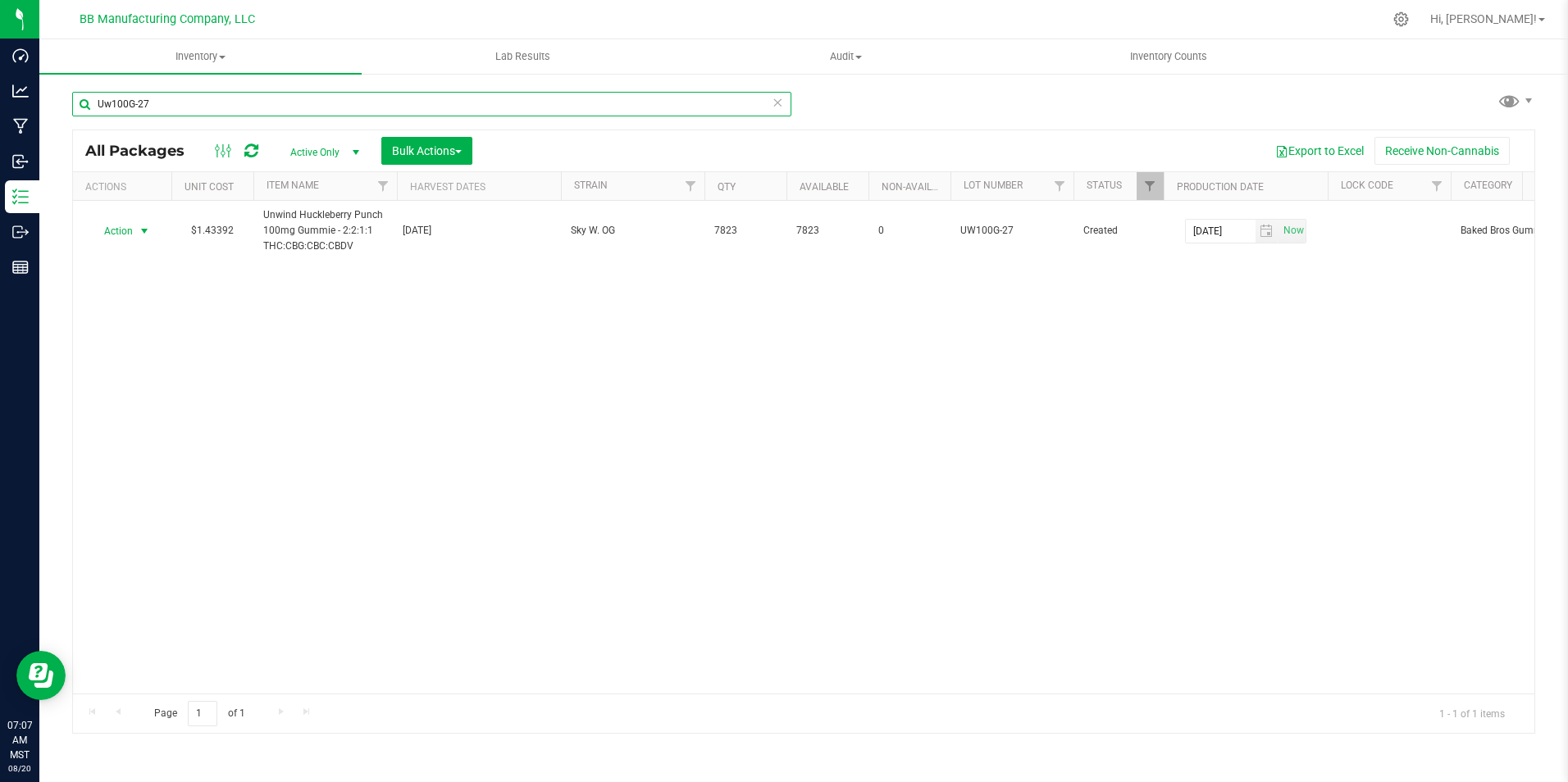
click at [265, 101] on input "Uw100G-27" at bounding box center [432, 103] width 719 height 24
type input "U"
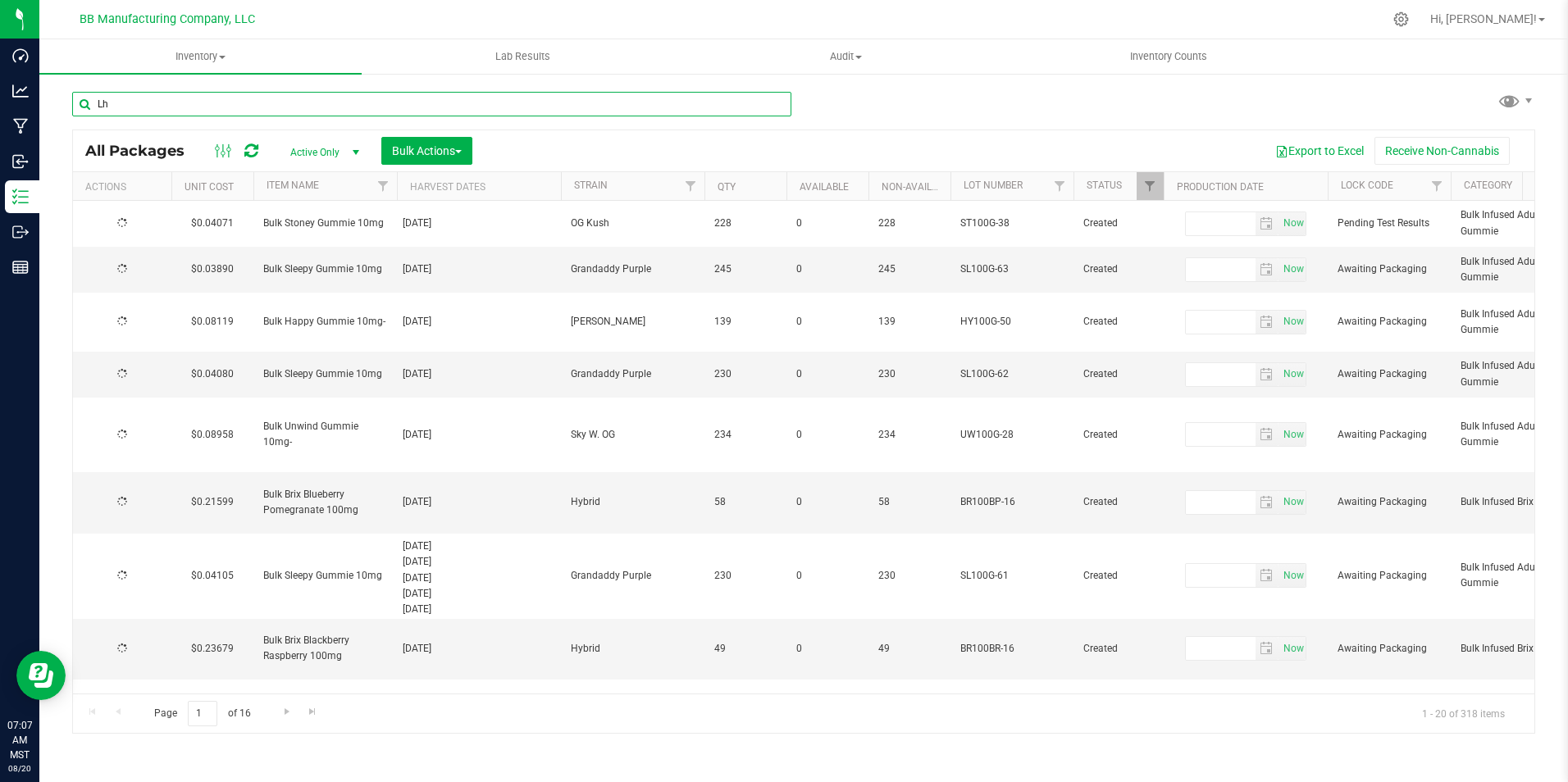
type input "Lhr"
type input "[DATE]"
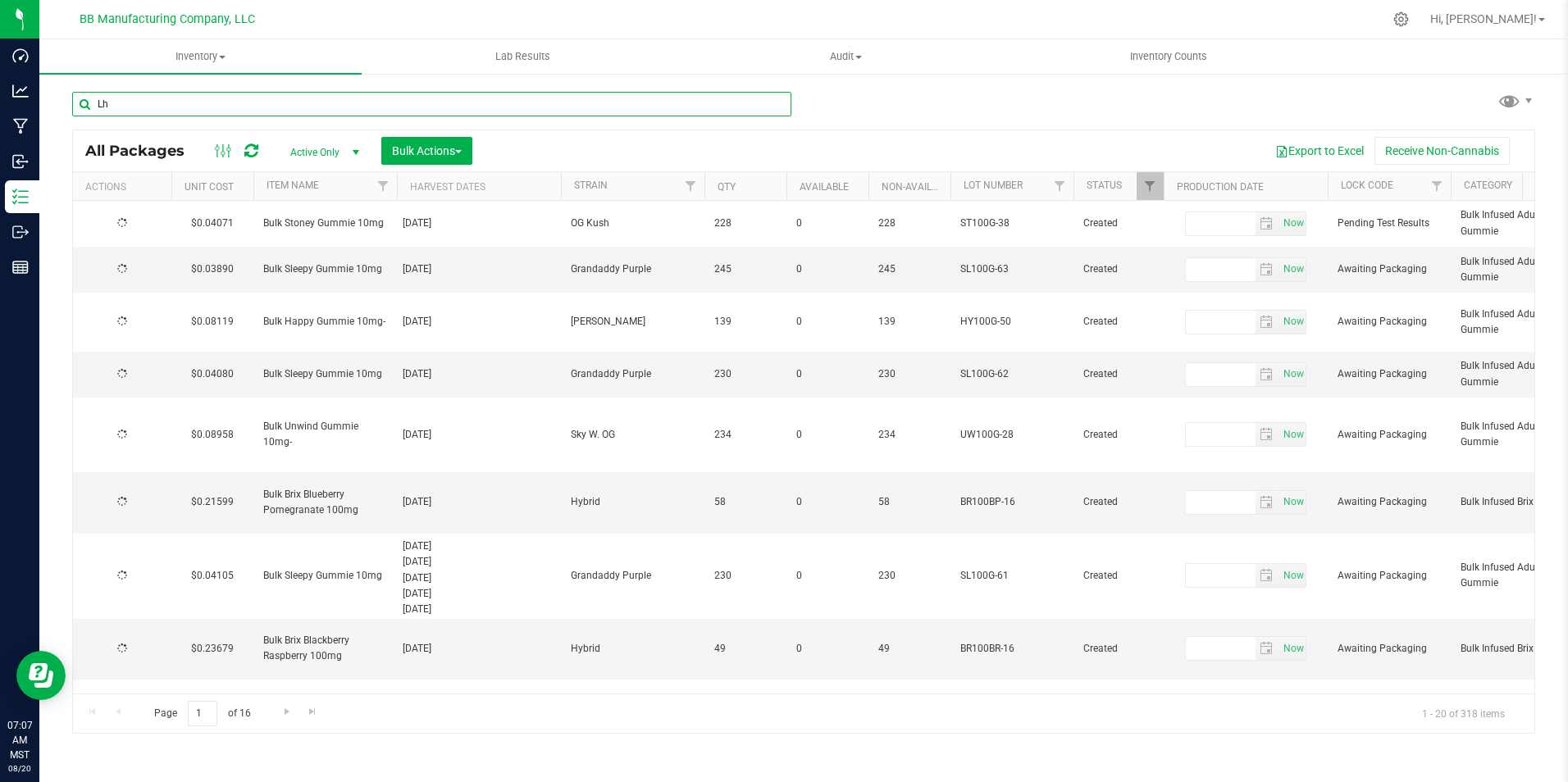
type input "[DATE]"
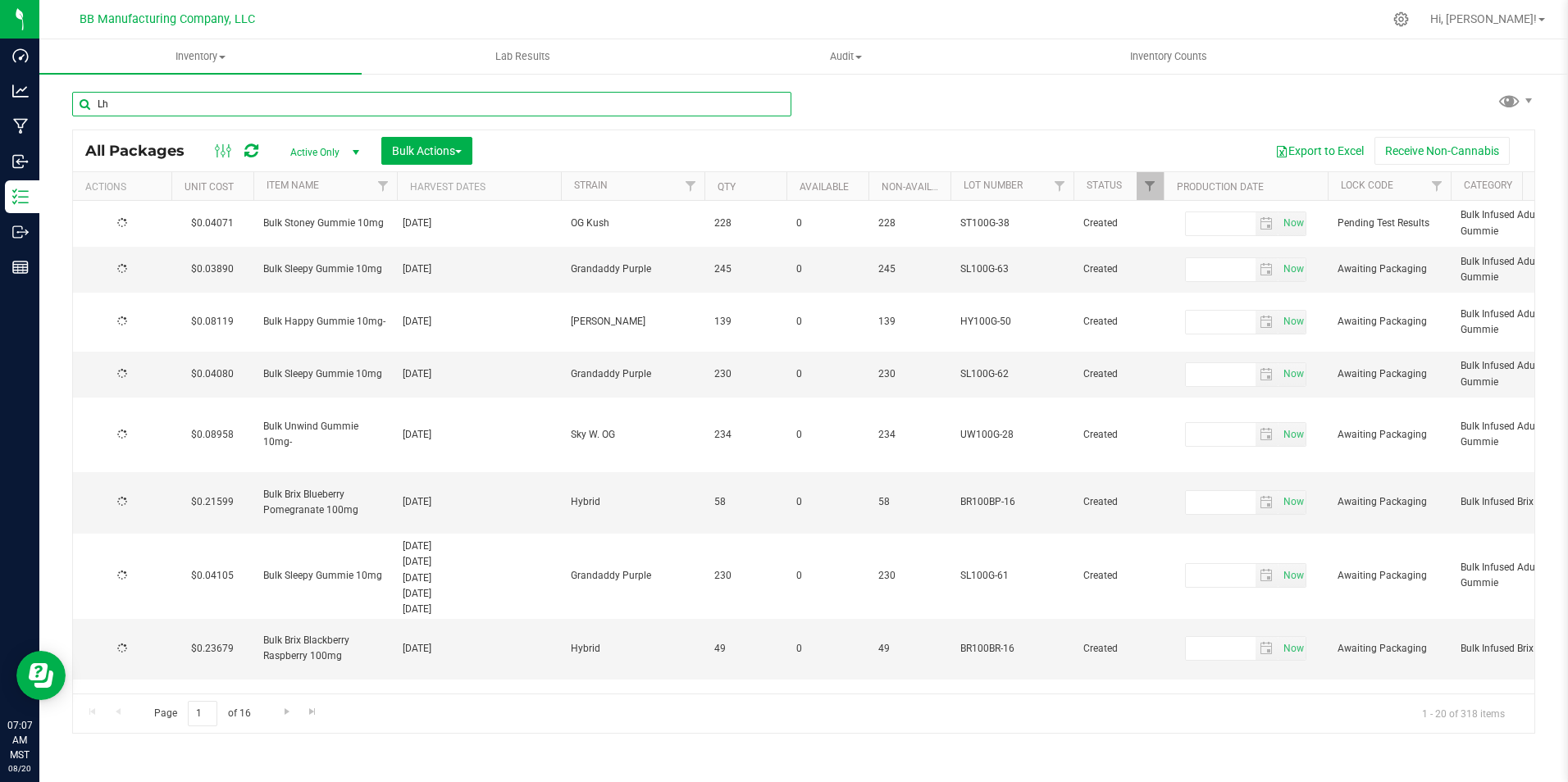
type input "[DATE]"
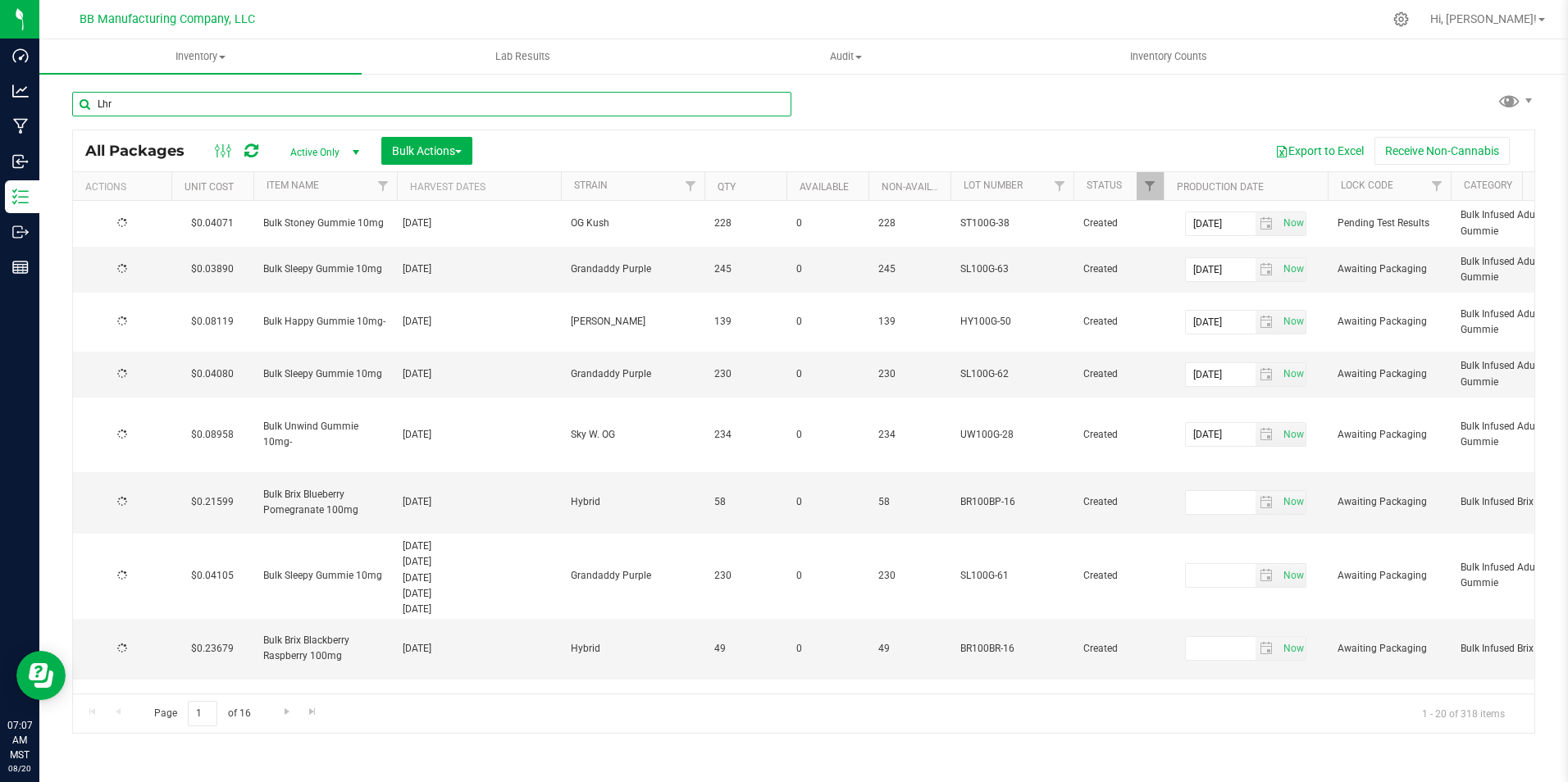
type input "[DATE]"
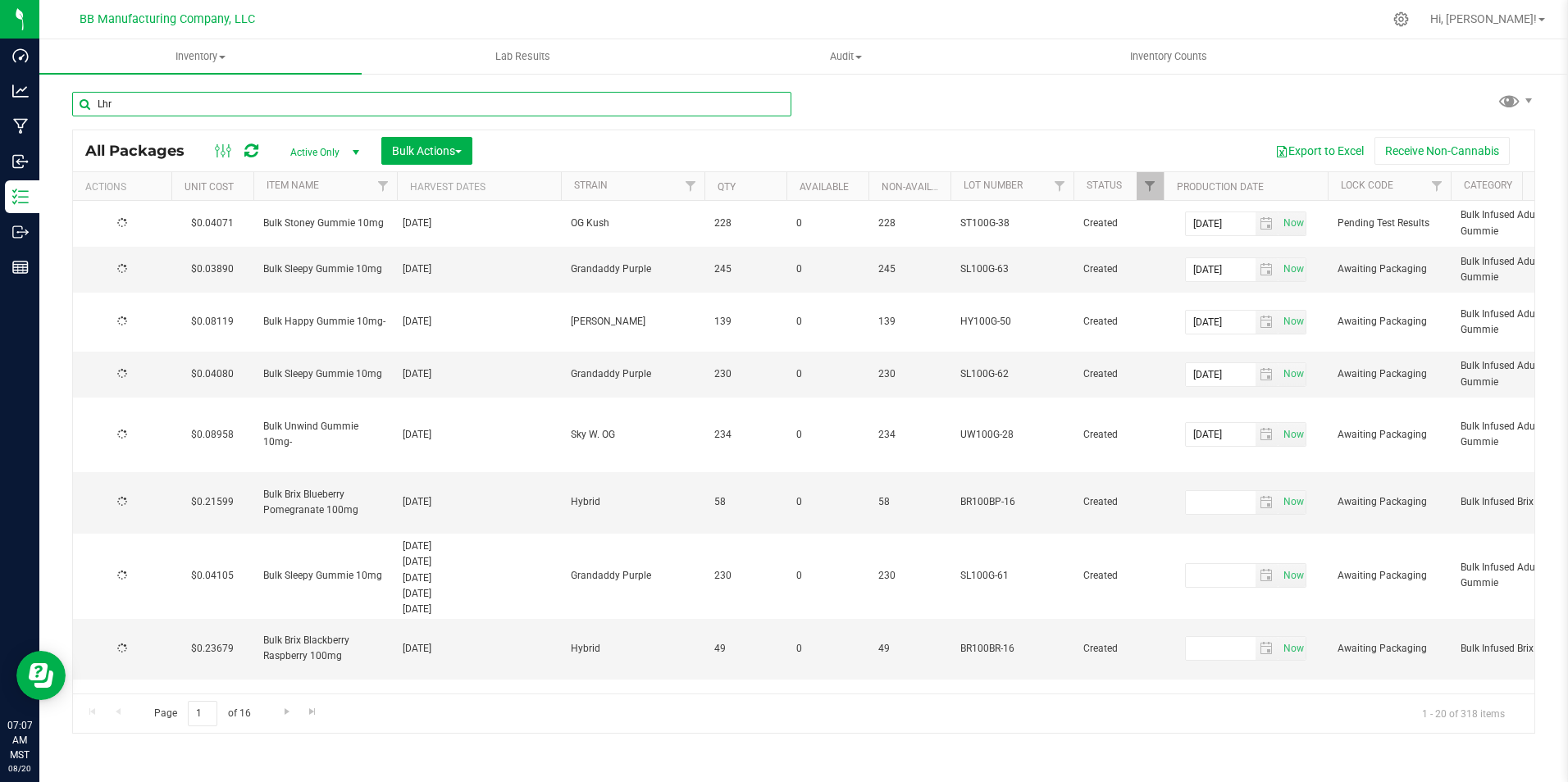
type input "[DATE]"
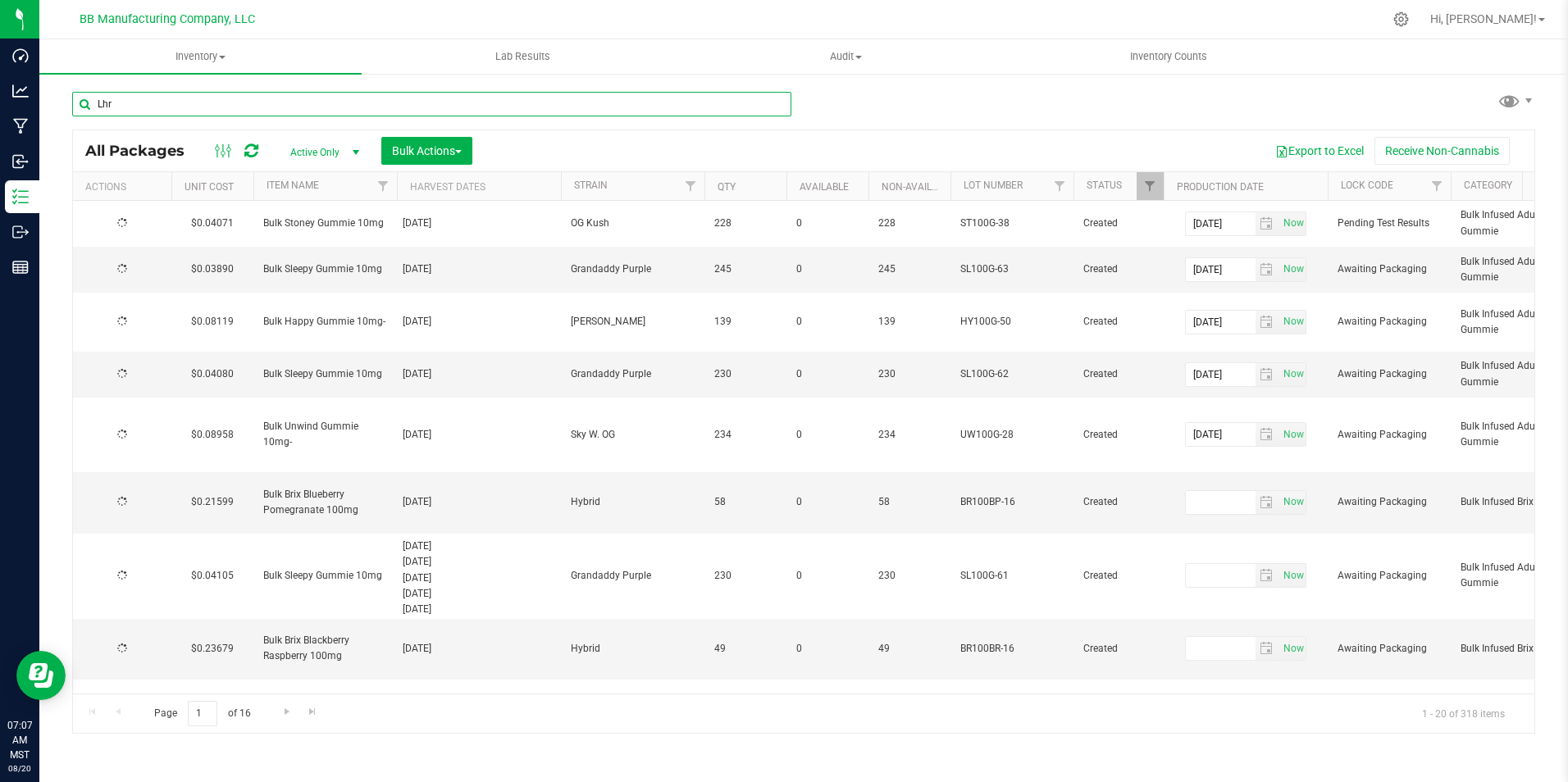
type input "[DATE]"
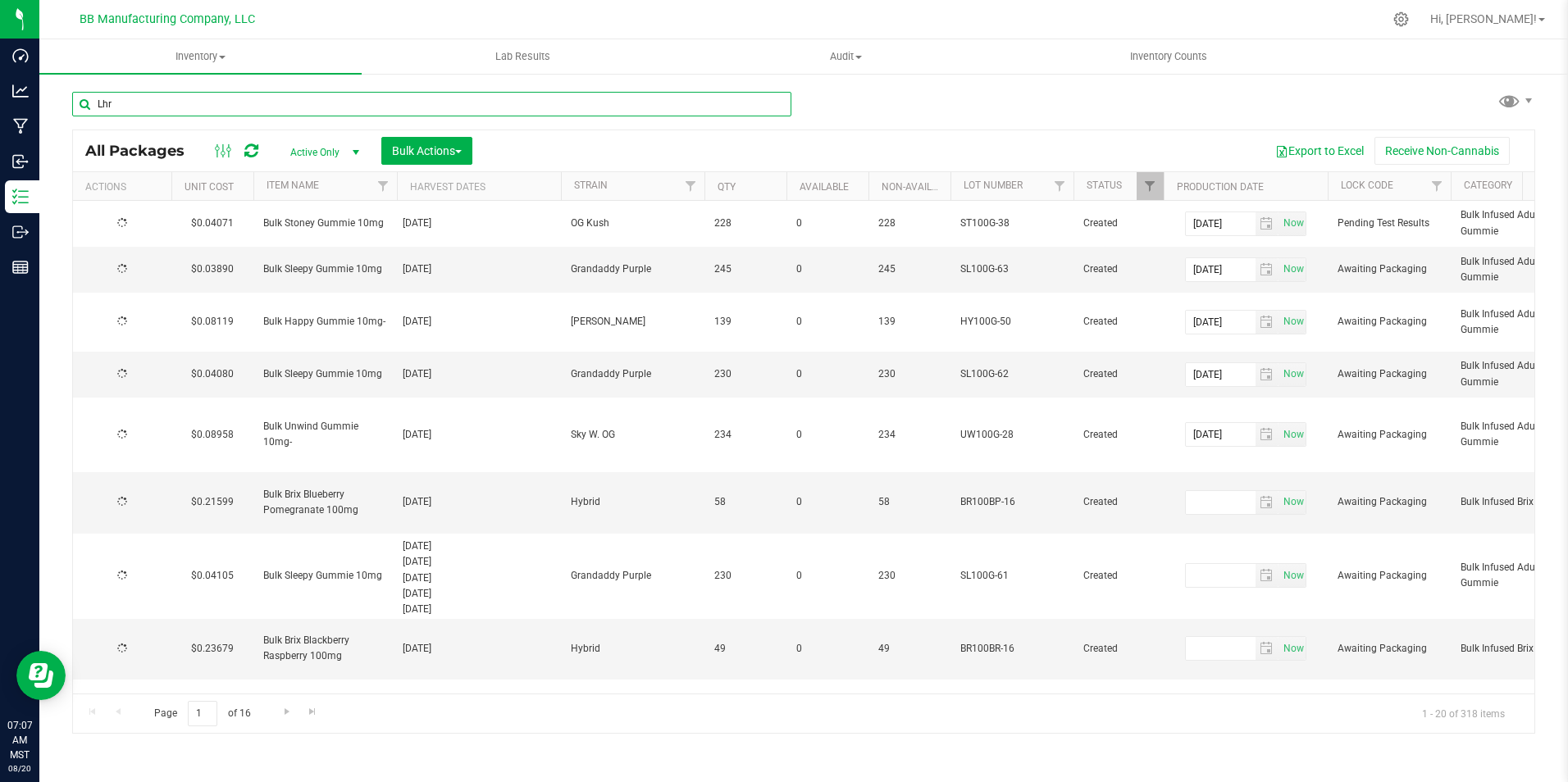
type input "[DATE]"
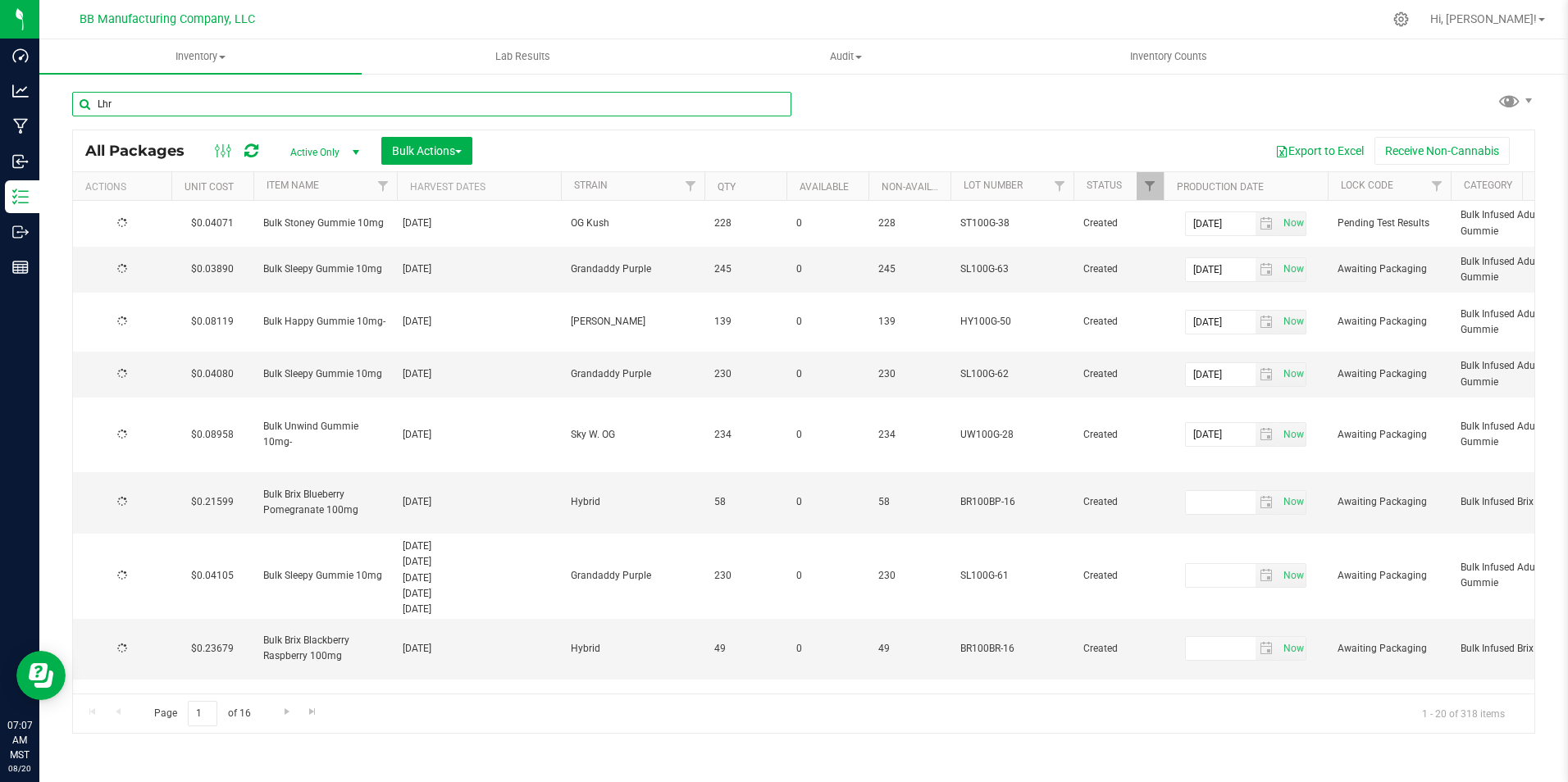
type input "[DATE]"
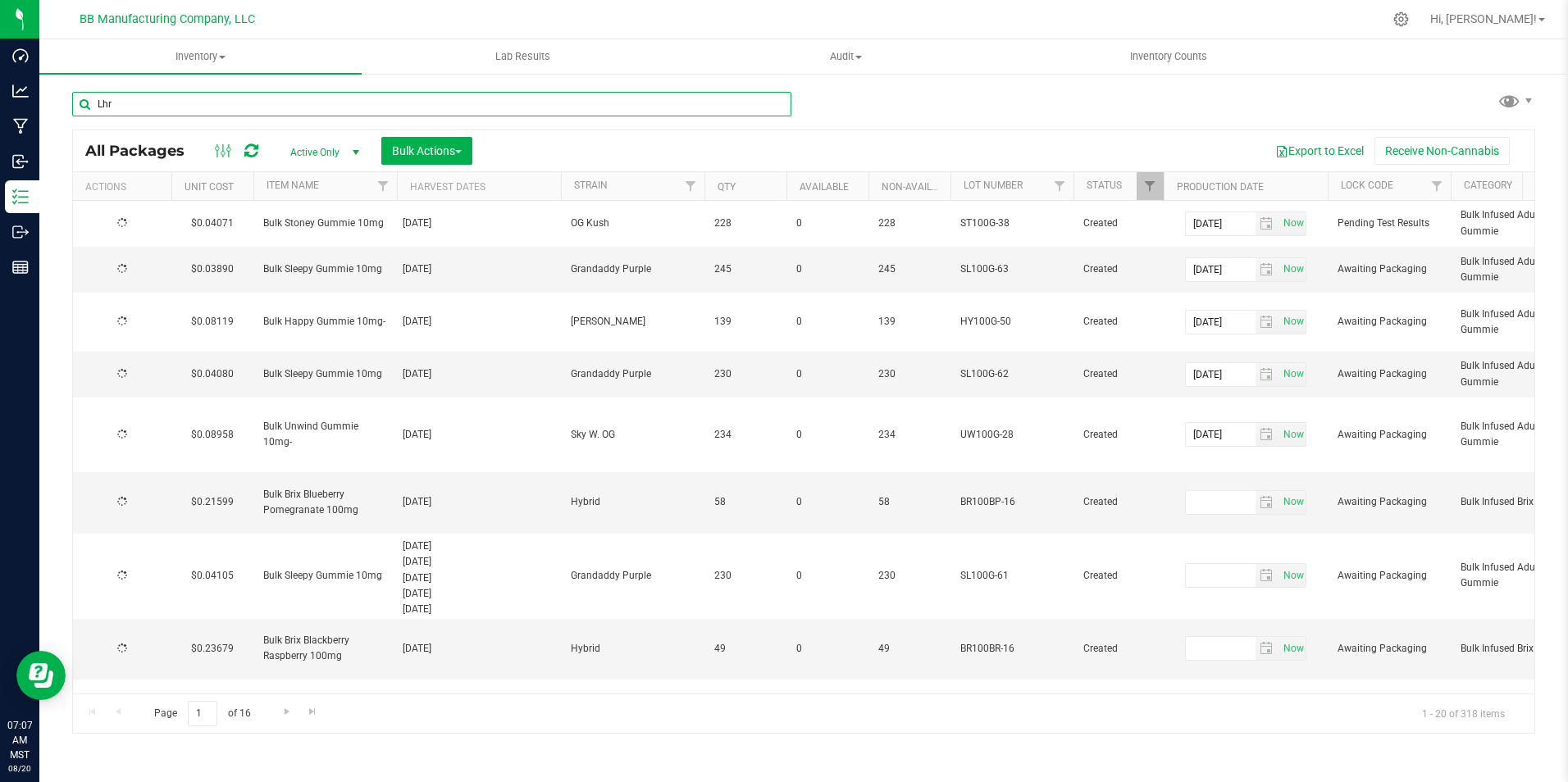
type input "[DATE]"
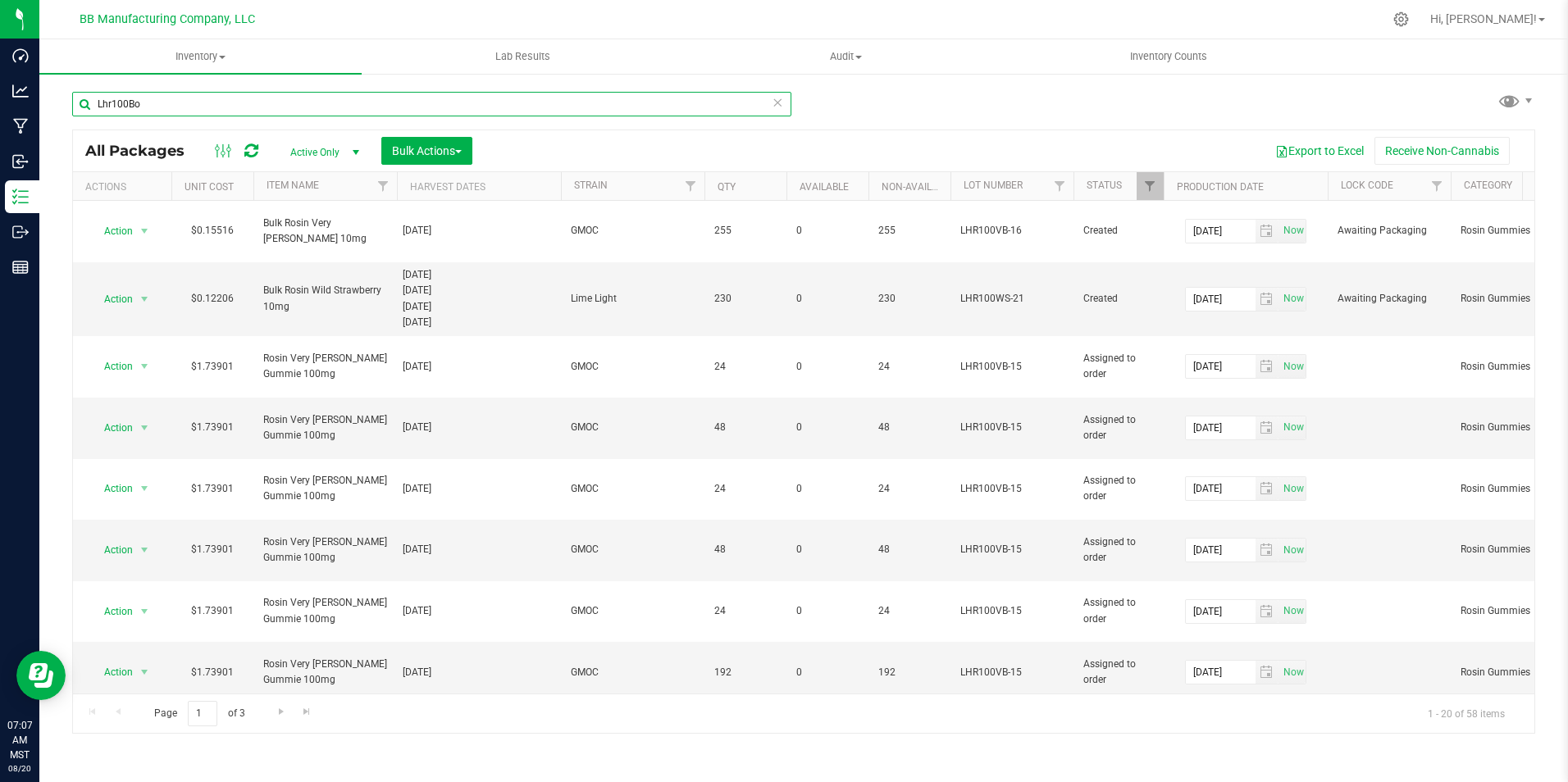
type input "Lhr100Bo-"
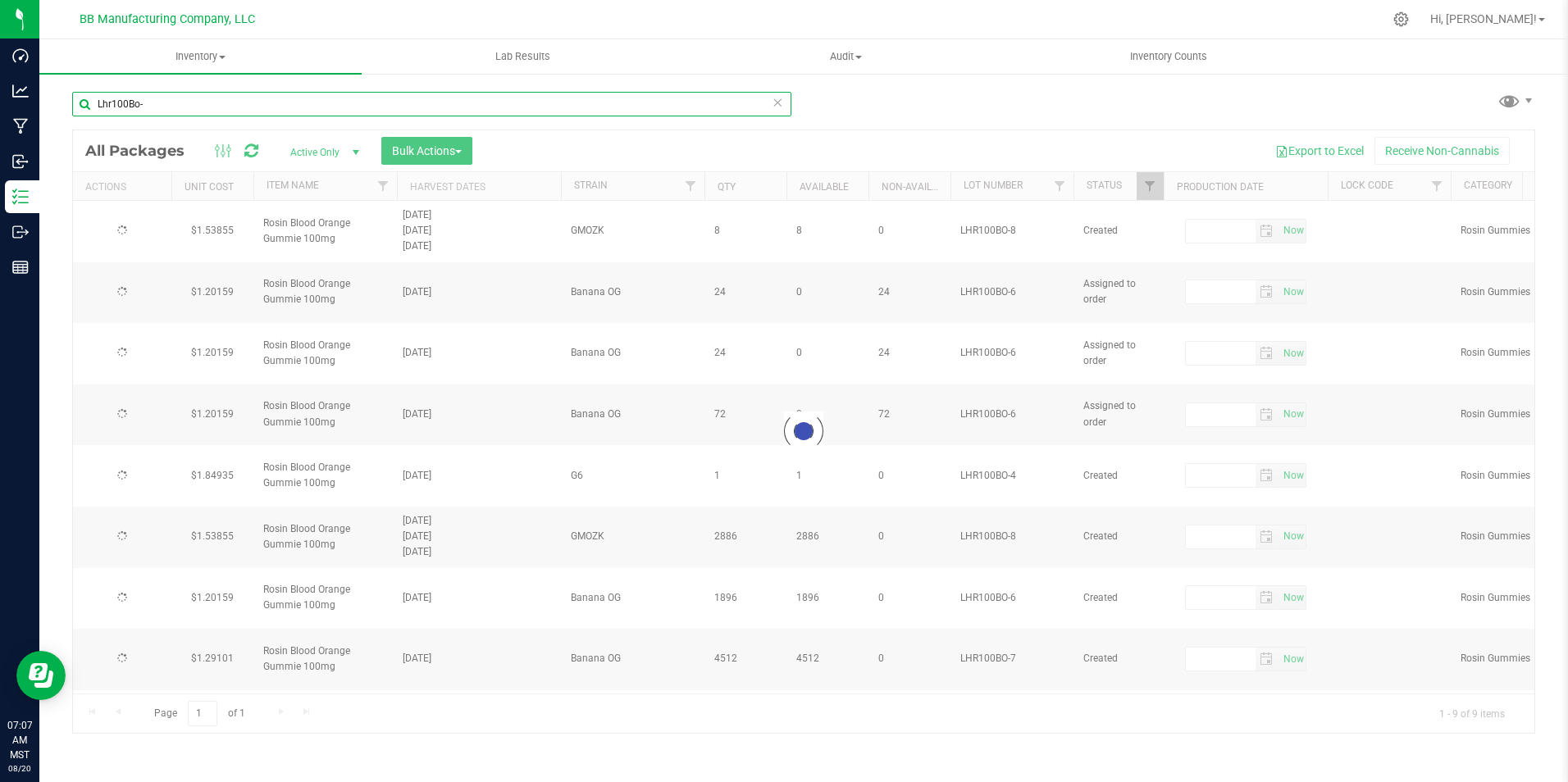
type input "[DATE]"
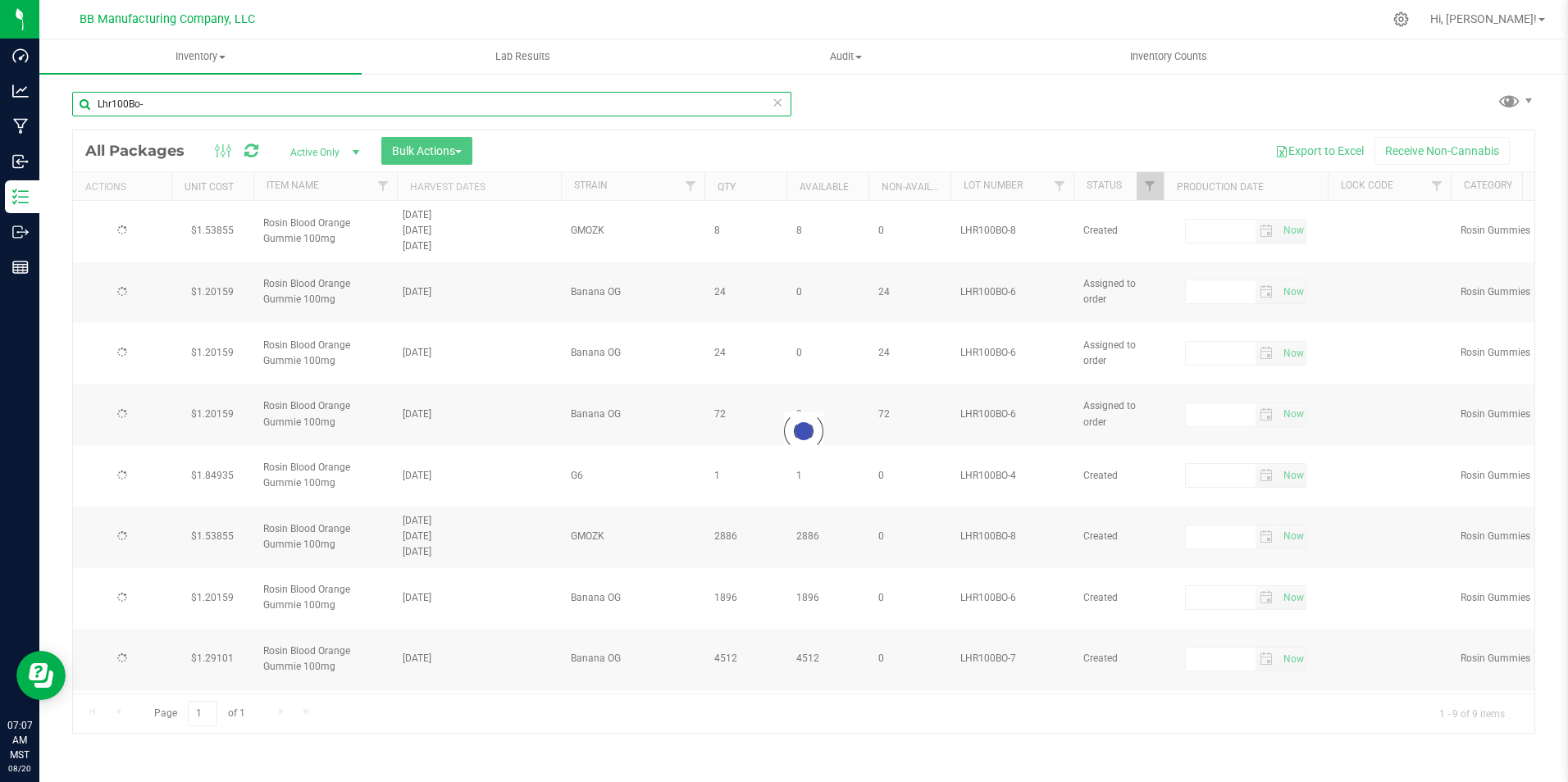
type input "[DATE]"
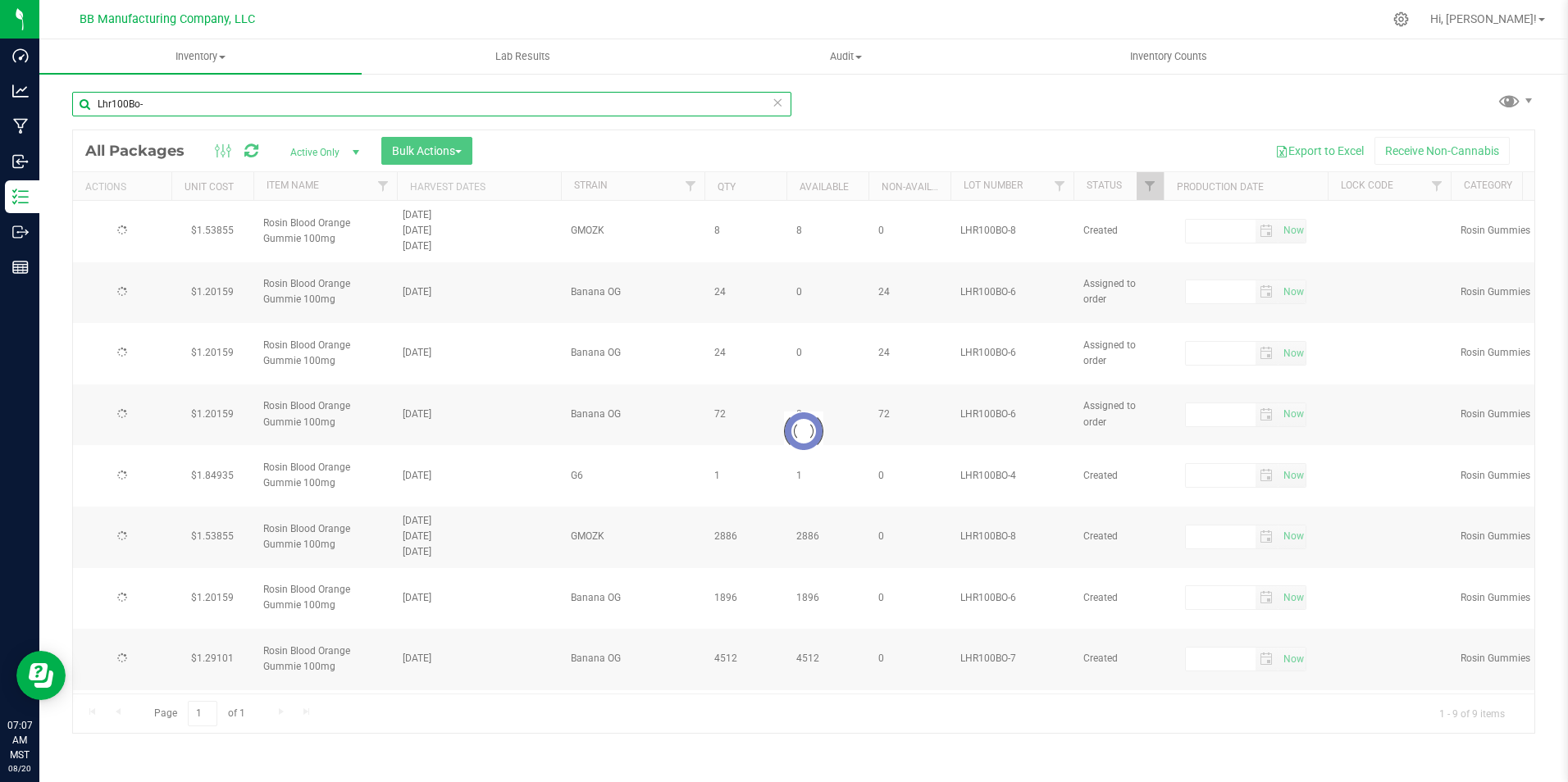
type input "[DATE]"
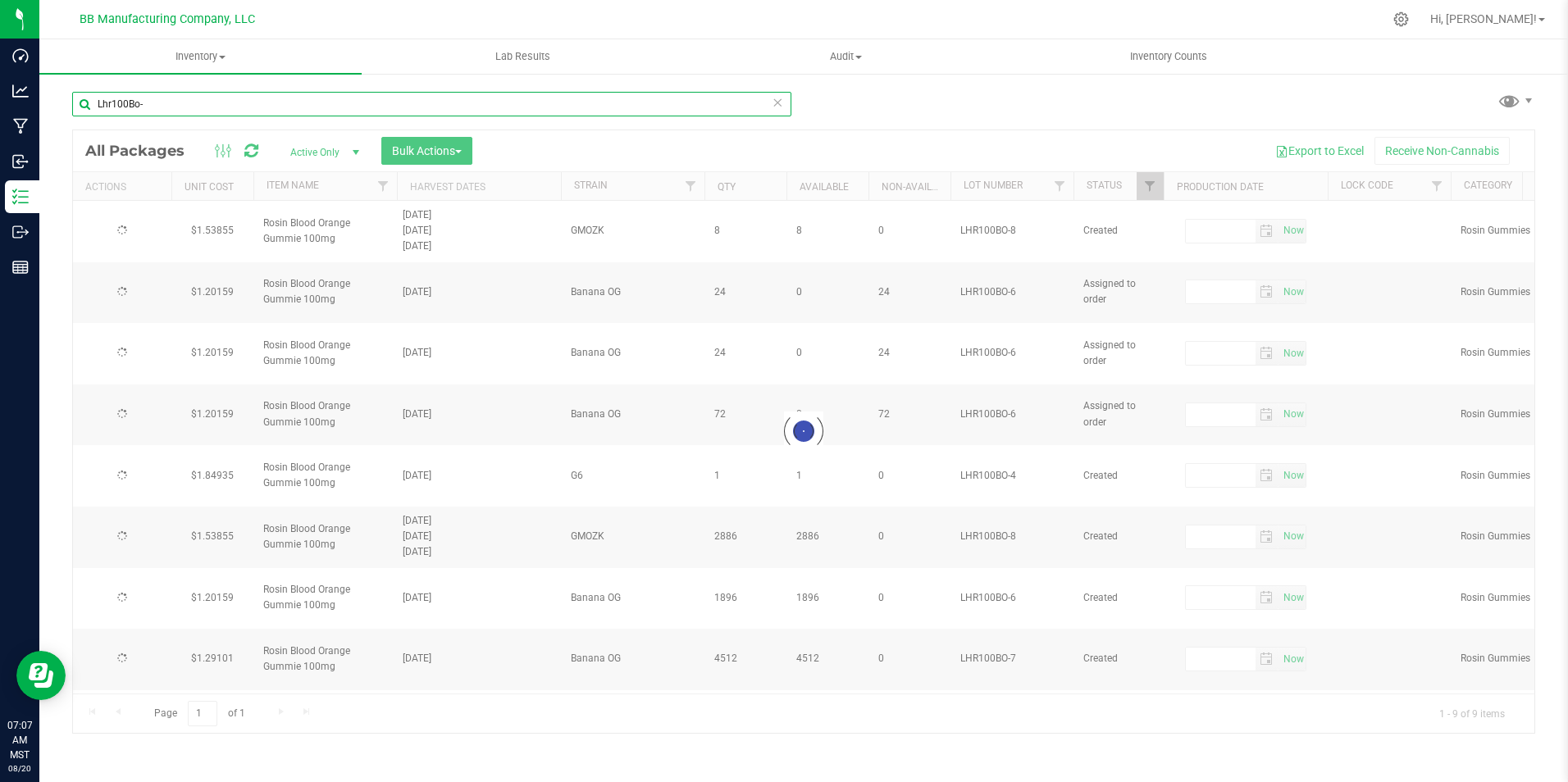
type input "[DATE]"
type input "Lhr100Bo-9"
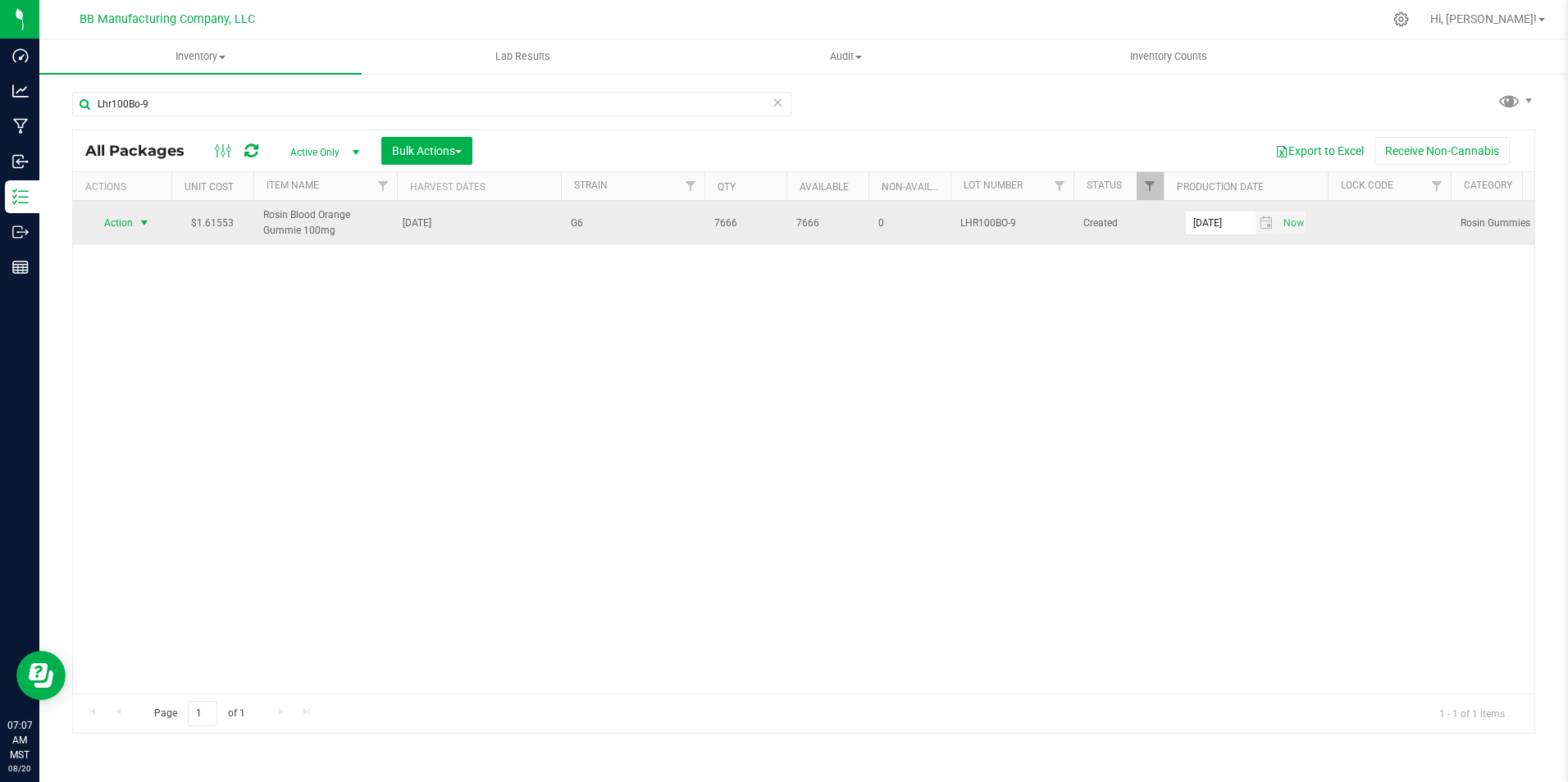
click at [101, 220] on span "Action" at bounding box center [112, 223] width 44 height 23
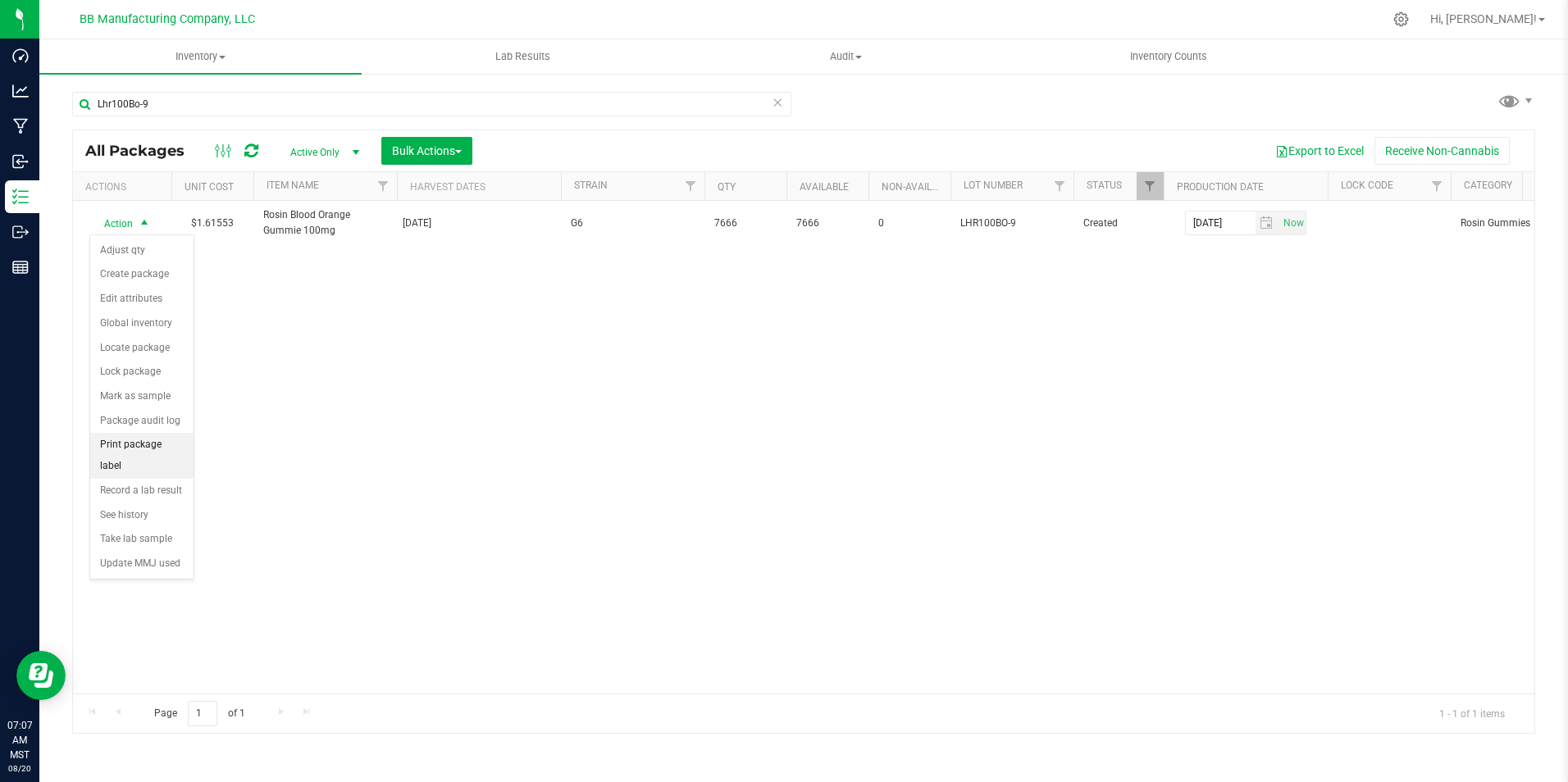
click at [157, 444] on li "Print package label" at bounding box center [141, 456] width 103 height 45
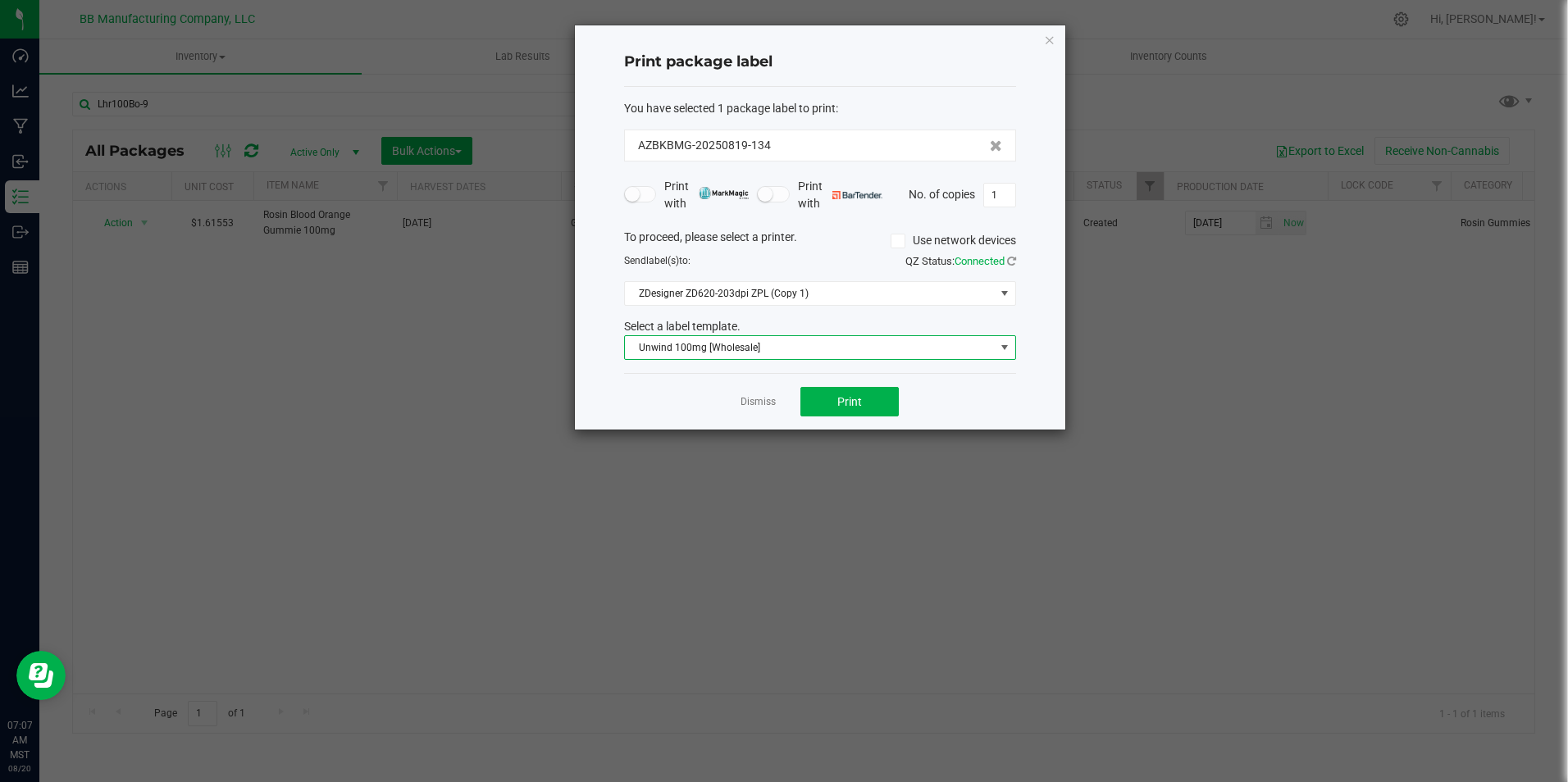
click at [1012, 351] on span at bounding box center [1004, 348] width 20 height 23
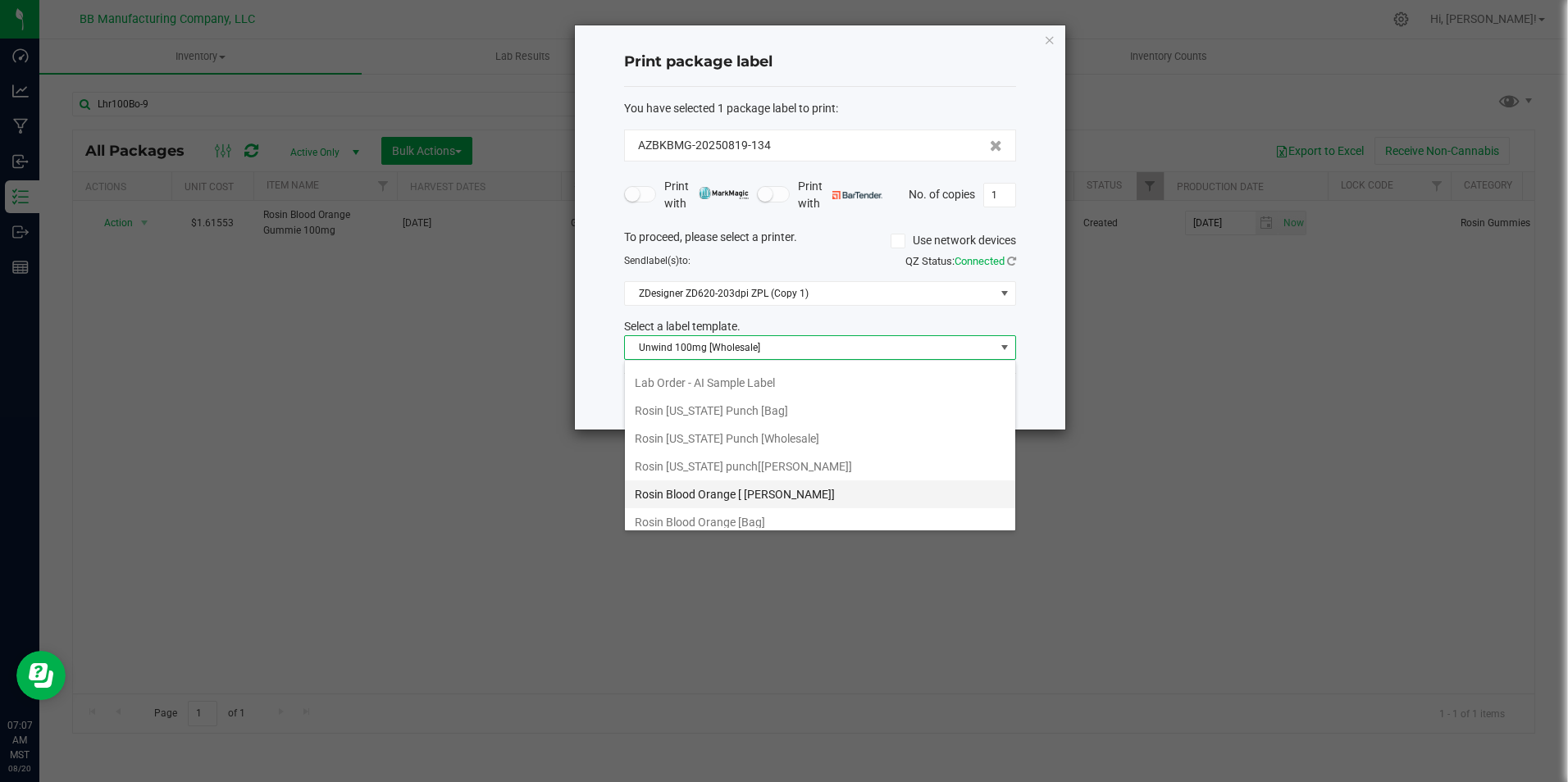
scroll to position [439, 0]
click at [847, 462] on li "Rosin Blood Orange [Wholesale]" at bounding box center [820, 468] width 390 height 28
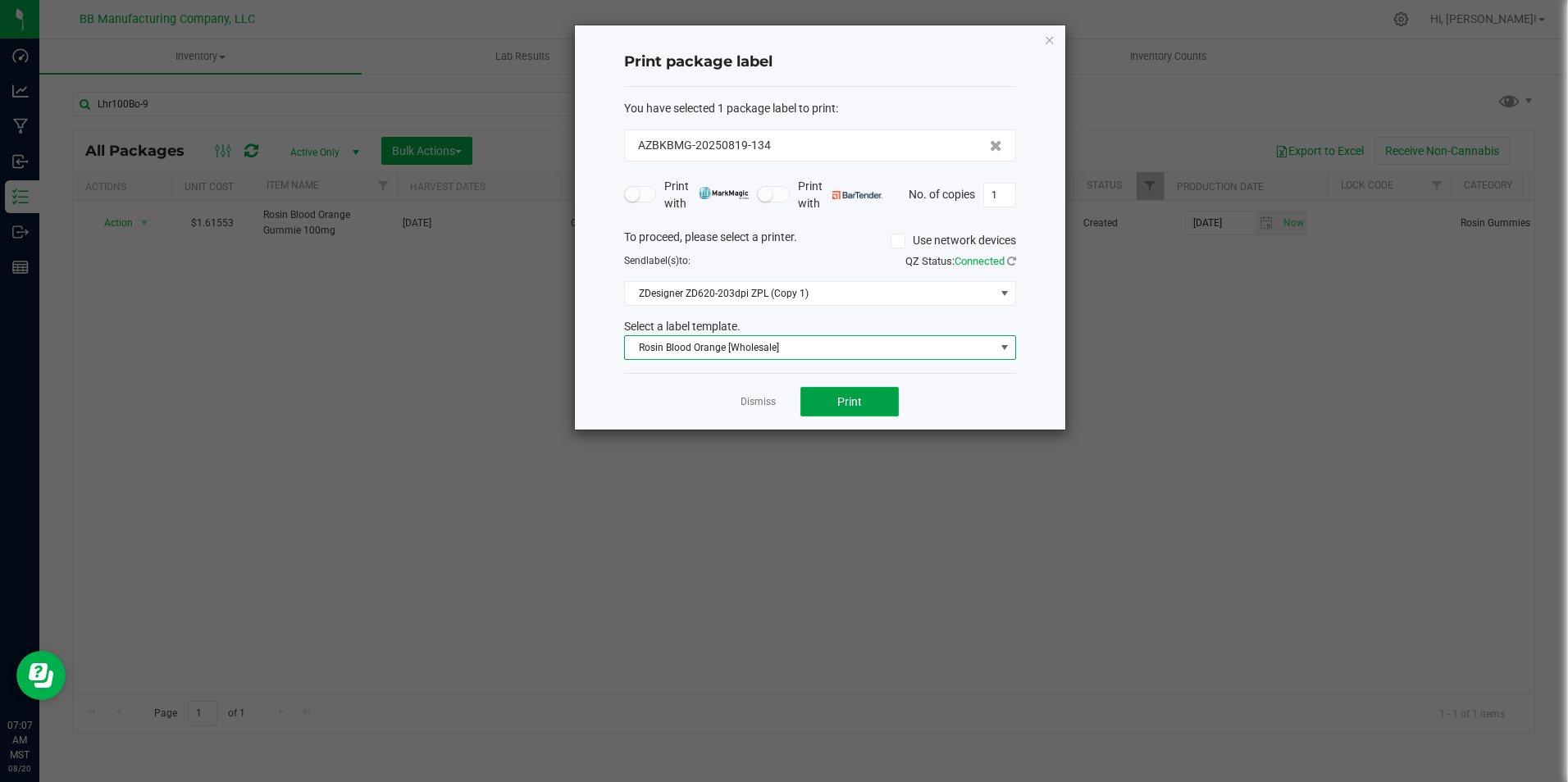
click at [890, 398] on button "Print" at bounding box center [850, 402] width 98 height 30
click at [1012, 193] on input "1" at bounding box center [999, 195] width 31 height 23
type input "325"
click at [884, 405] on button "Print" at bounding box center [850, 402] width 98 height 30
click at [1008, 196] on input "325" at bounding box center [999, 195] width 31 height 23
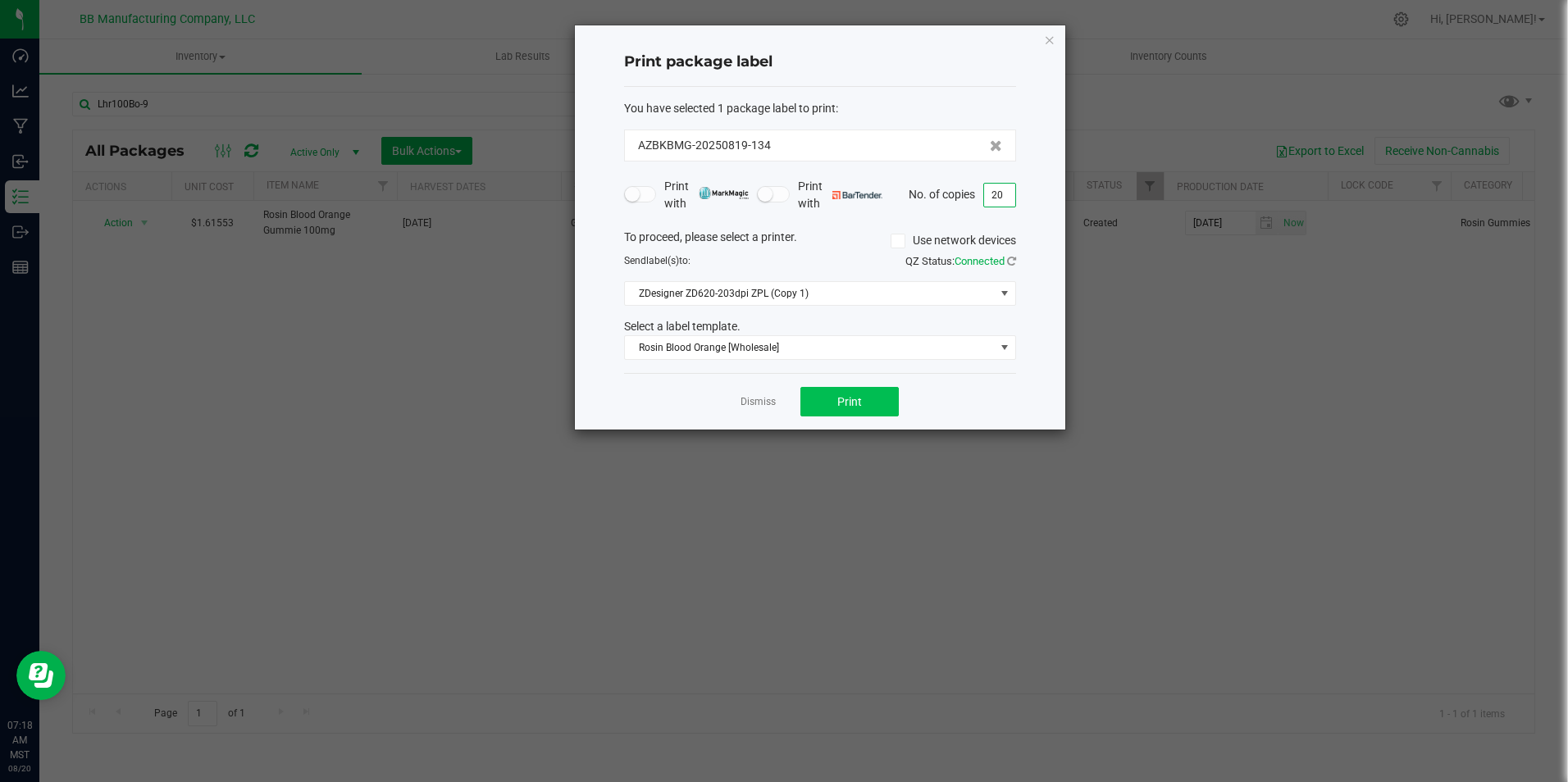
type input "20"
click at [853, 394] on button "Print" at bounding box center [850, 402] width 98 height 30
click at [768, 401] on link "Dismiss" at bounding box center [758, 402] width 36 height 14
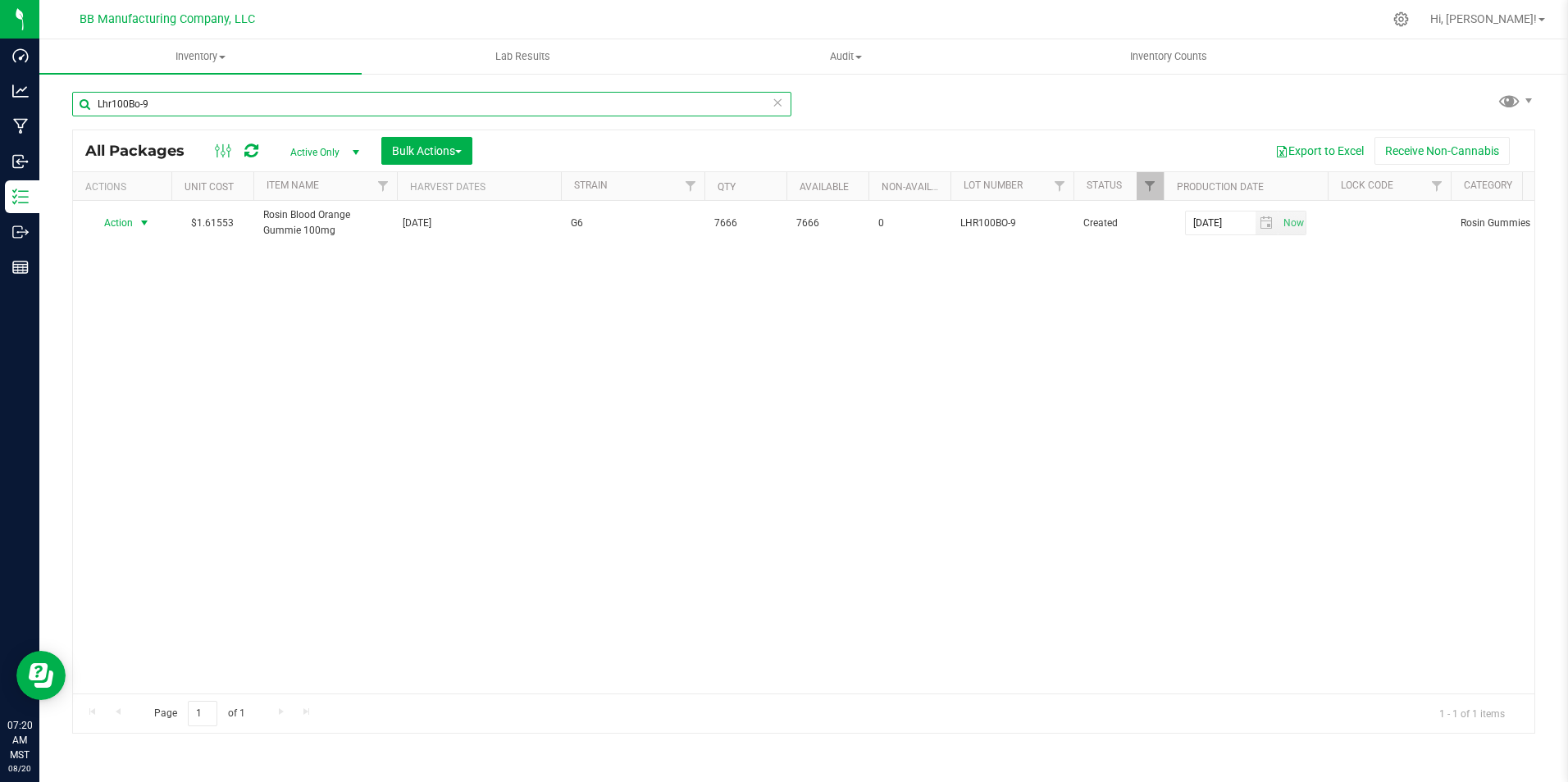
click at [319, 101] on input "Lhr100Bo-9" at bounding box center [432, 103] width 719 height 24
type input "L"
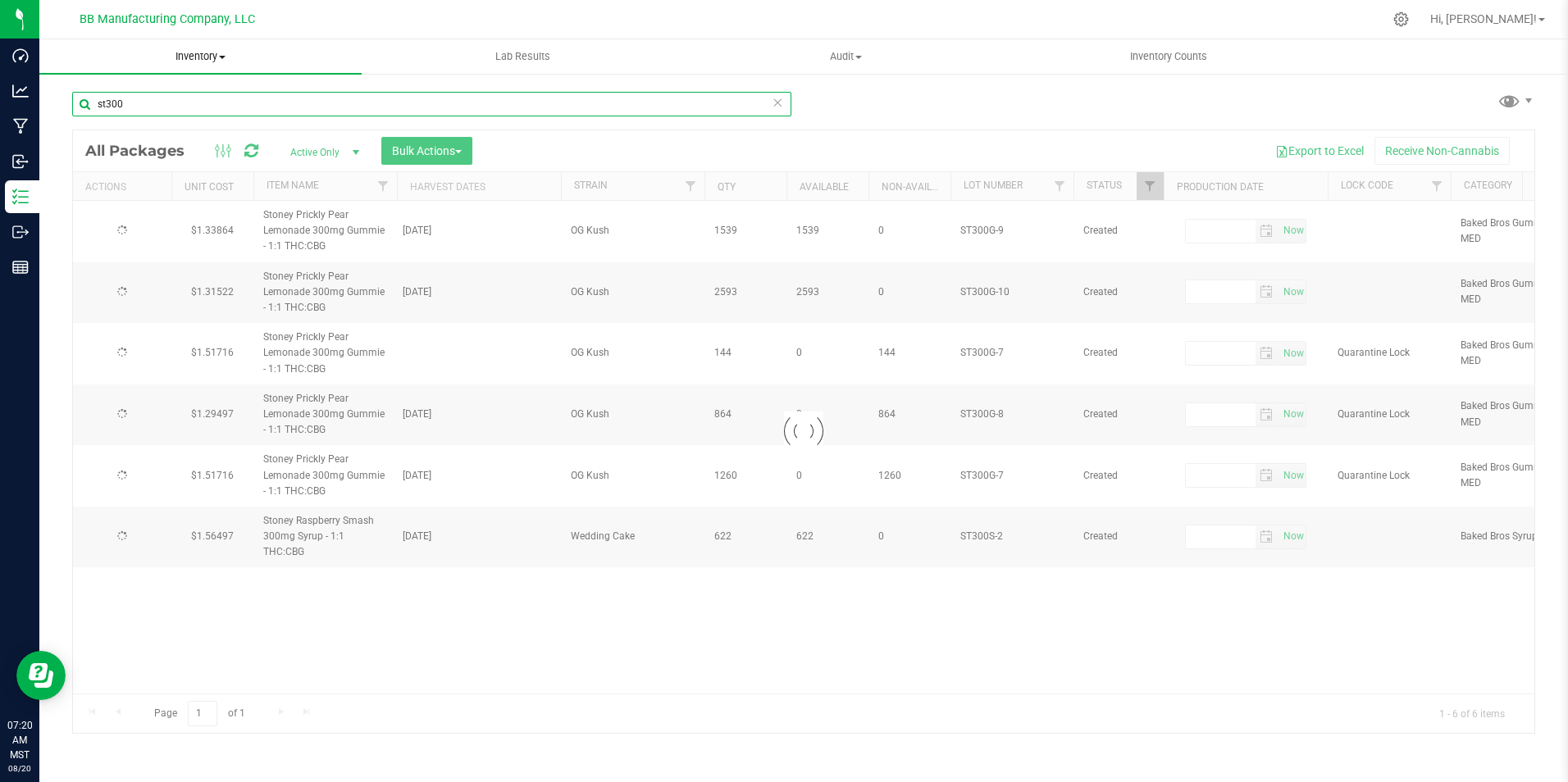
type input "st300f"
type input "[DATE]"
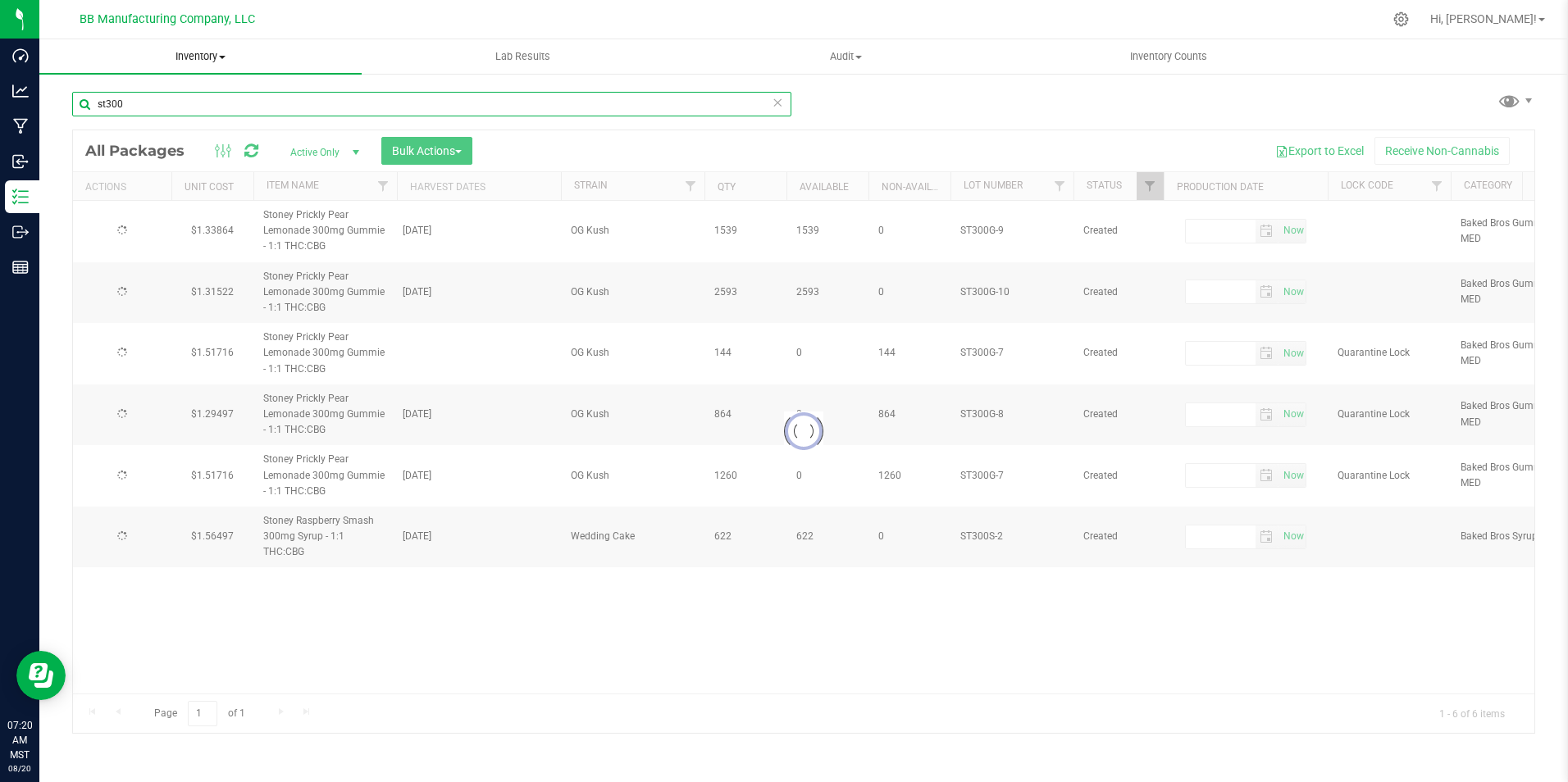
type input "[DATE]"
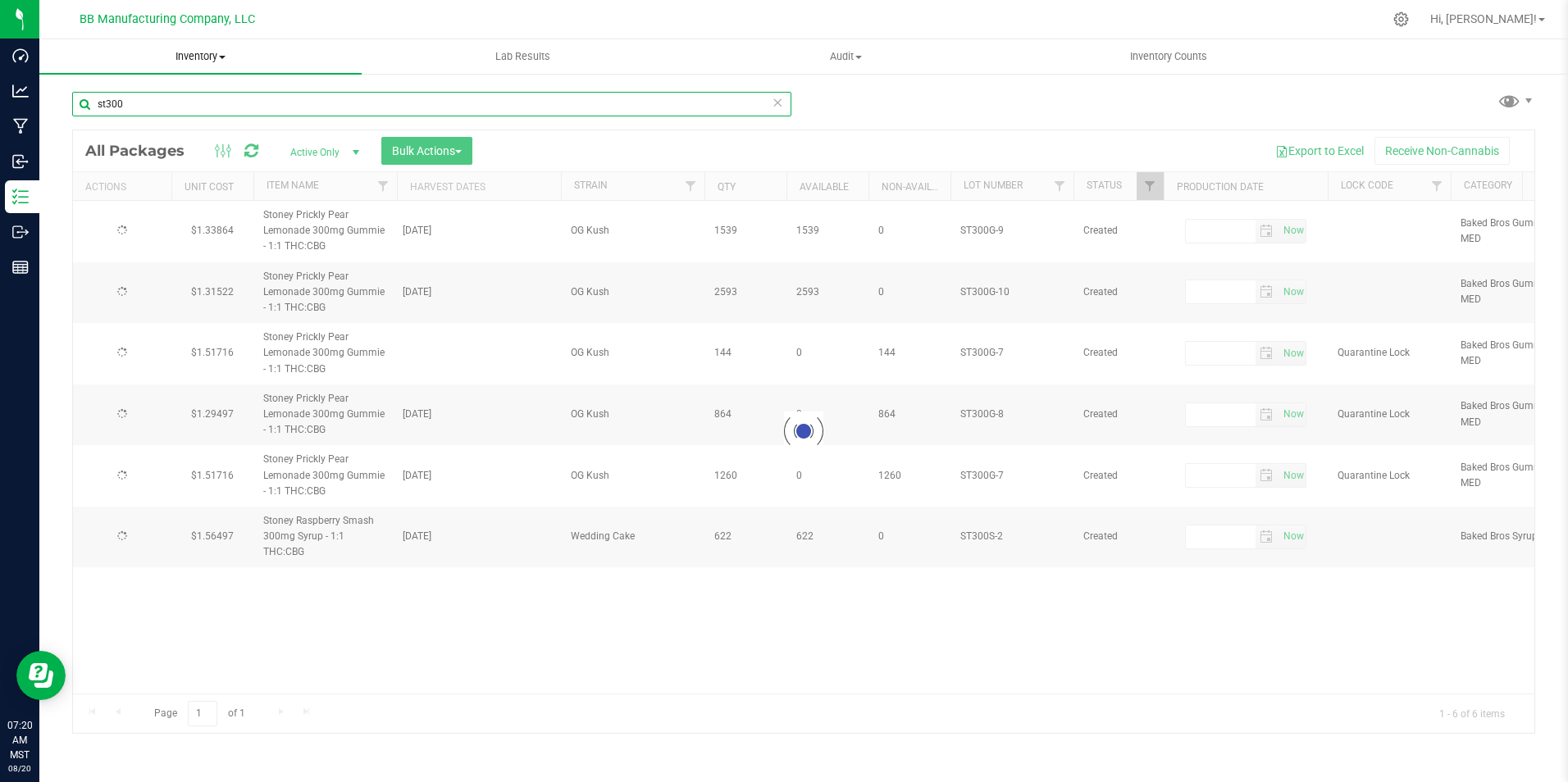
type input "[DATE]"
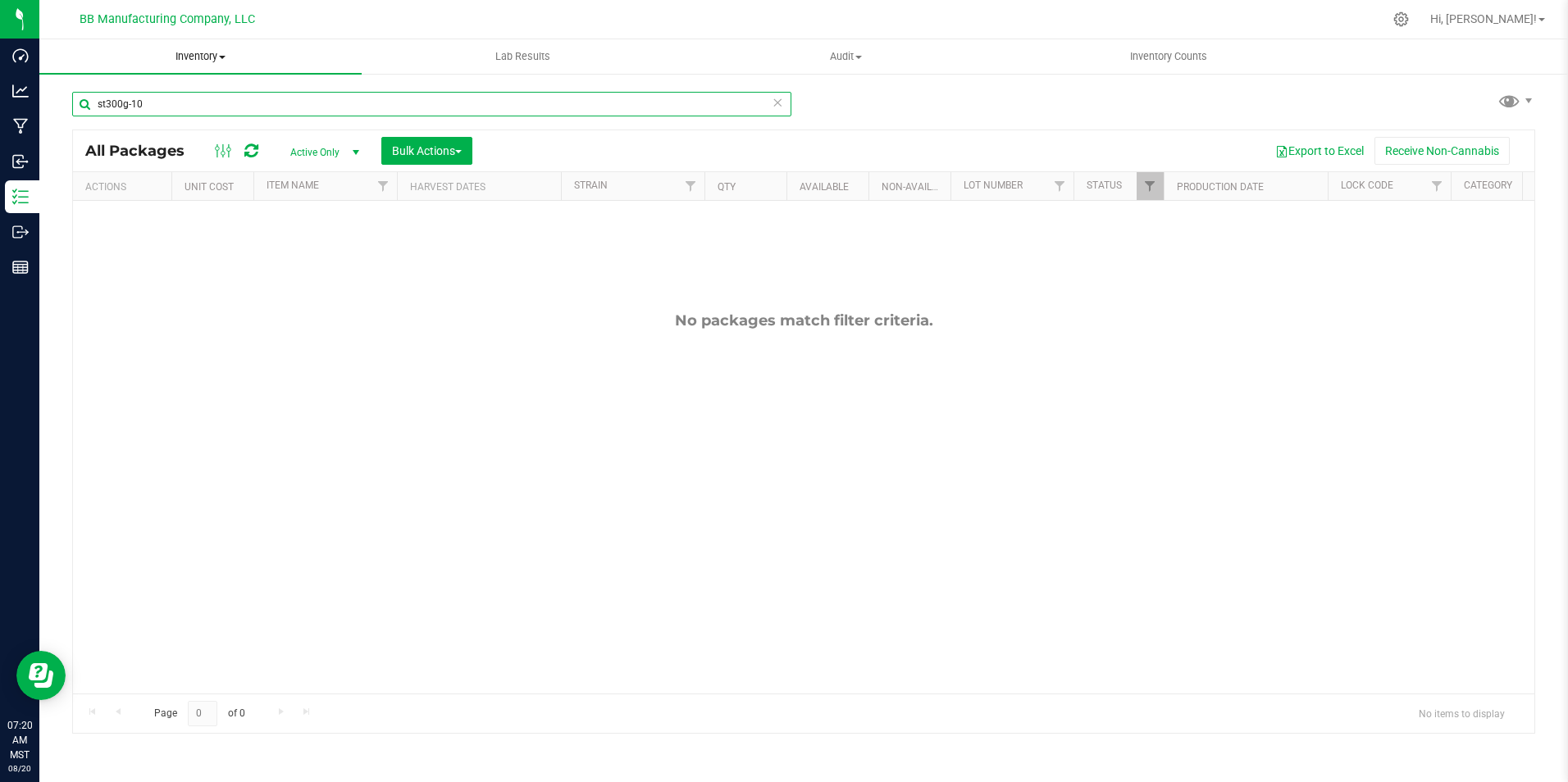
type input "st300g-10"
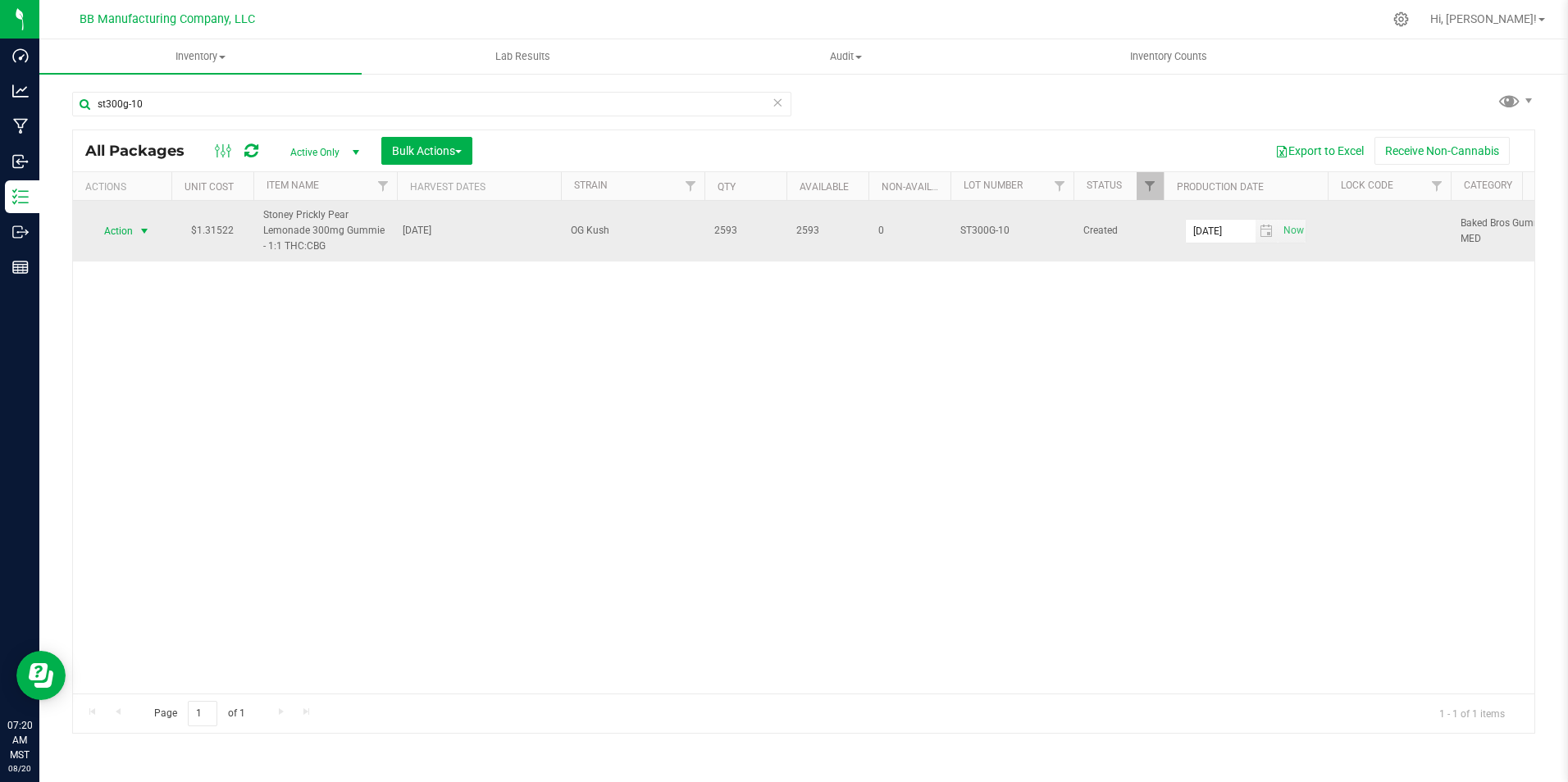
click at [134, 229] on span "select" at bounding box center [144, 232] width 20 height 23
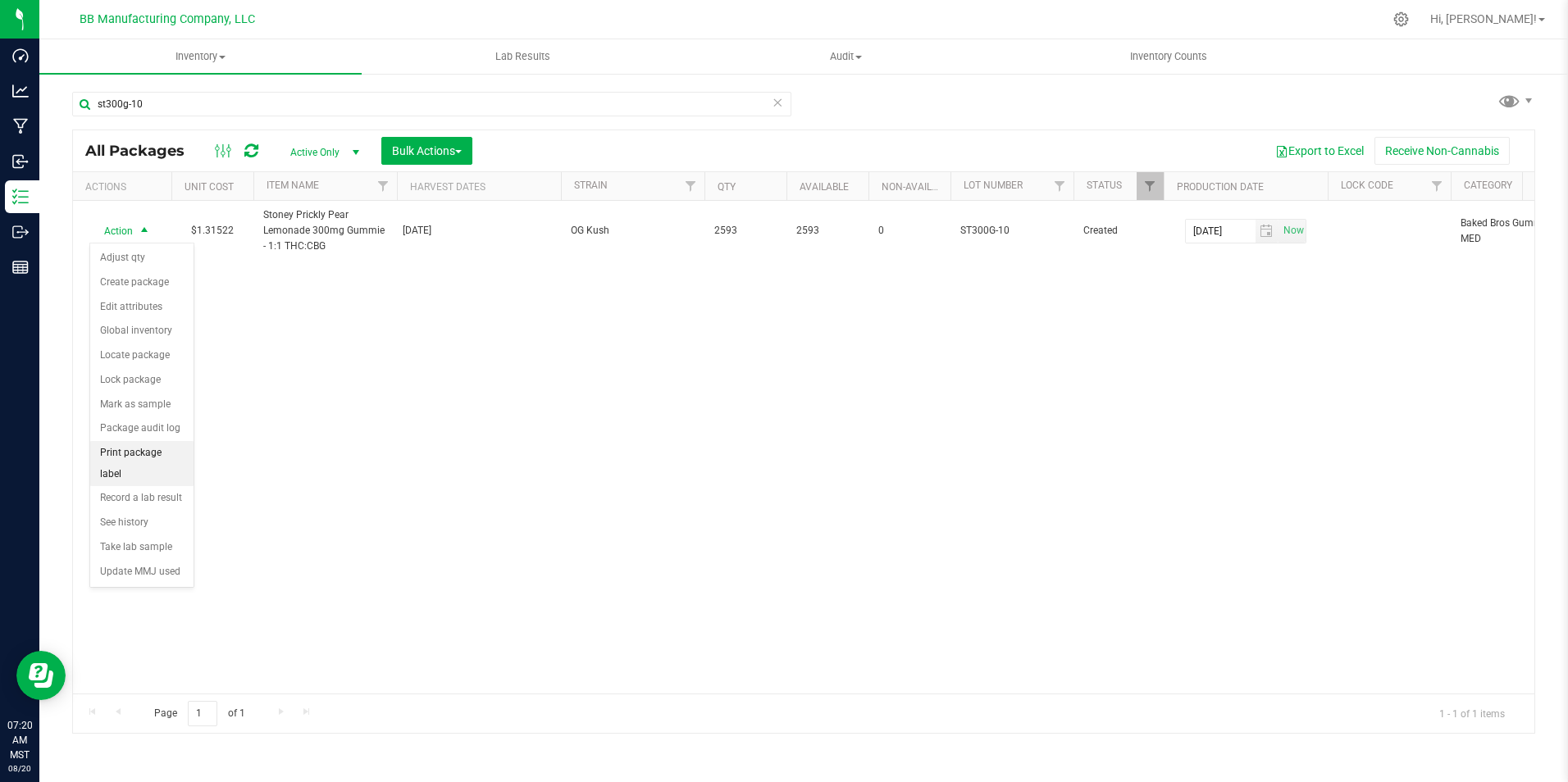
click at [142, 447] on li "Print package label" at bounding box center [141, 463] width 103 height 45
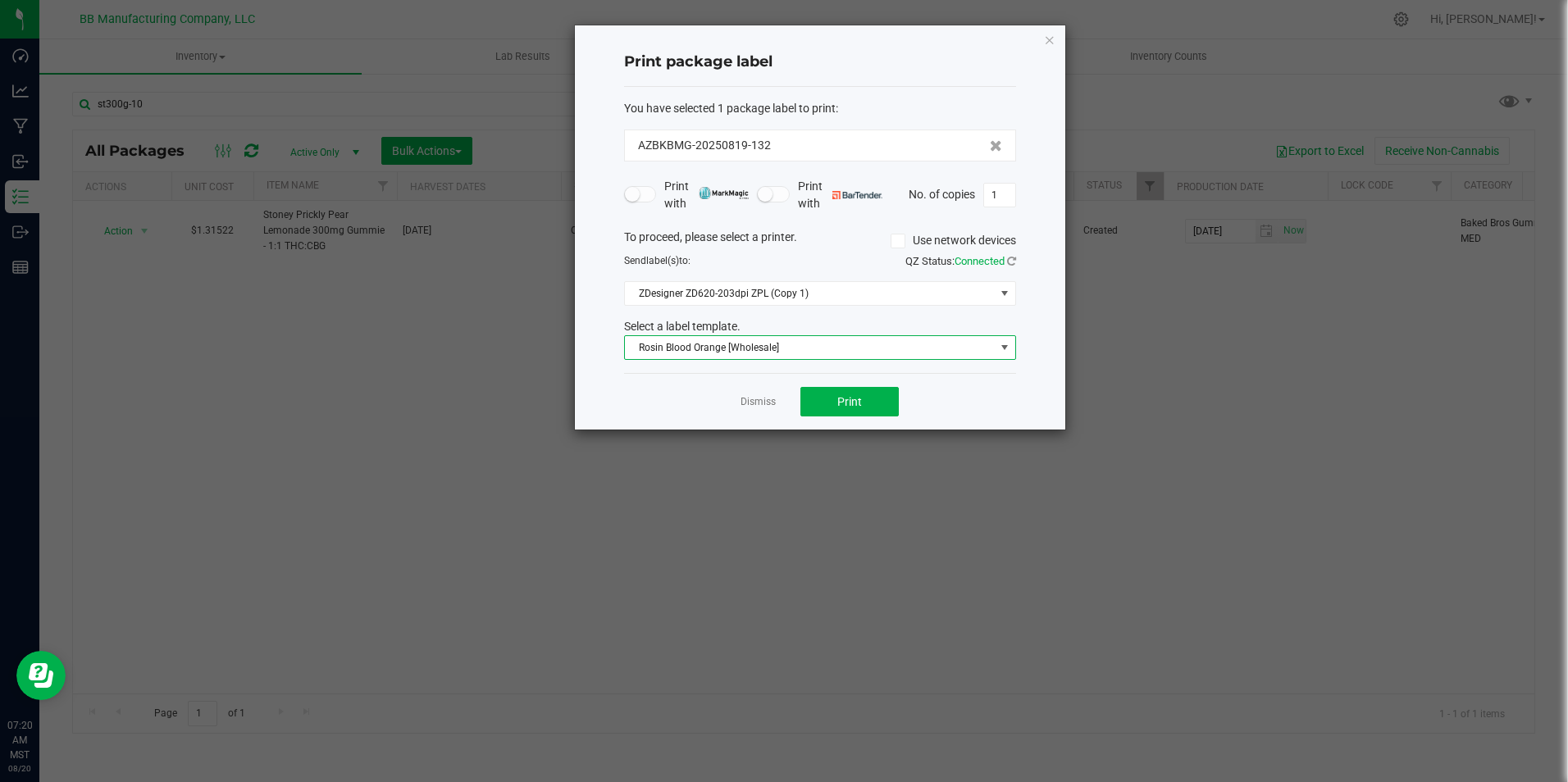
click at [935, 349] on span "Rosin Blood Orange [Wholesale]" at bounding box center [809, 348] width 370 height 23
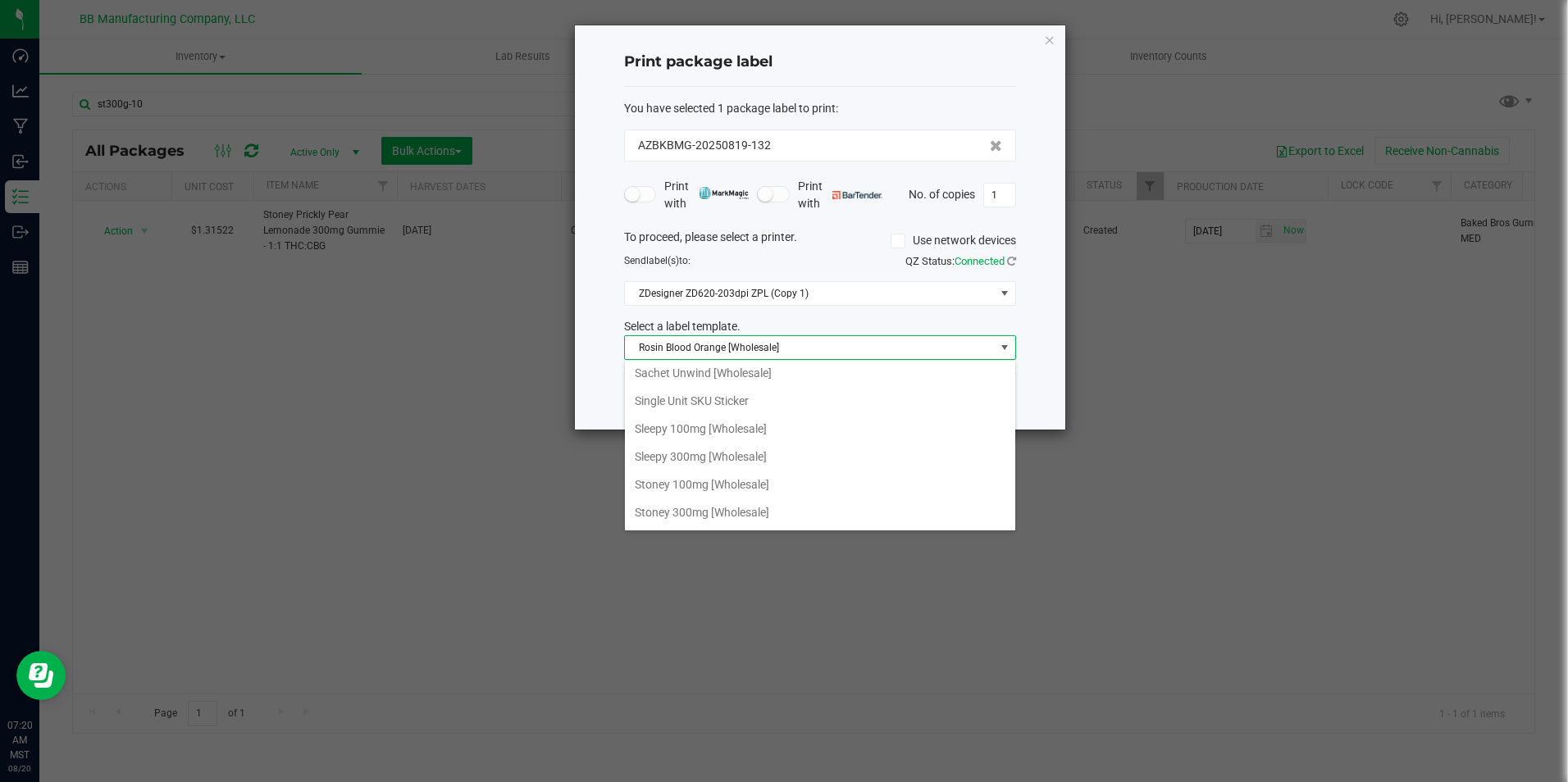
scroll to position [1066, 0]
click at [784, 473] on li "Stoney 300mg [Wholesale]" at bounding box center [820, 483] width 390 height 28
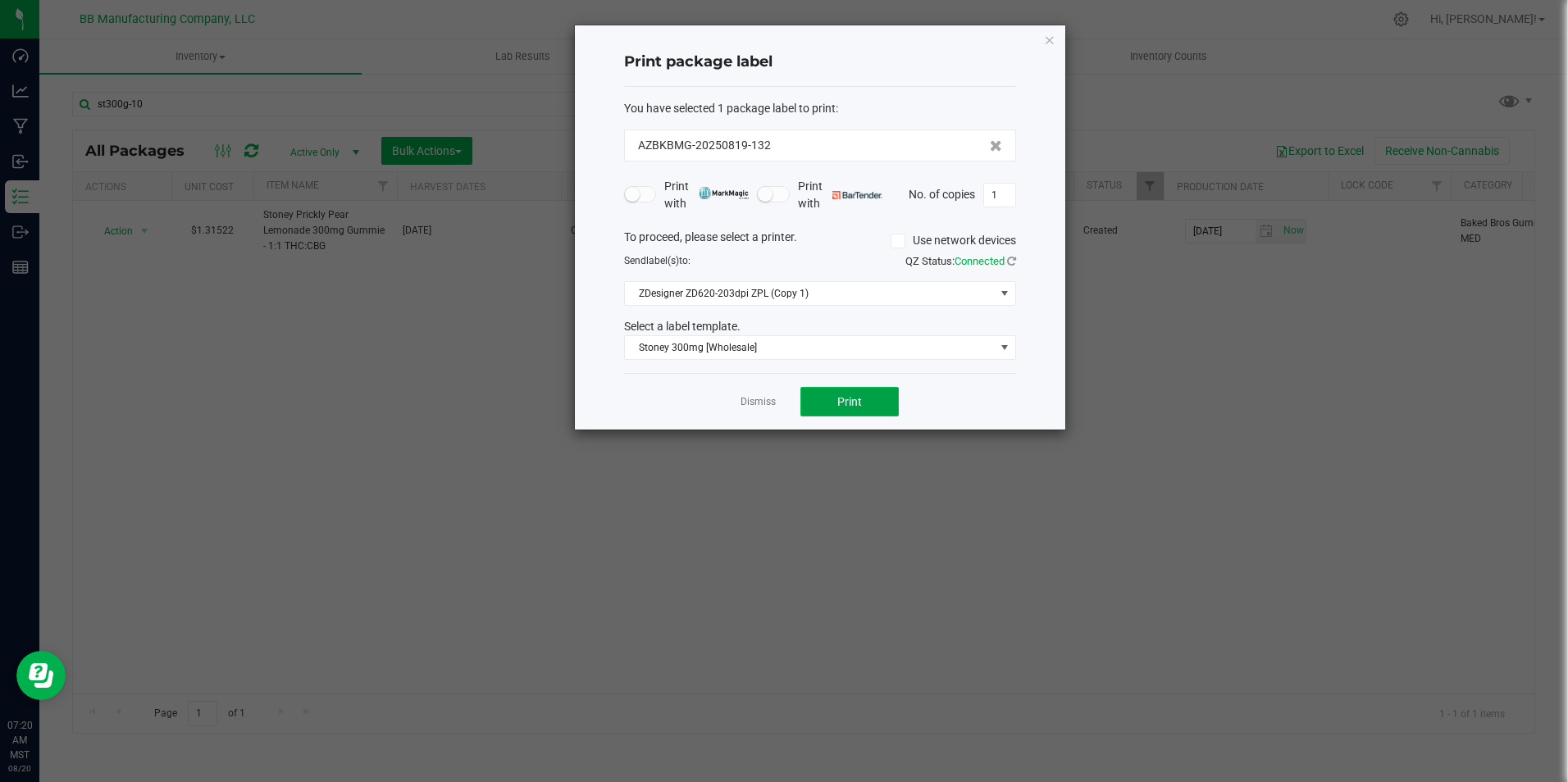
click at [838, 401] on span "Print" at bounding box center [849, 402] width 24 height 14
click at [1003, 199] on input "1" at bounding box center [999, 195] width 31 height 23
click at [847, 405] on span "Print" at bounding box center [849, 402] width 24 height 14
